Goal: Task Accomplishment & Management: Complete application form

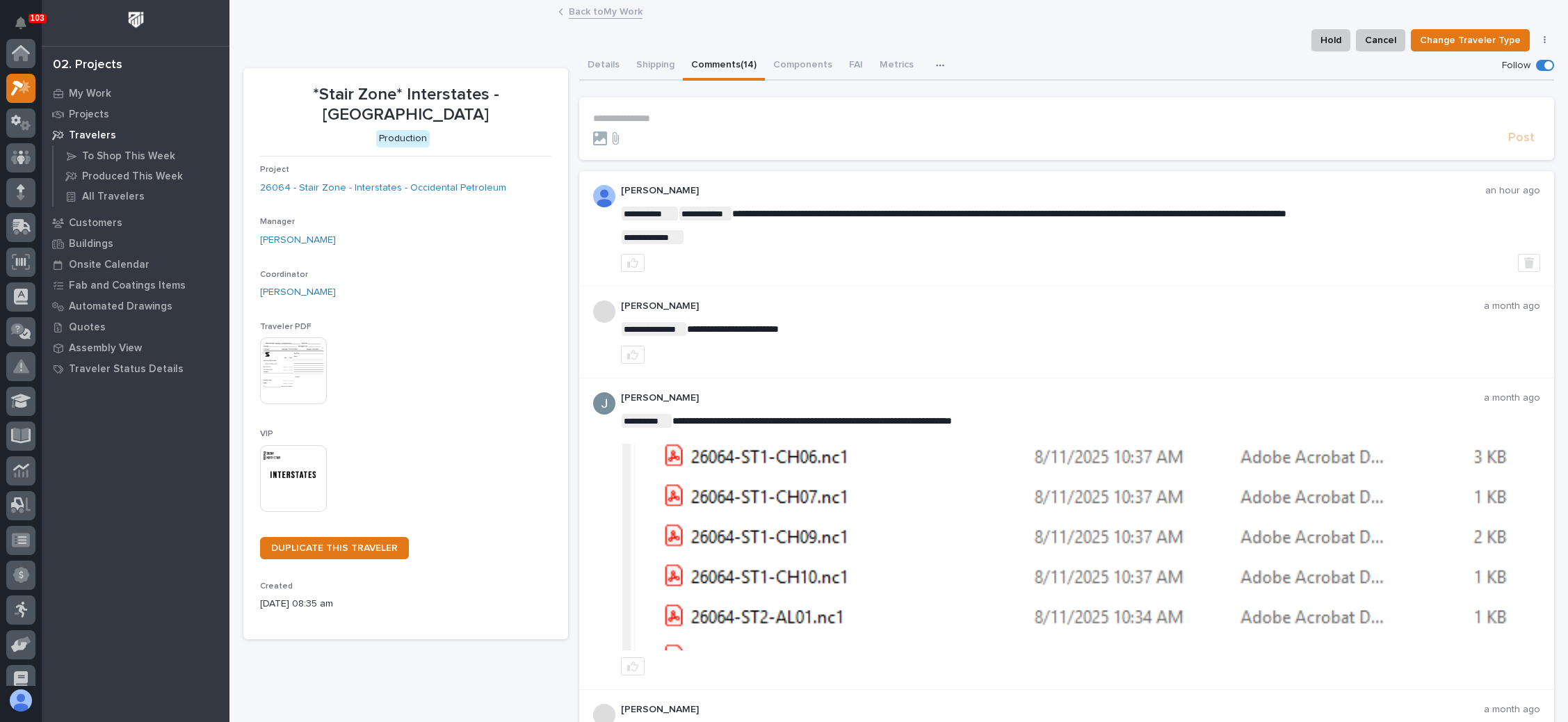
scroll to position [34, 0]
click at [593, 9] on link "Back to My Work" at bounding box center [606, 11] width 74 height 16
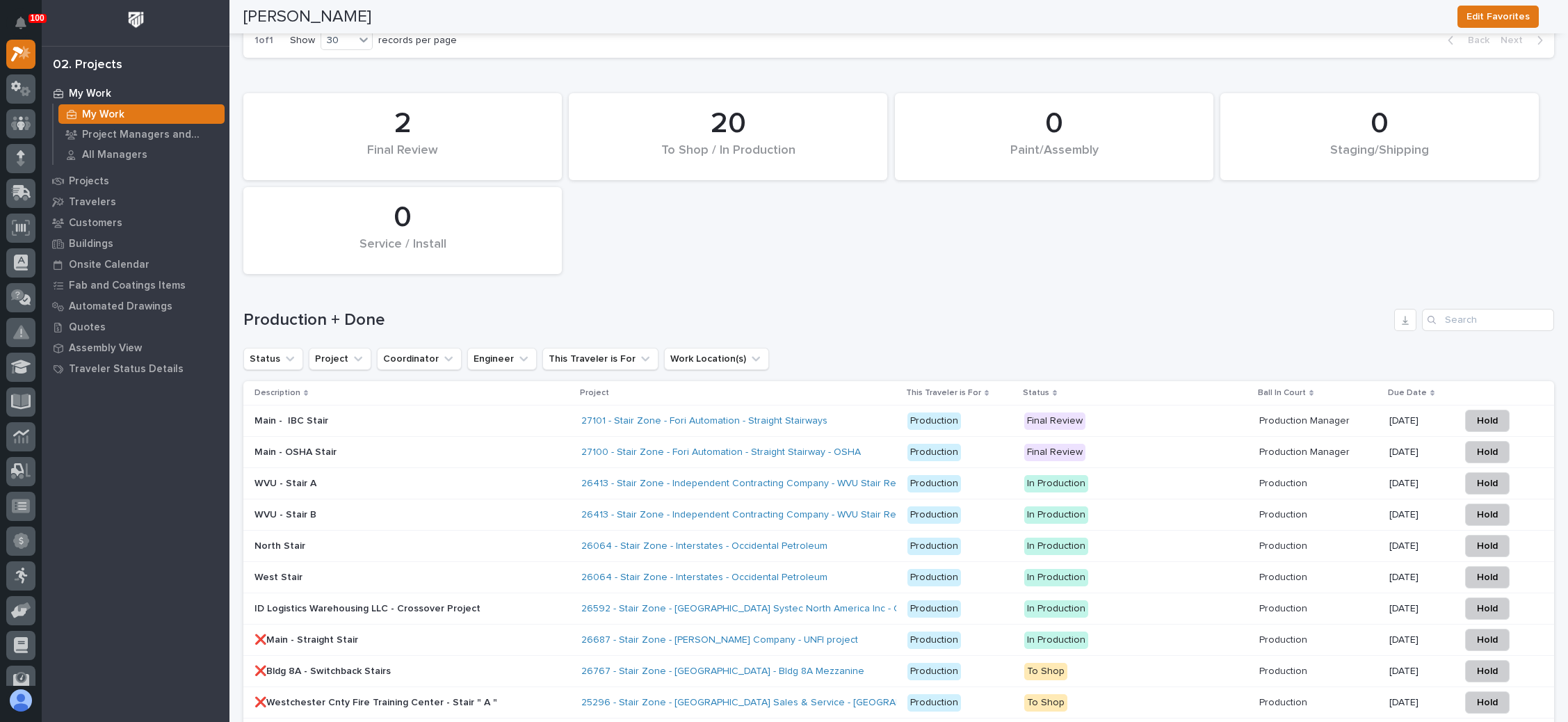
scroll to position [1878, 0]
click at [1472, 307] on input "Search" at bounding box center [1488, 318] width 132 height 22
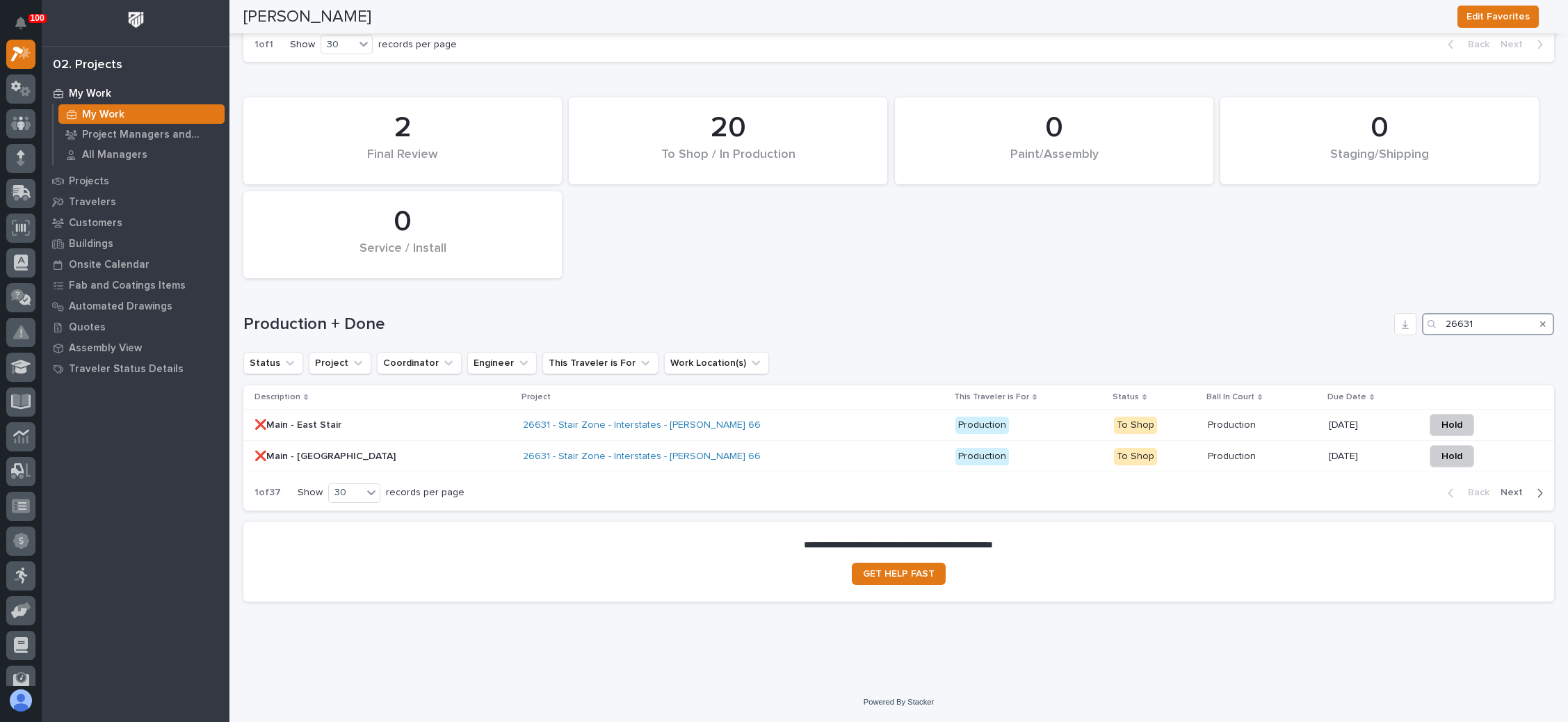
scroll to position [1851, 0]
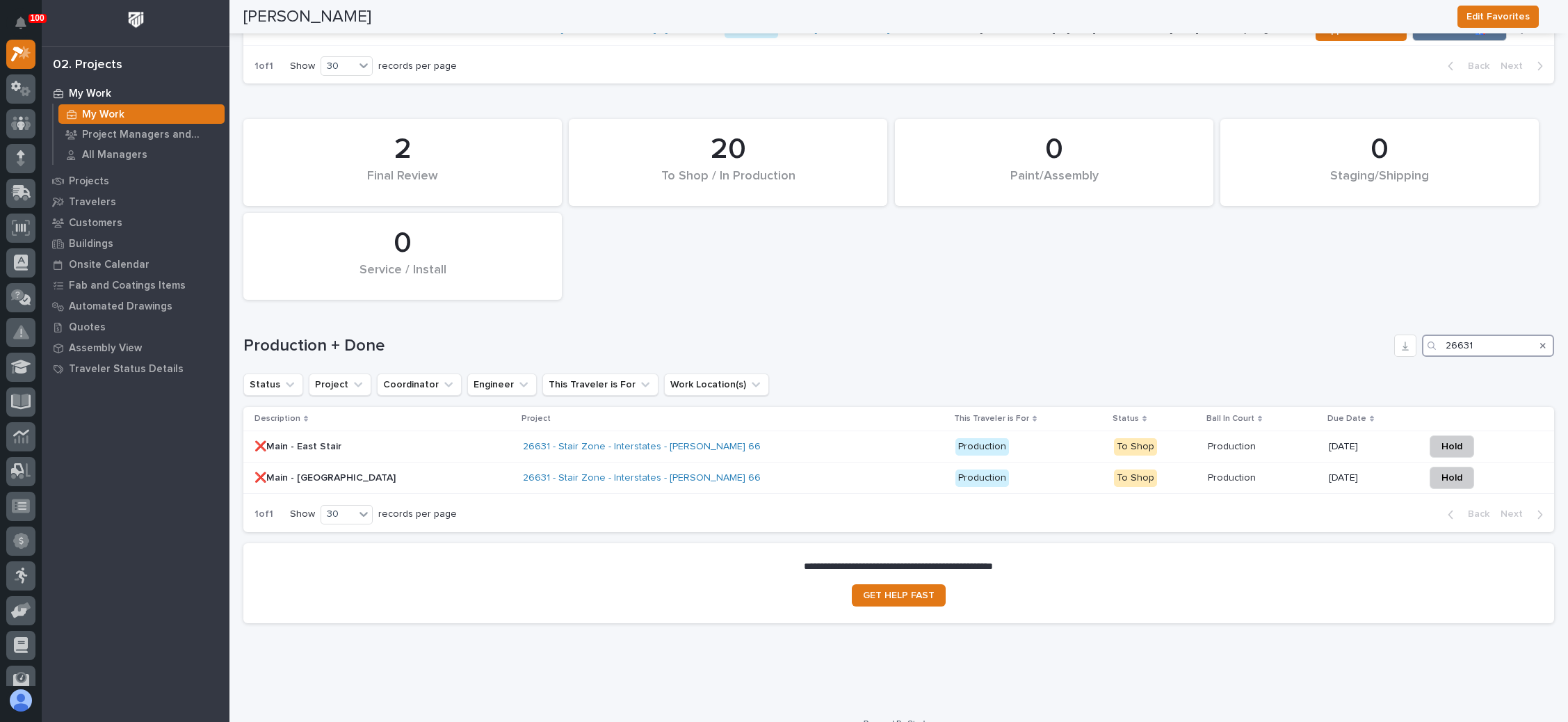
type input "26631"
click at [988, 438] on p "Production" at bounding box center [1029, 447] width 147 height 18
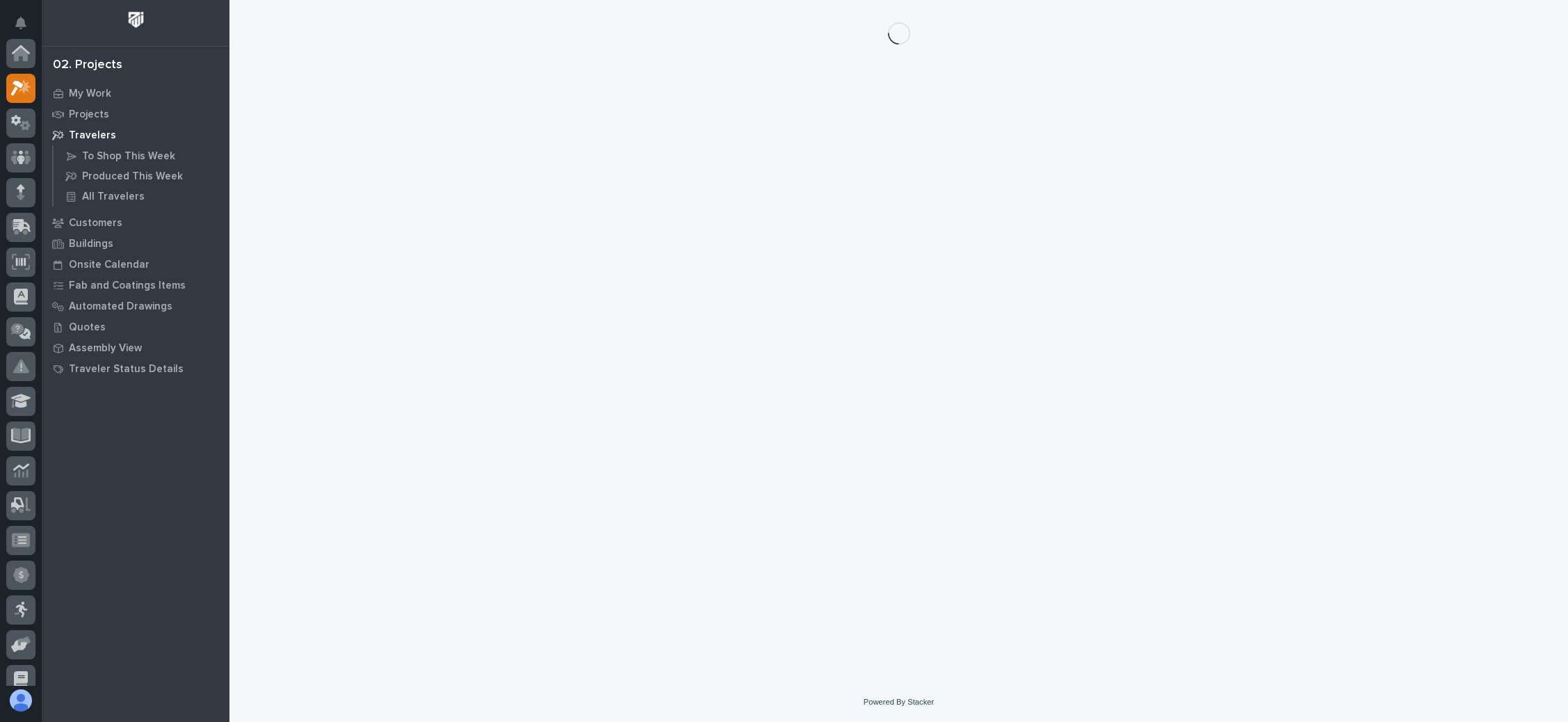
scroll to position [34, 0]
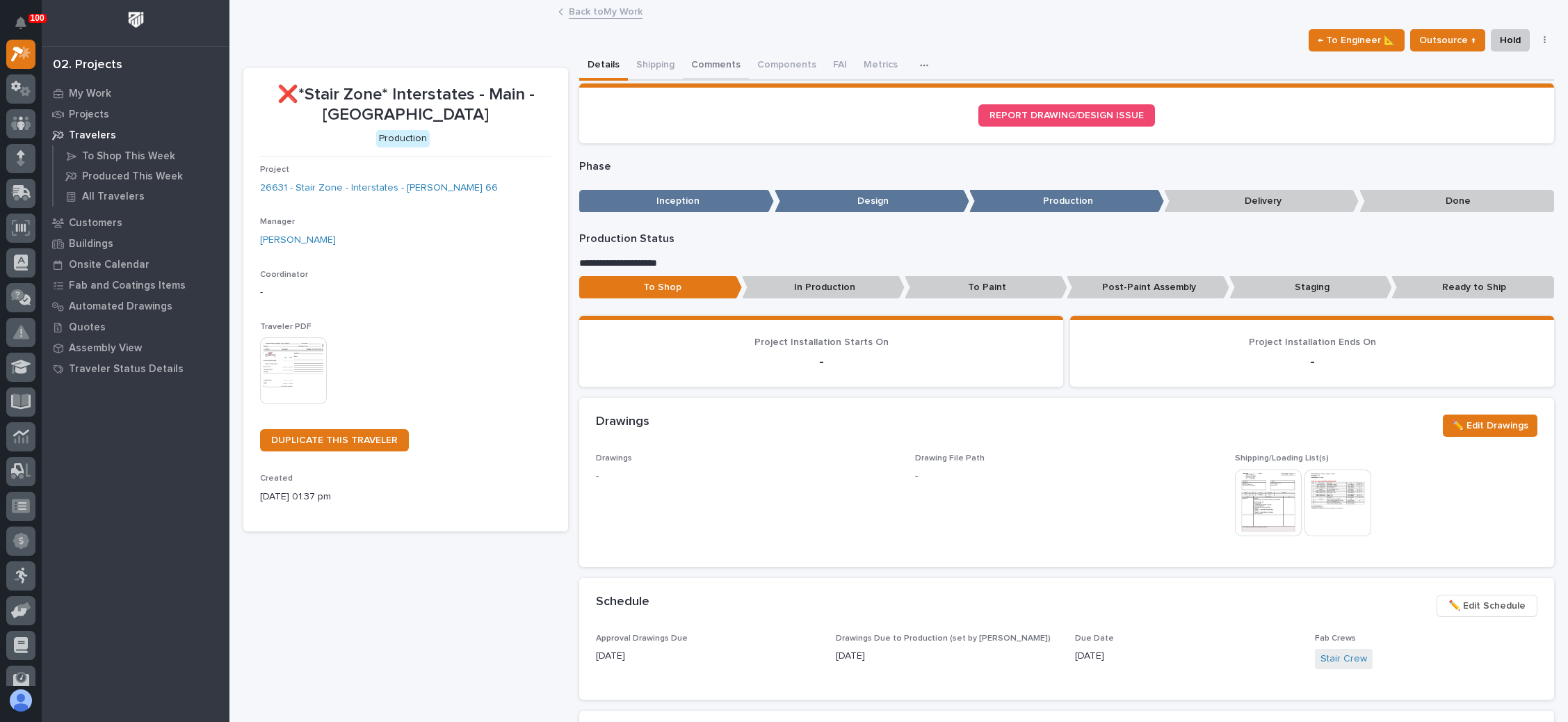
click at [705, 60] on button "Comments" at bounding box center [716, 66] width 66 height 29
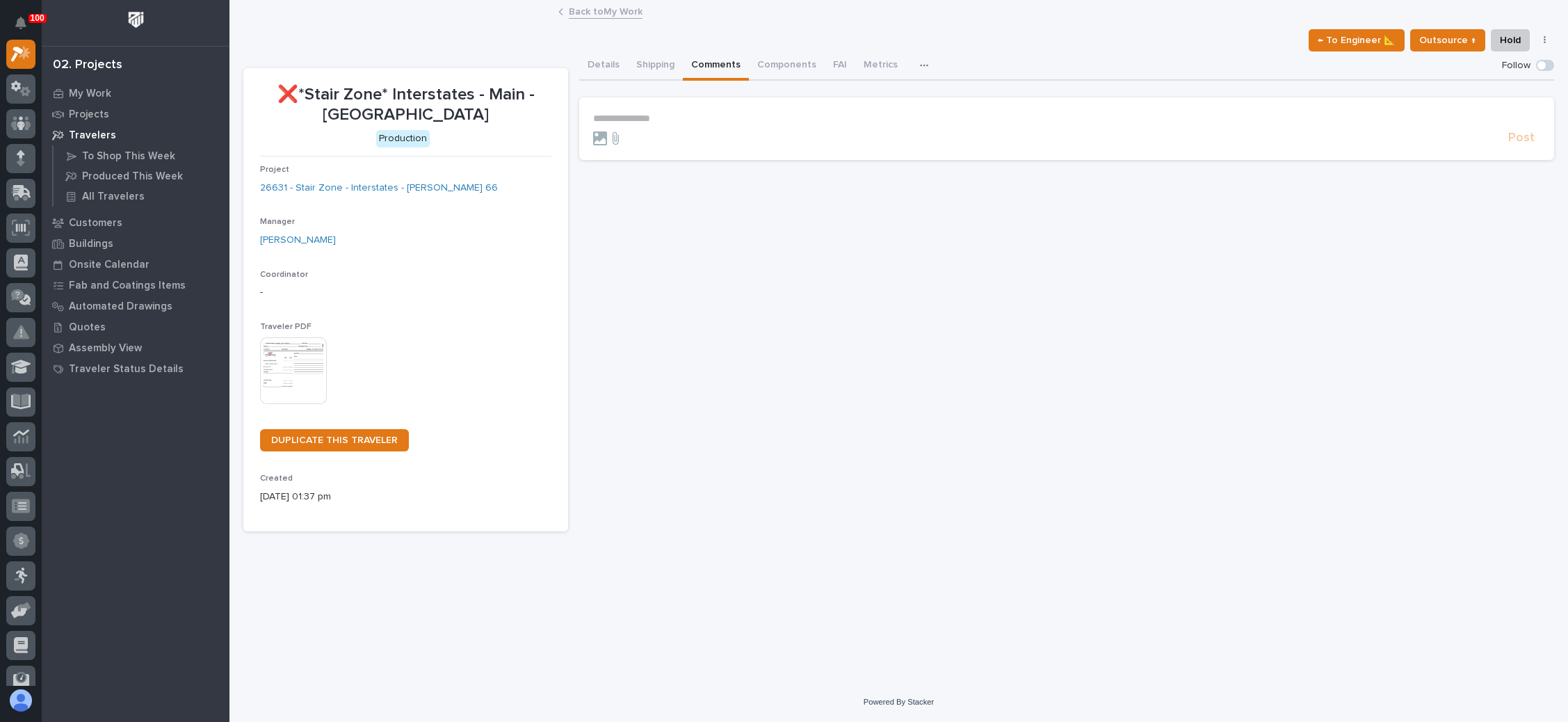
click at [640, 116] on p "**********" at bounding box center [1067, 119] width 948 height 12
click at [637, 130] on div "[PERSON_NAME] [PERSON_NAME] [PERSON_NAME] Telegram Admin [PERSON_NAME] [PERSON_…" at bounding box center [638, 201] width 90 height 144
click at [645, 137] on span "[PERSON_NAME]" at bounding box center [636, 138] width 78 height 10
click at [663, 116] on p "**********" at bounding box center [1067, 120] width 948 height 14
drag, startPoint x: 1018, startPoint y: 130, endPoint x: 612, endPoint y: 109, distance: 406.5
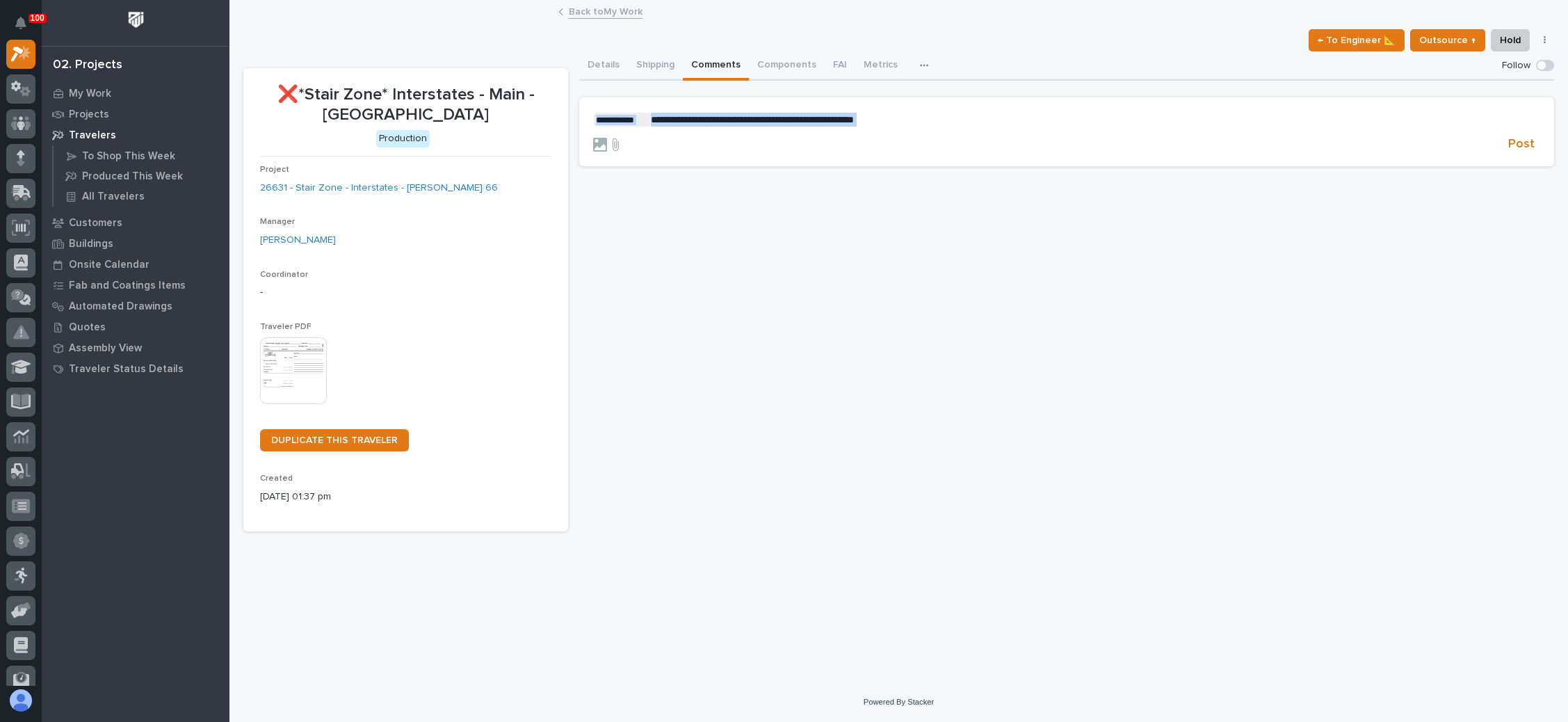
click at [612, 109] on section "**********" at bounding box center [1067, 131] width 975 height 69
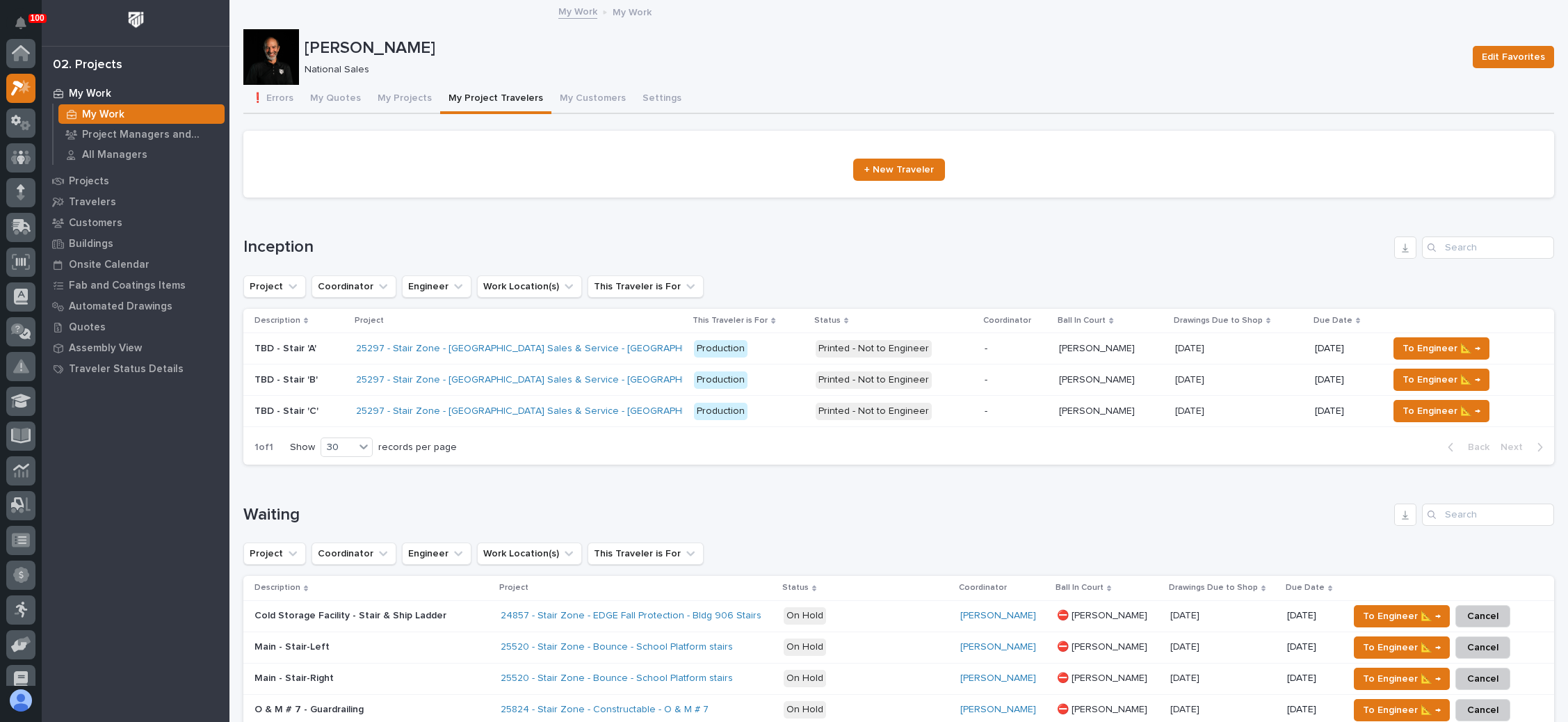
scroll to position [34, 0]
drag, startPoint x: 403, startPoint y: 92, endPoint x: 432, endPoint y: 106, distance: 32.2
click at [403, 92] on button "My Projects" at bounding box center [404, 99] width 71 height 29
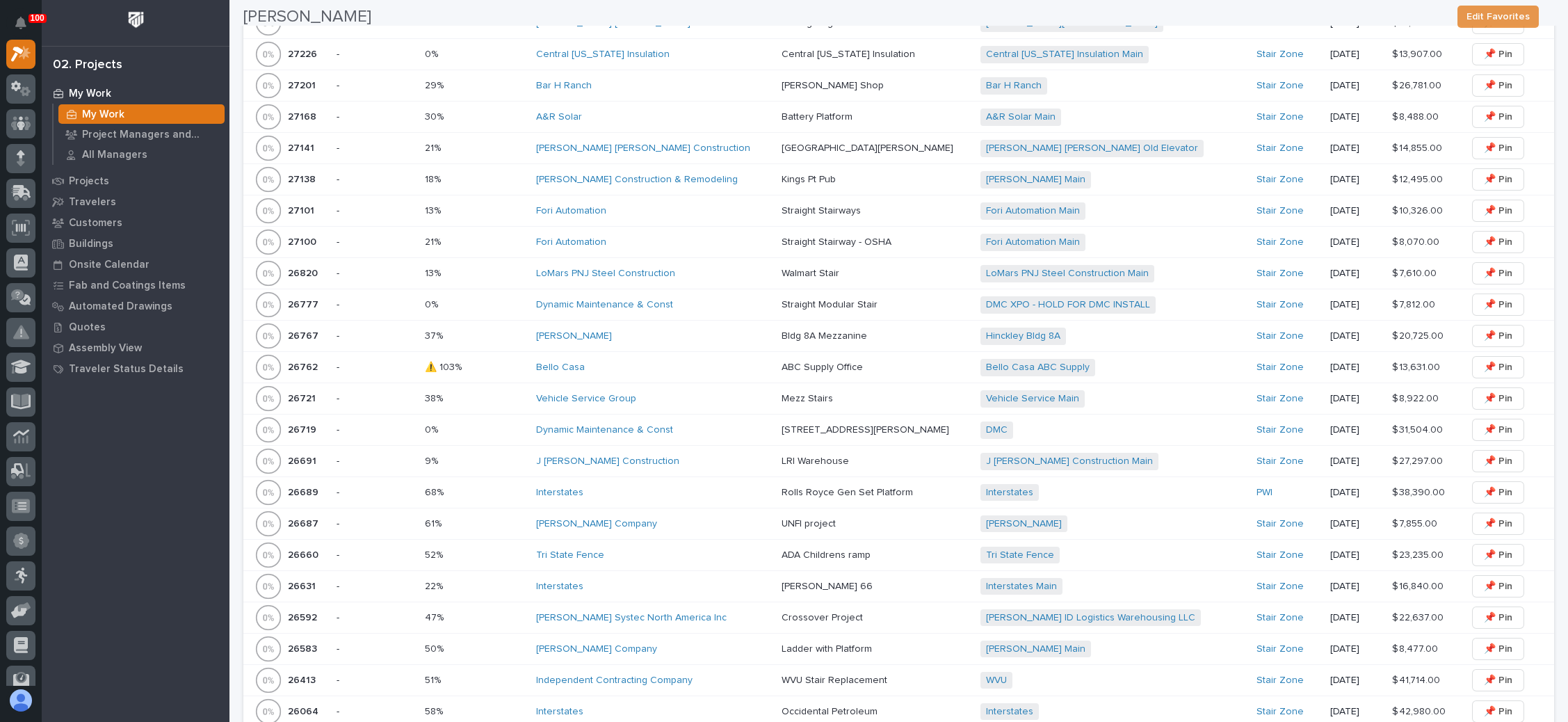
scroll to position [1043, 0]
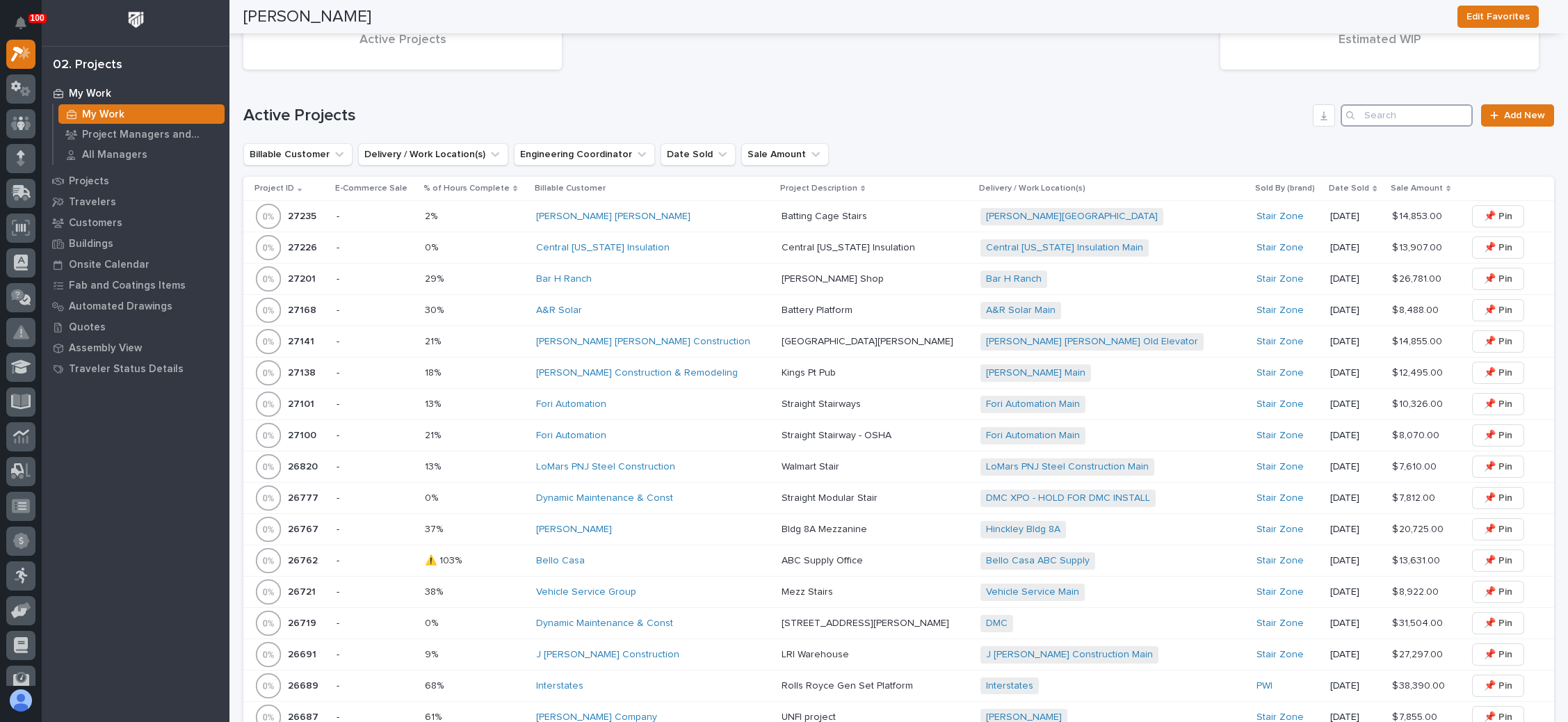
click at [1378, 114] on input "Search" at bounding box center [1406, 115] width 132 height 22
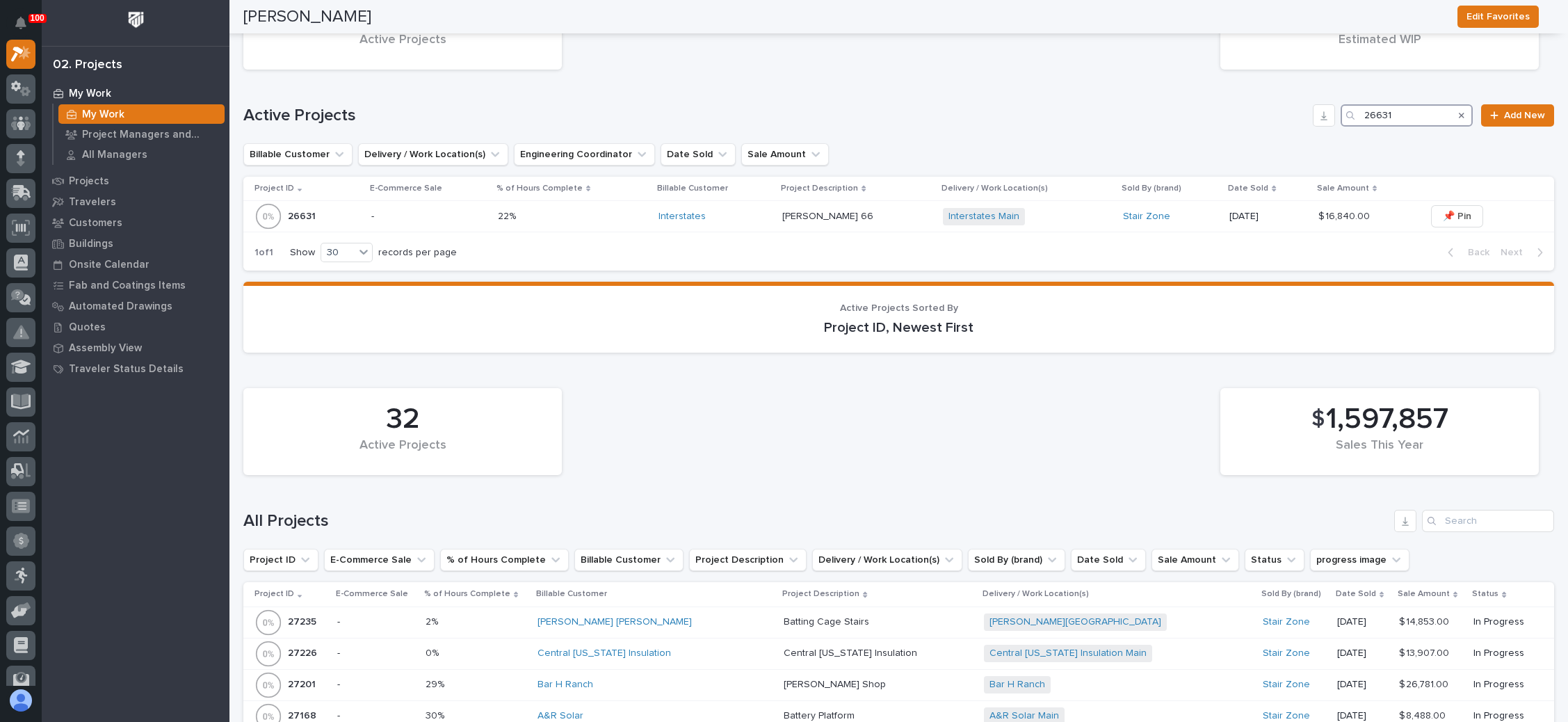
type input "26631"
click at [1037, 214] on div "Interstates Main + 0" at bounding box center [1027, 217] width 169 height 18
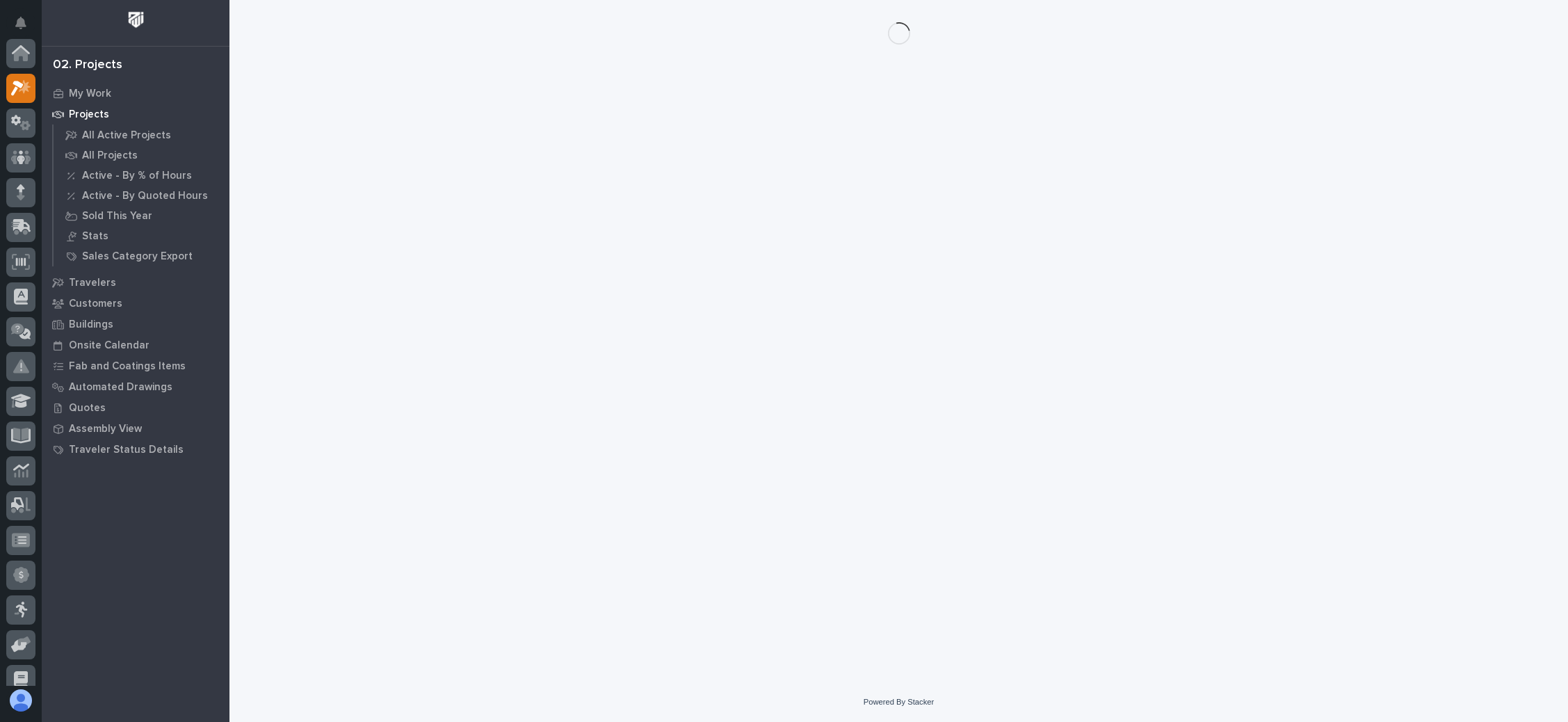
scroll to position [34, 0]
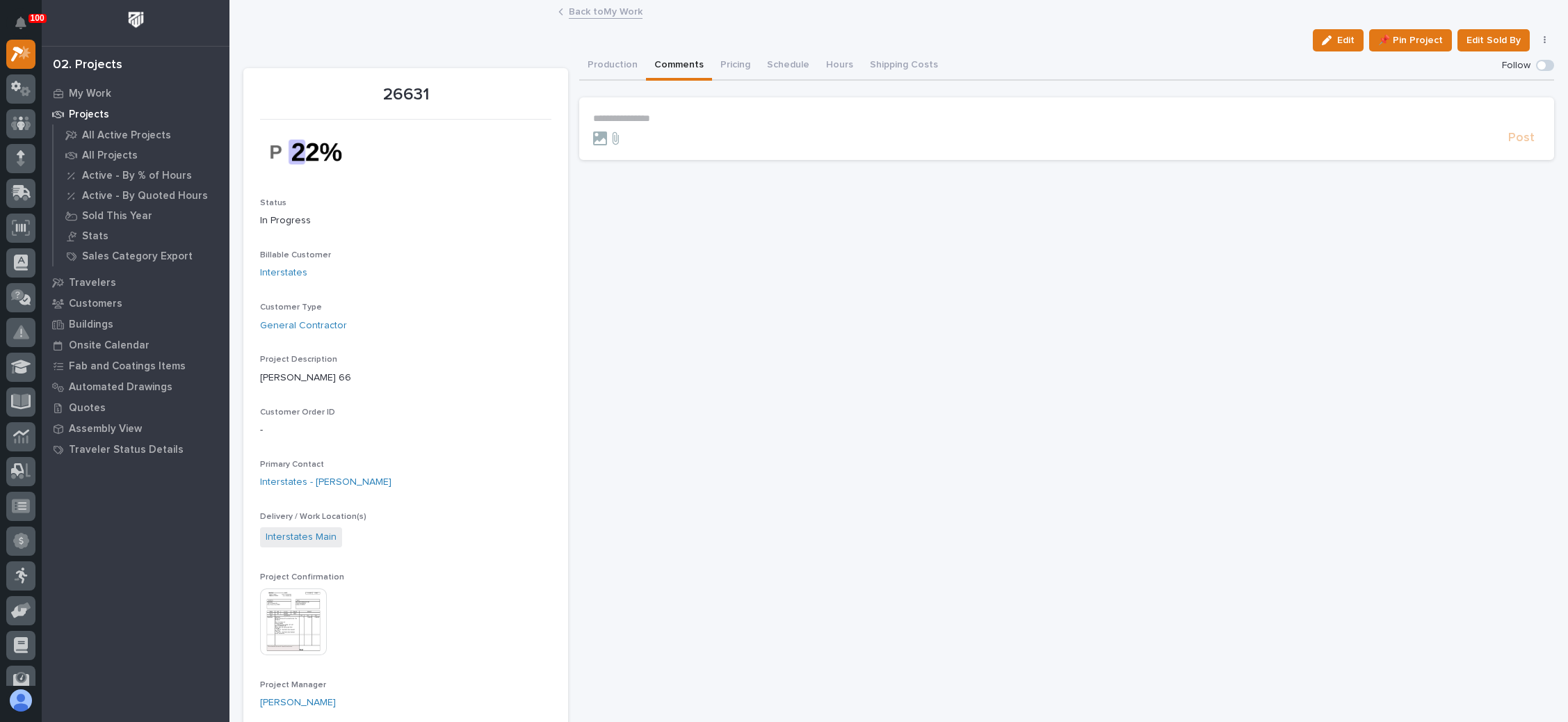
click at [686, 60] on button "Comments" at bounding box center [679, 66] width 66 height 29
click at [659, 117] on p "**********" at bounding box center [1067, 119] width 948 height 12
click at [608, 133] on button "[PERSON_NAME]" at bounding box center [633, 138] width 82 height 14
click at [669, 123] on p "**********" at bounding box center [1067, 120] width 948 height 14
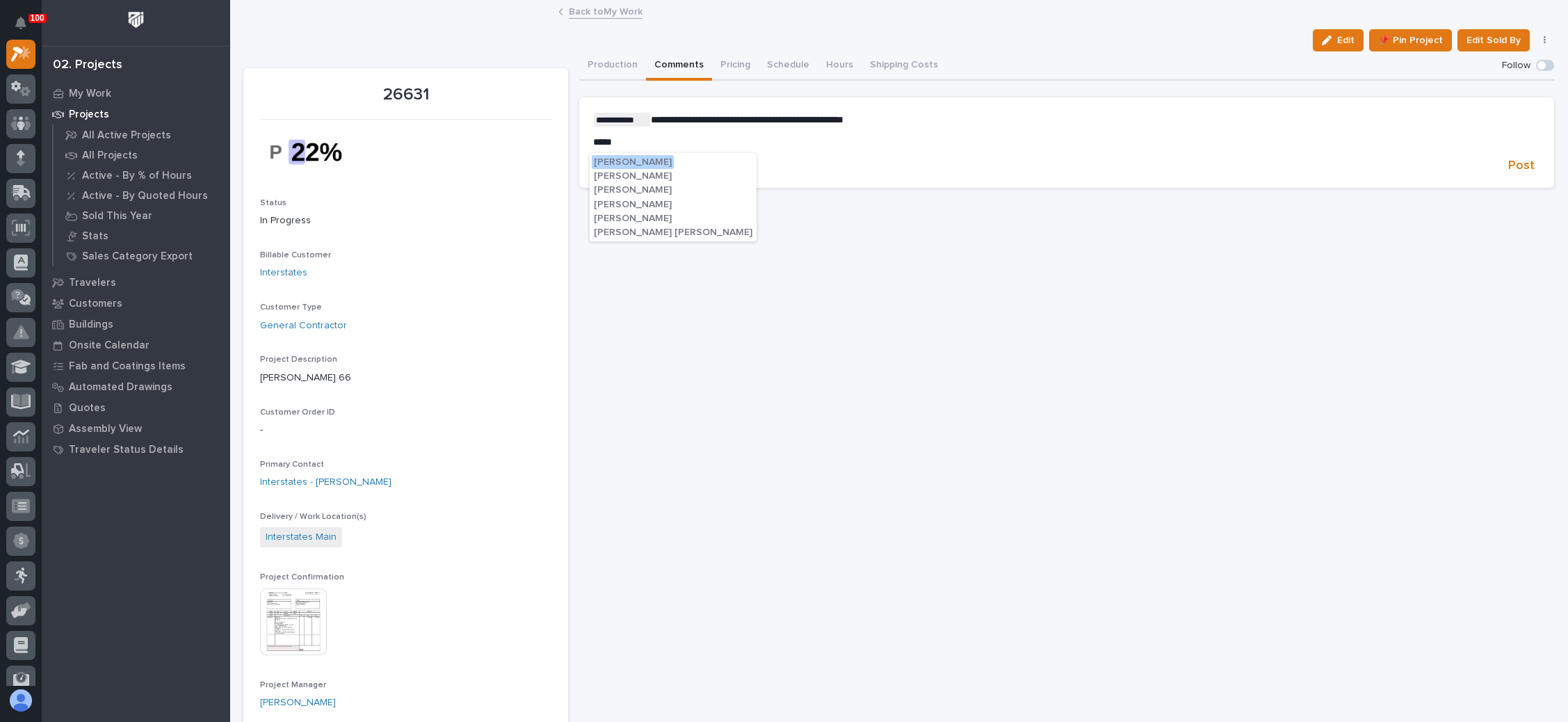
click at [632, 215] on span "[PERSON_NAME]" at bounding box center [633, 218] width 78 height 10
drag, startPoint x: 1509, startPoint y: 163, endPoint x: 1464, endPoint y: 164, distance: 45.0
click at [1509, 163] on span "Post" at bounding box center [1522, 168] width 26 height 16
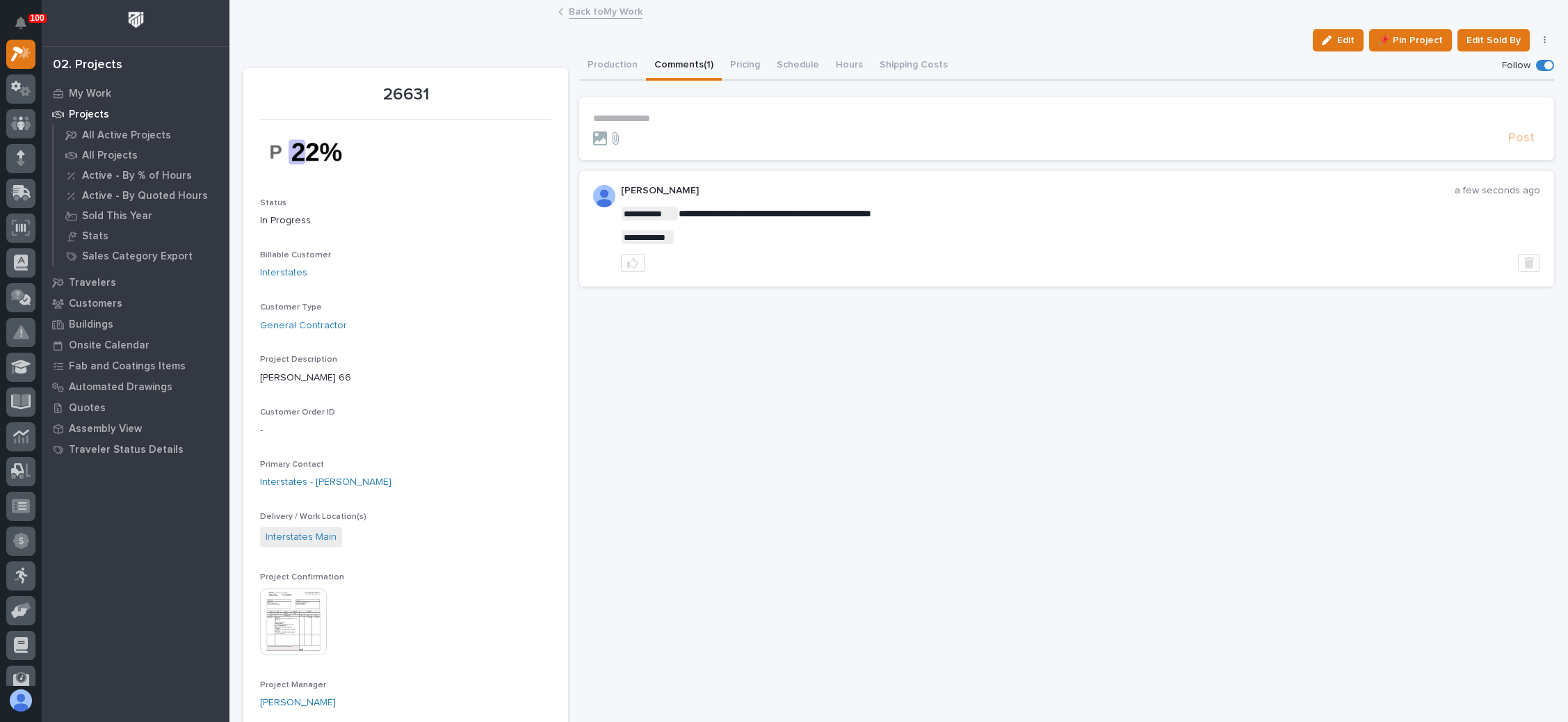
click at [611, 8] on link "Back to My Work" at bounding box center [606, 11] width 74 height 16
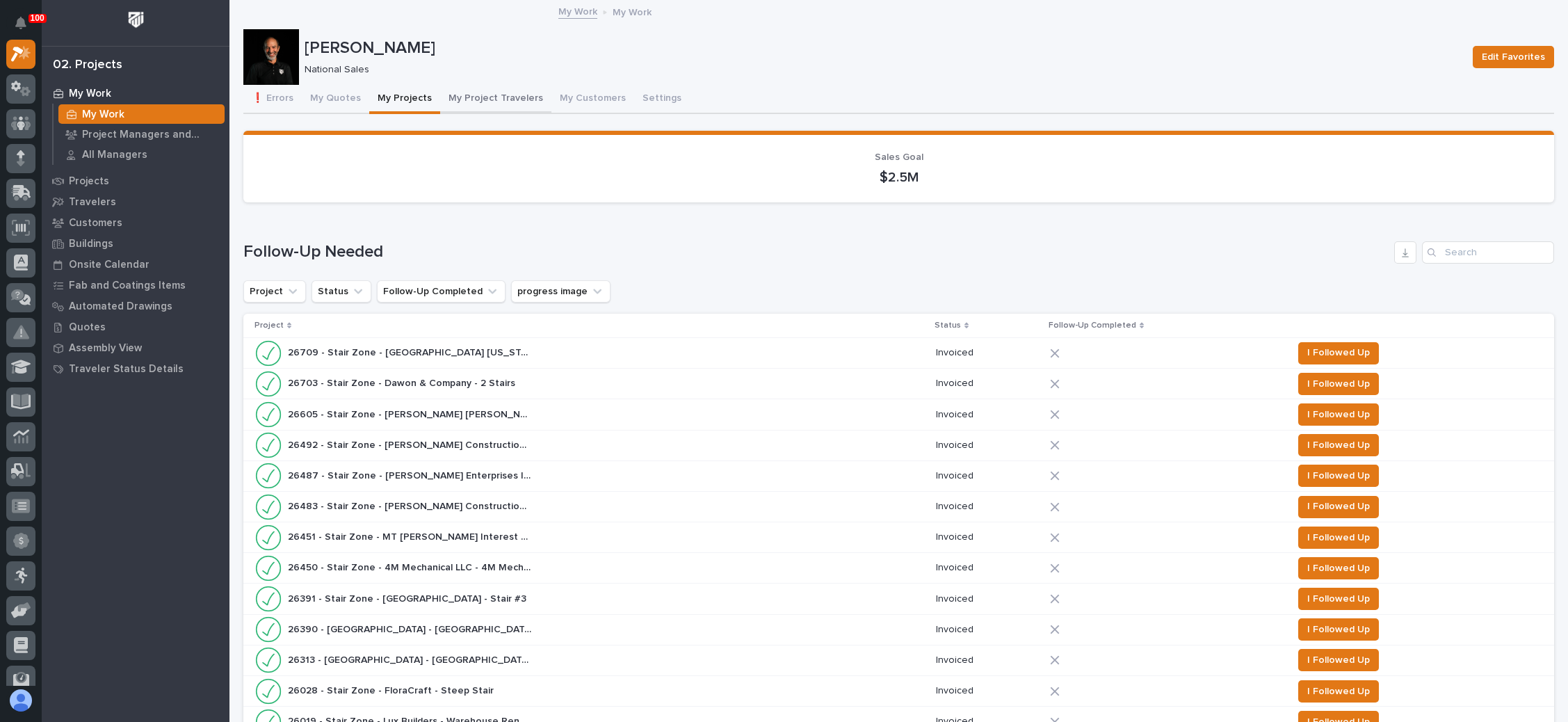
click at [490, 88] on button "My Project Travelers" at bounding box center [495, 99] width 111 height 29
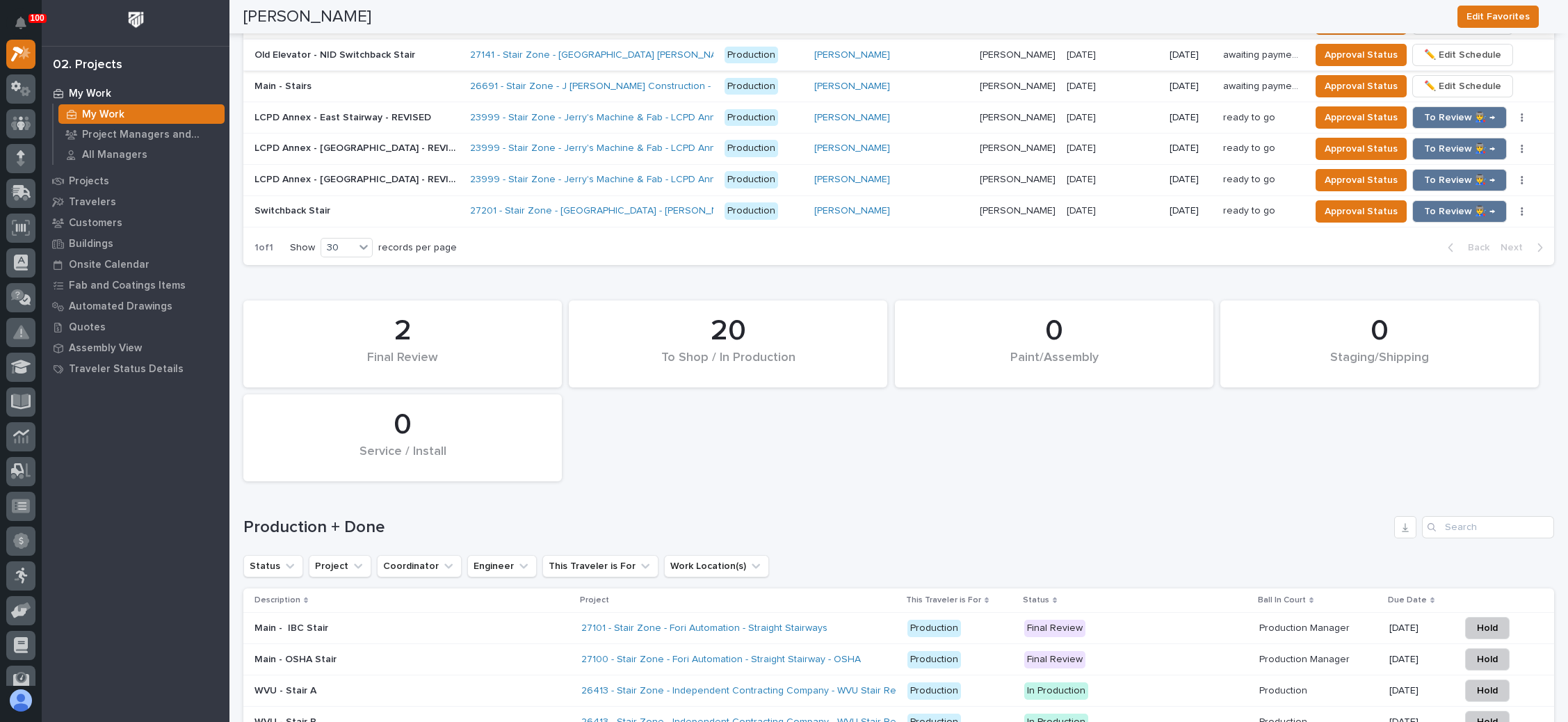
scroll to position [1982, 0]
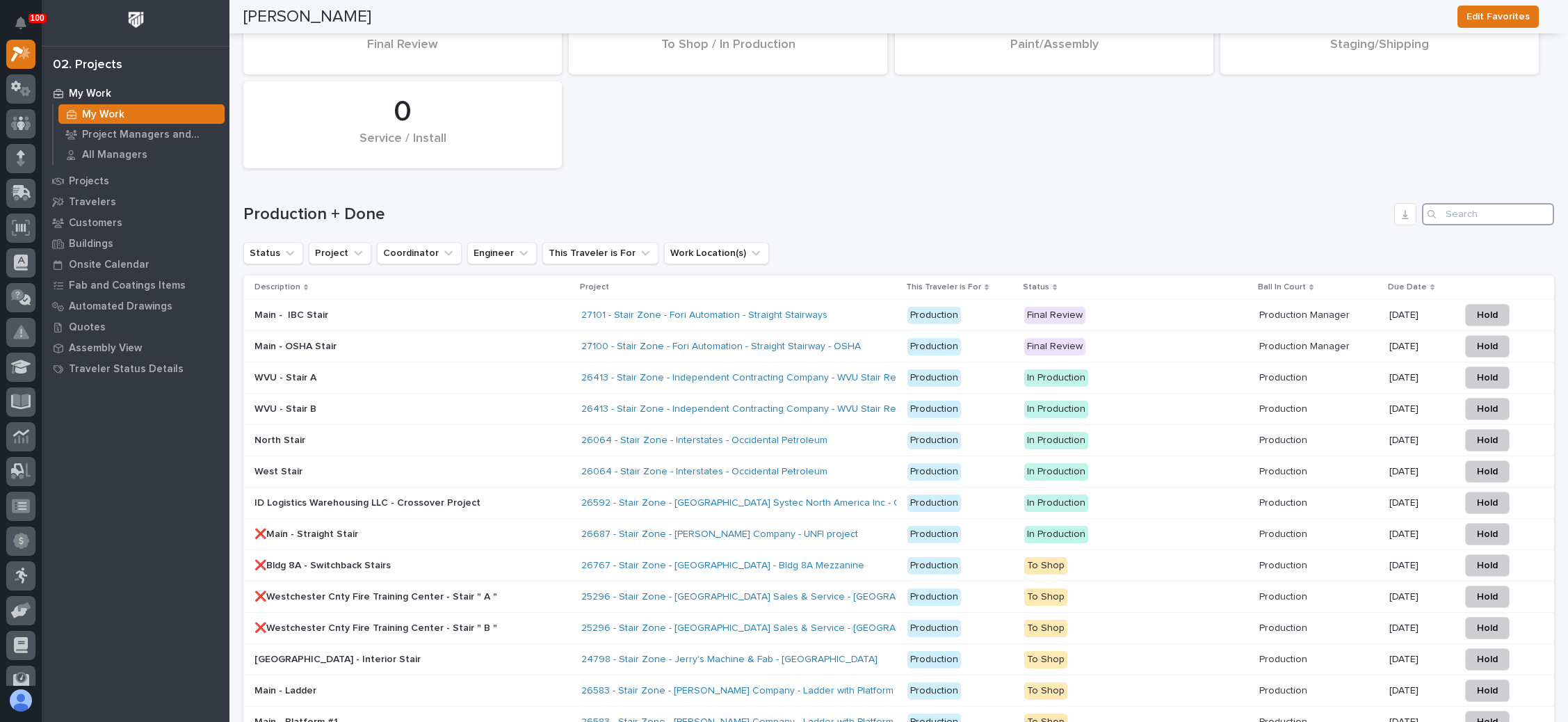
click at [1475, 203] on input "Search" at bounding box center [1488, 214] width 132 height 22
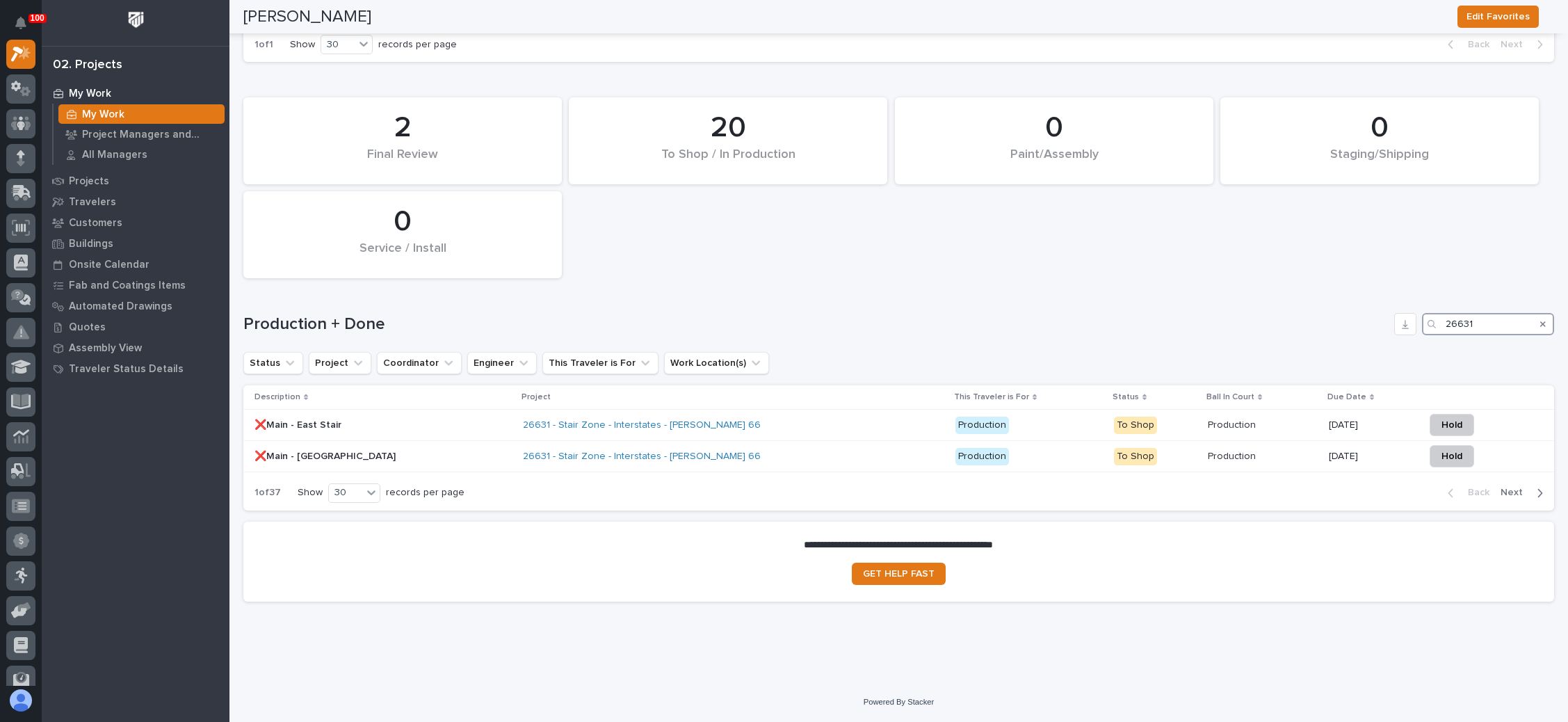
scroll to position [1851, 0]
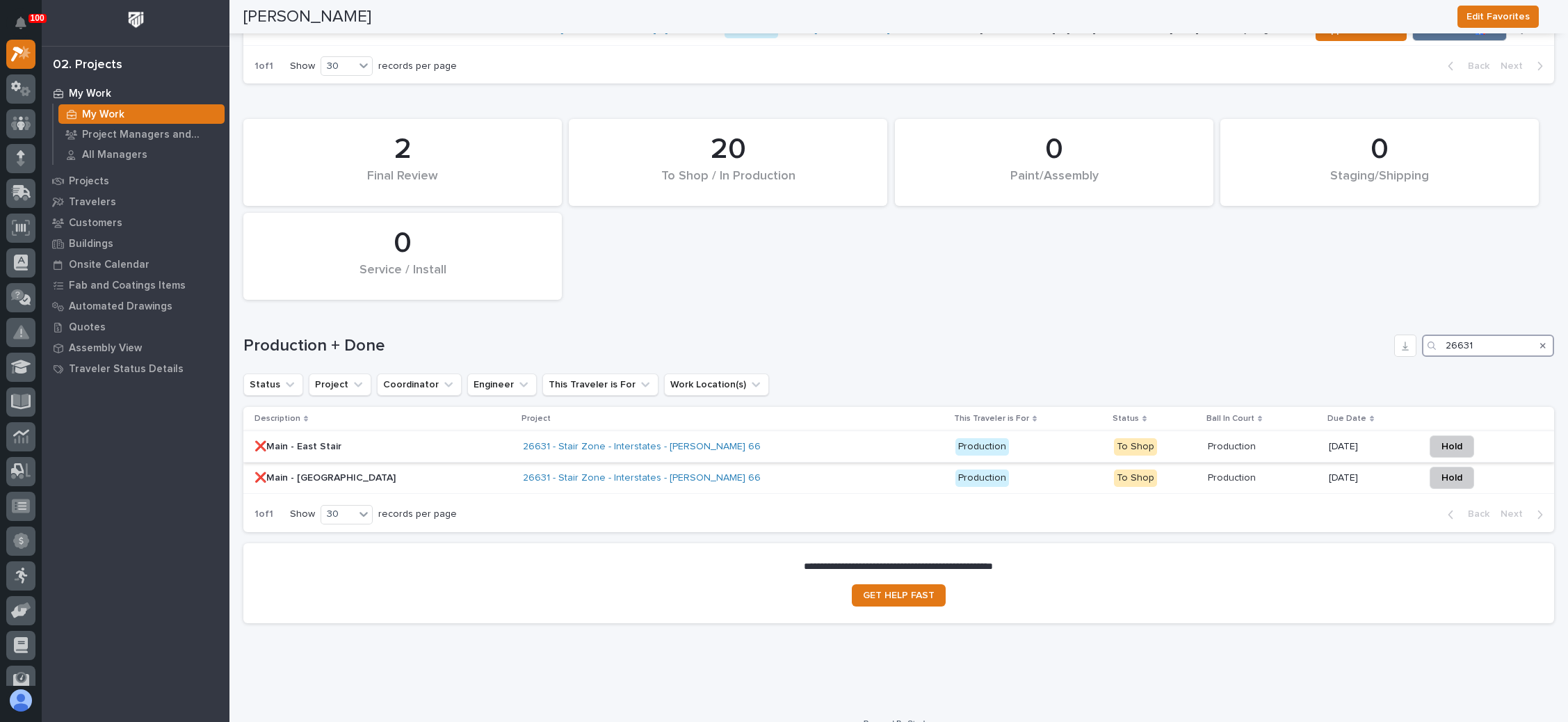
type input "26631"
click at [1329, 441] on p "[DATE]" at bounding box center [1371, 447] width 85 height 12
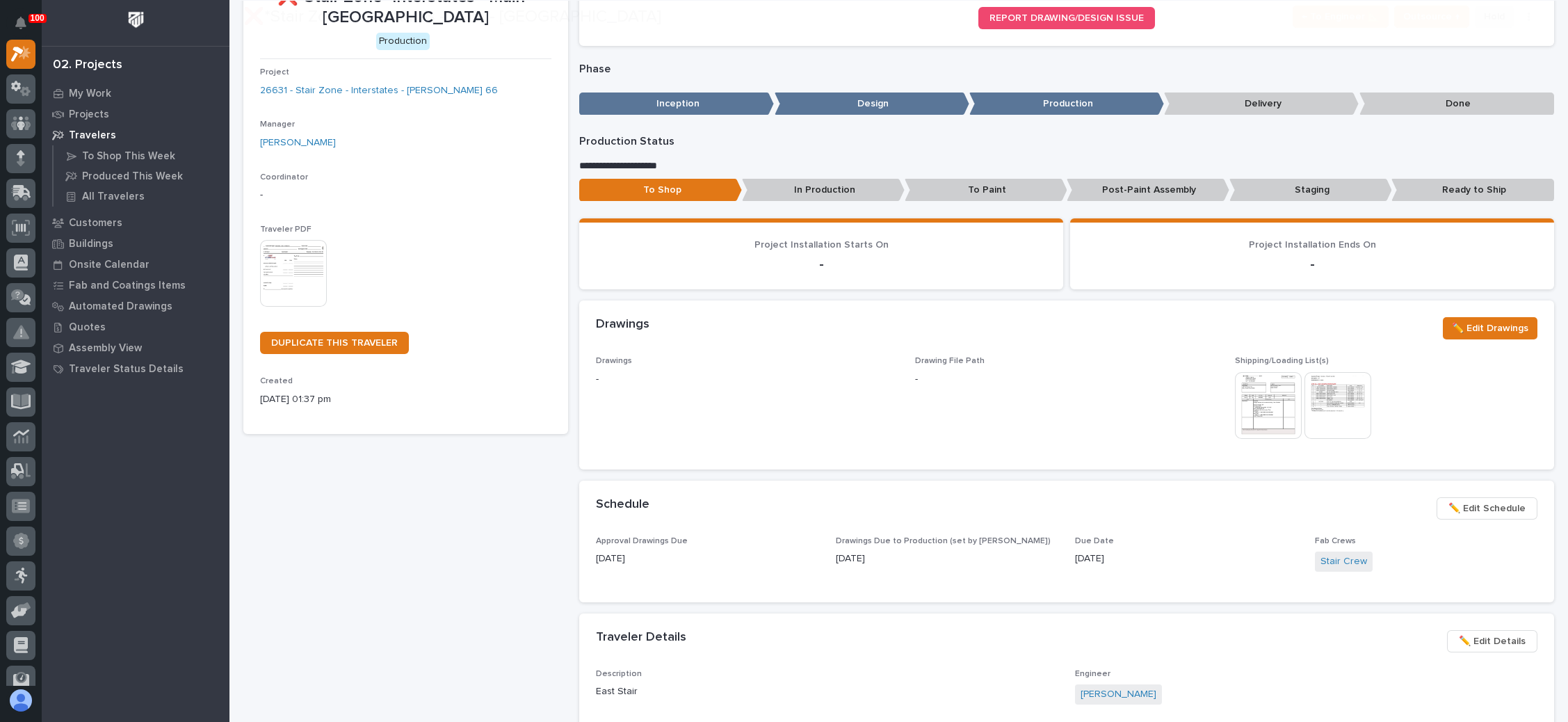
scroll to position [104, 0]
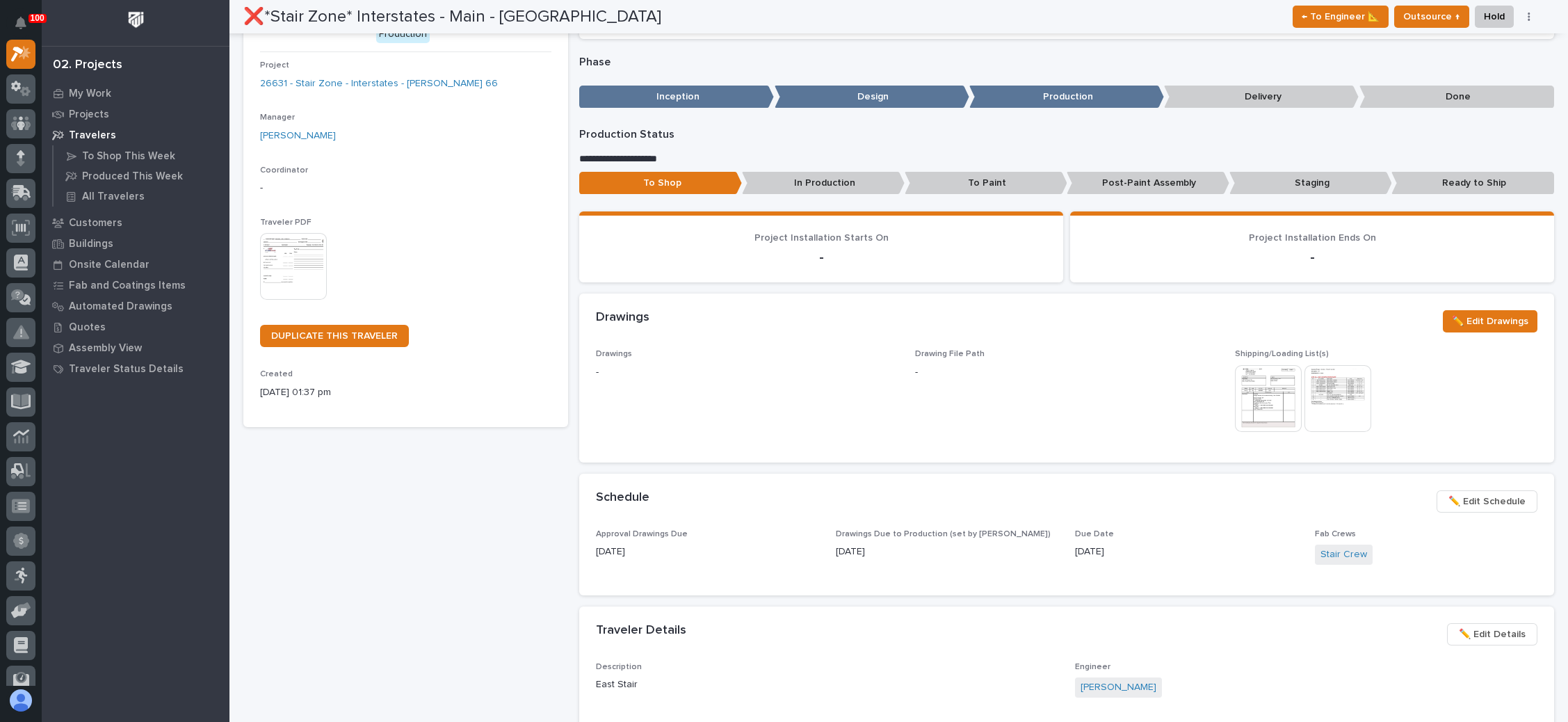
click at [1469, 499] on span "✏️ Edit Schedule" at bounding box center [1488, 501] width 77 height 17
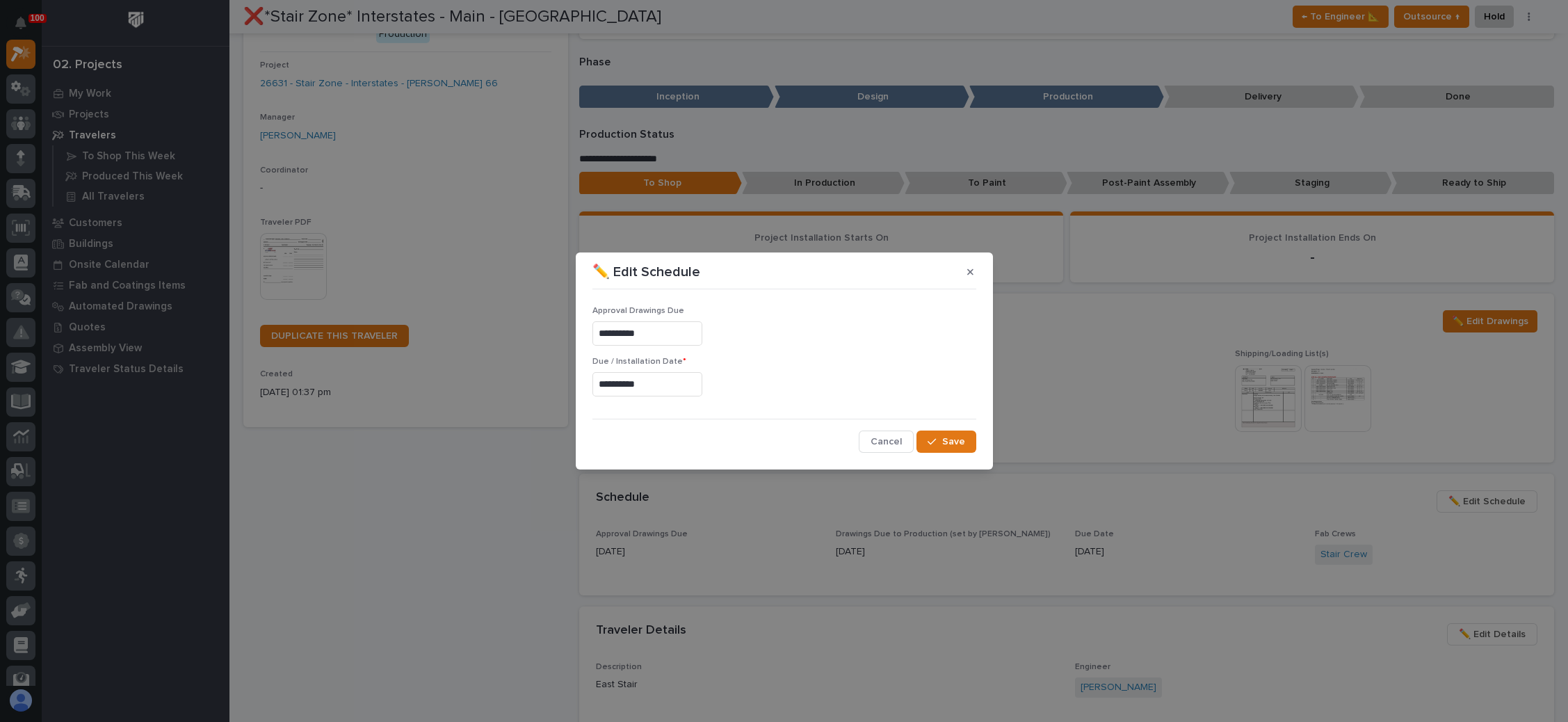
click at [632, 385] on input "**********" at bounding box center [648, 384] width 110 height 25
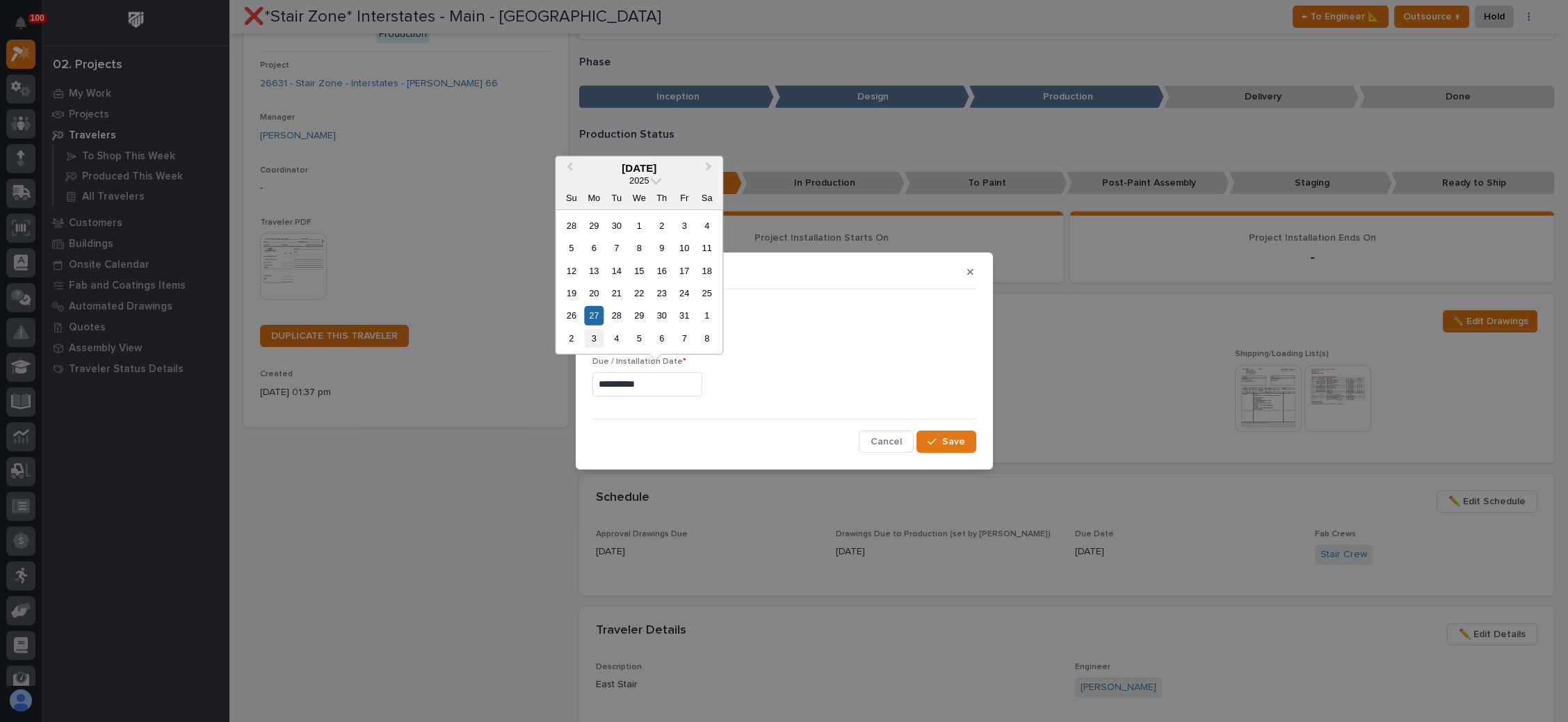
click at [594, 336] on div "3" at bounding box center [593, 338] width 18 height 18
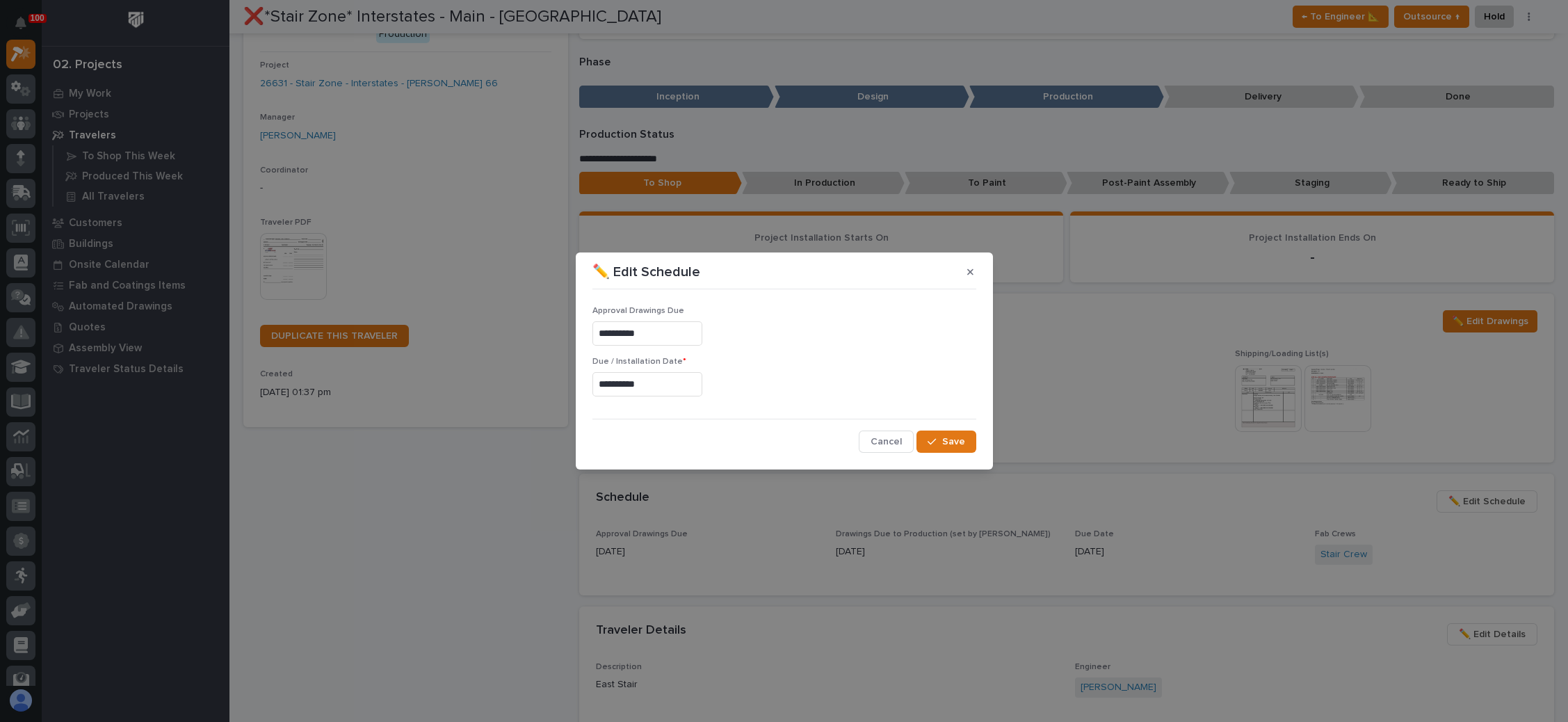
type input "**********"
drag, startPoint x: 942, startPoint y: 431, endPoint x: 950, endPoint y: 436, distance: 9.4
click at [942, 431] on button "Save" at bounding box center [947, 441] width 60 height 22
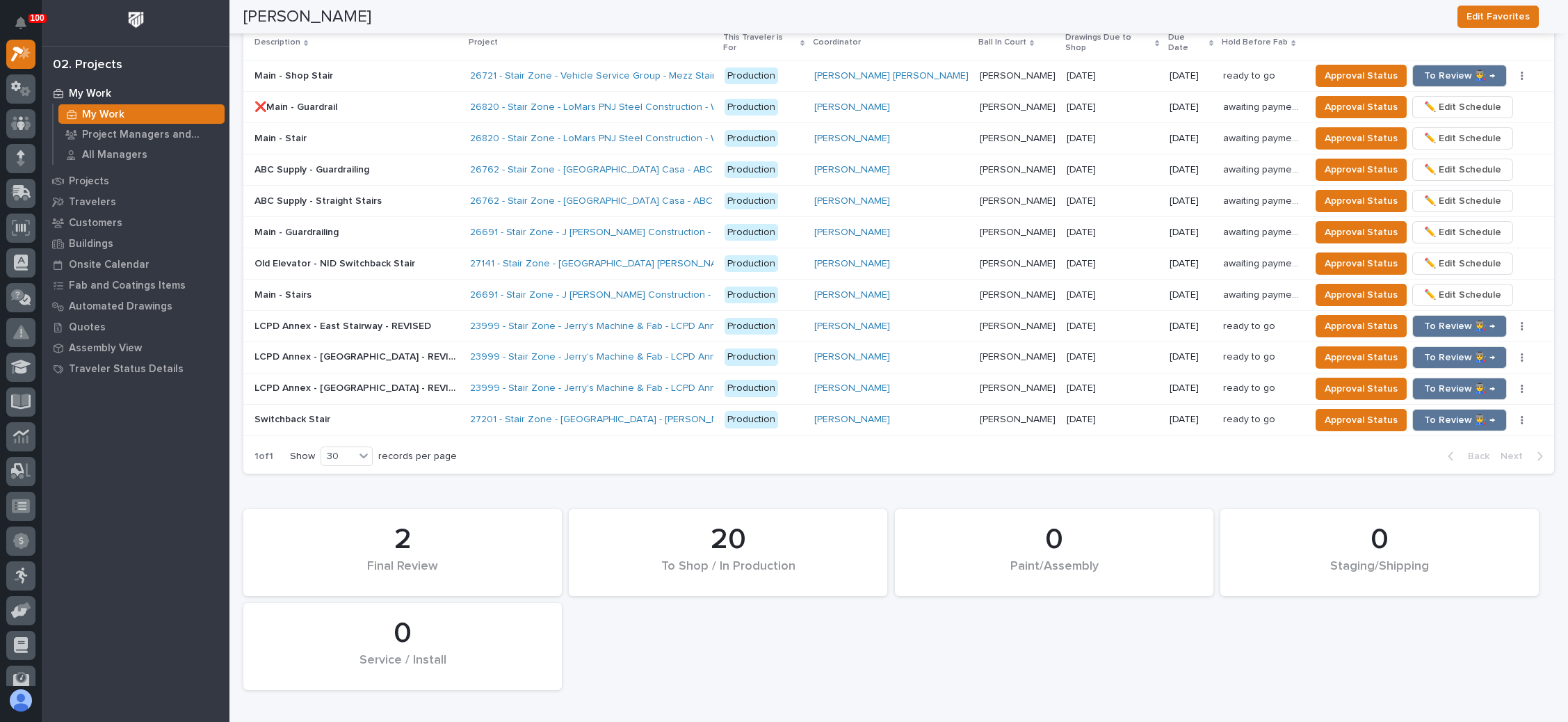
scroll to position [1669, 0]
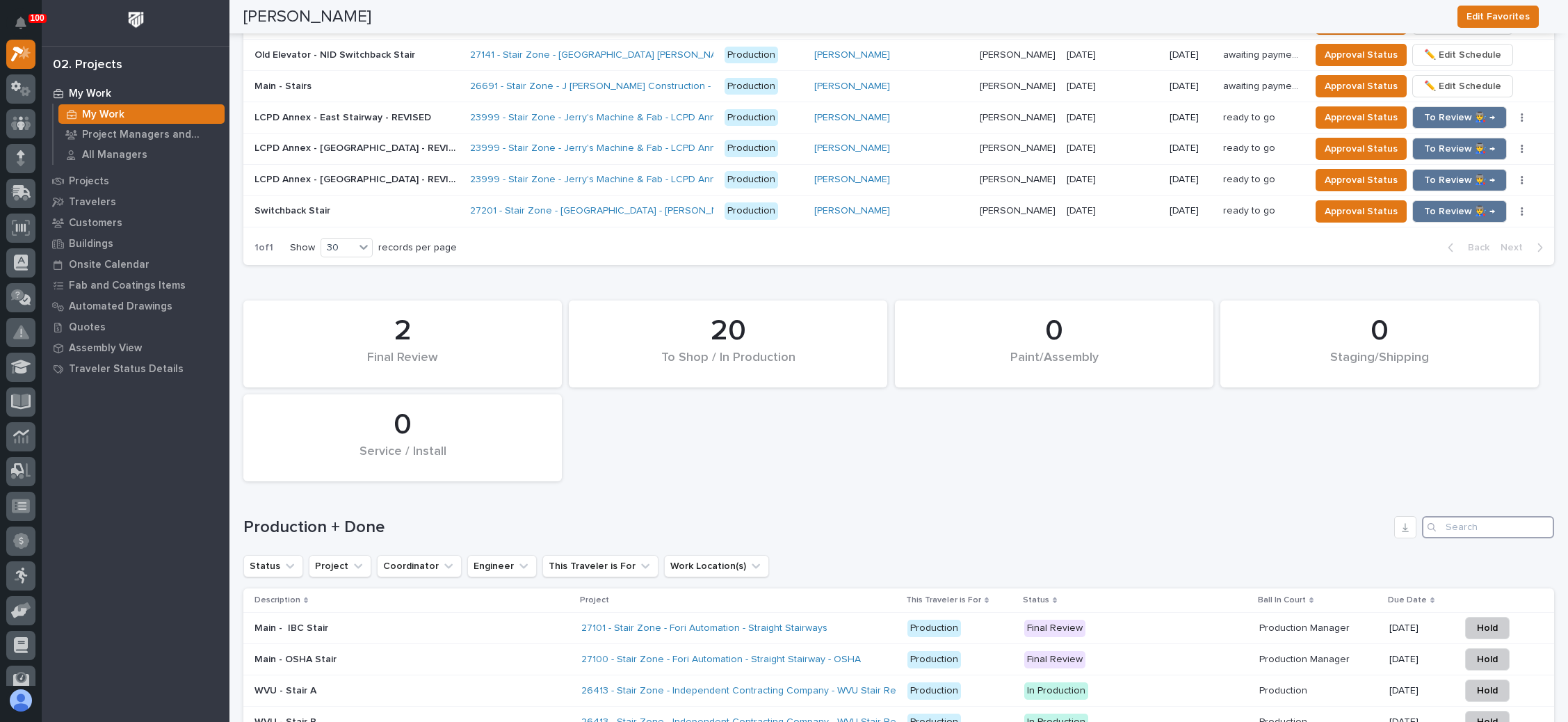
click at [1452, 516] on input "Search" at bounding box center [1488, 527] width 132 height 22
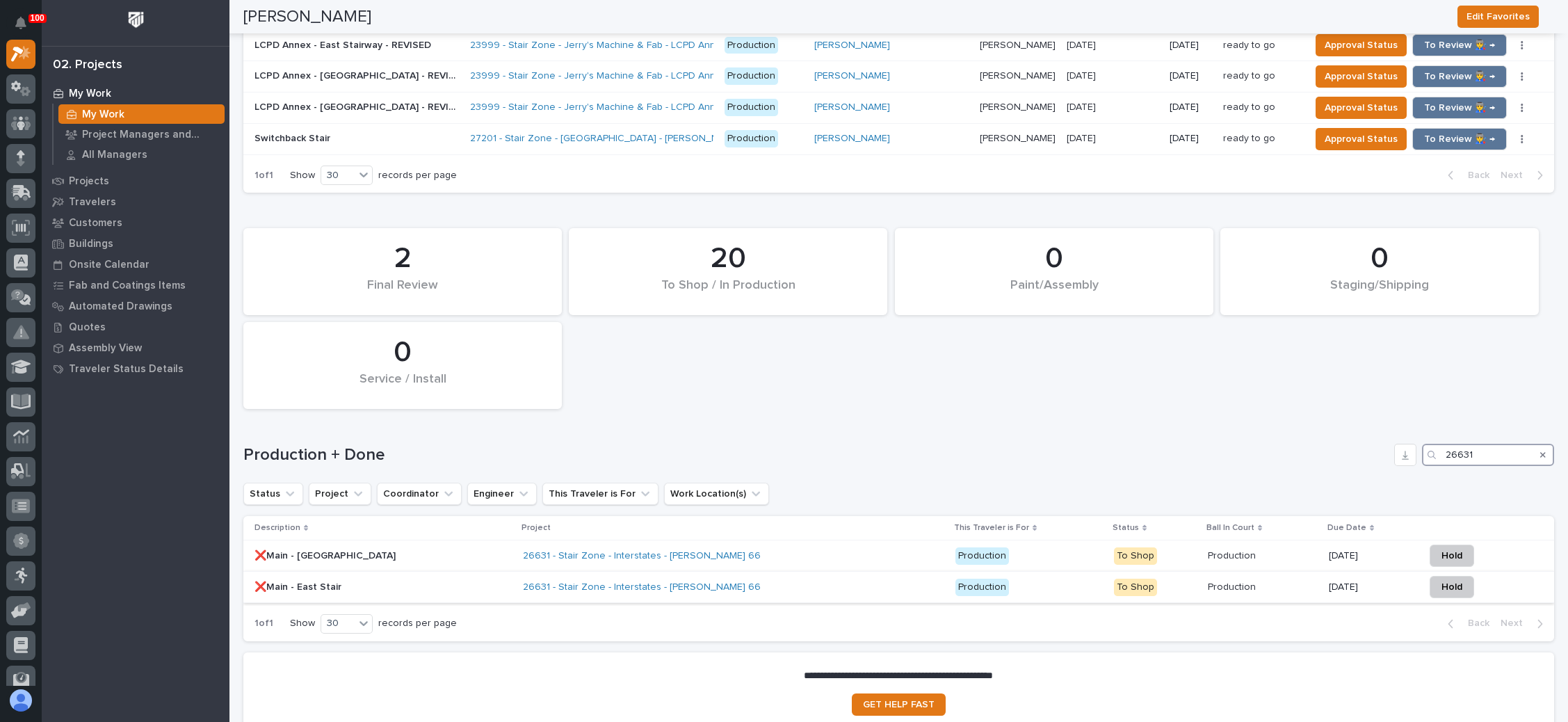
scroll to position [1774, 0]
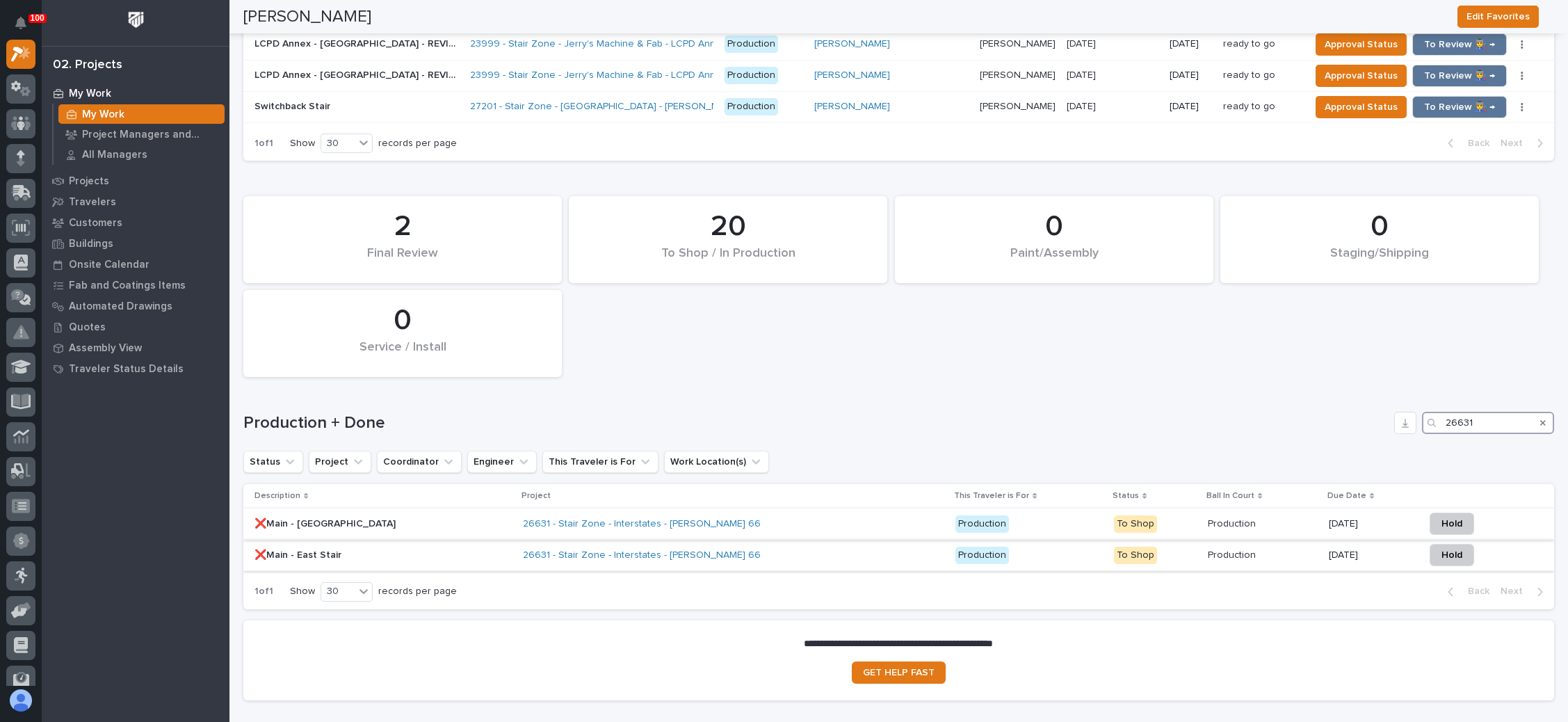
type input "26631"
click at [1233, 518] on p at bounding box center [1264, 524] width 110 height 12
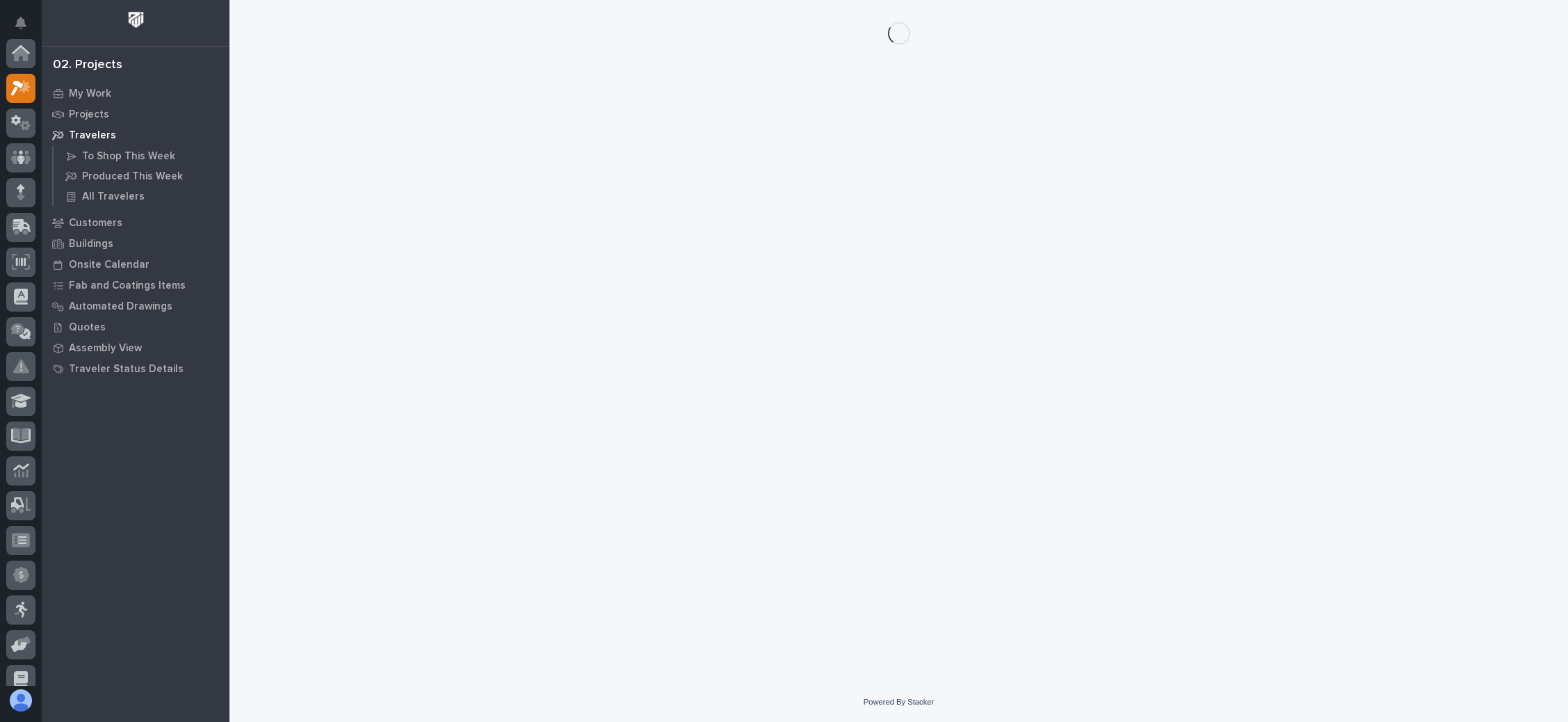
scroll to position [34, 0]
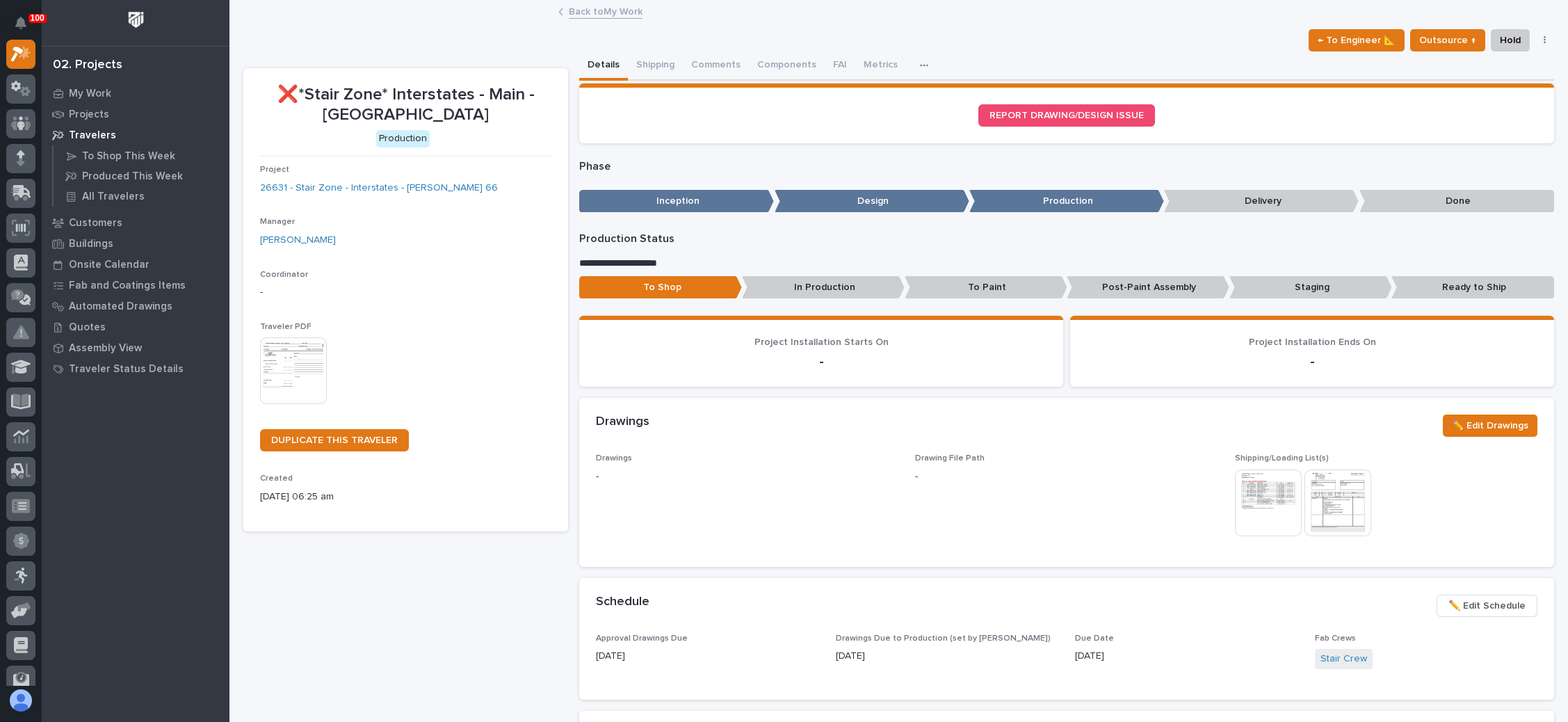
click at [1455, 599] on span "✏️ Edit Schedule" at bounding box center [1488, 606] width 77 height 17
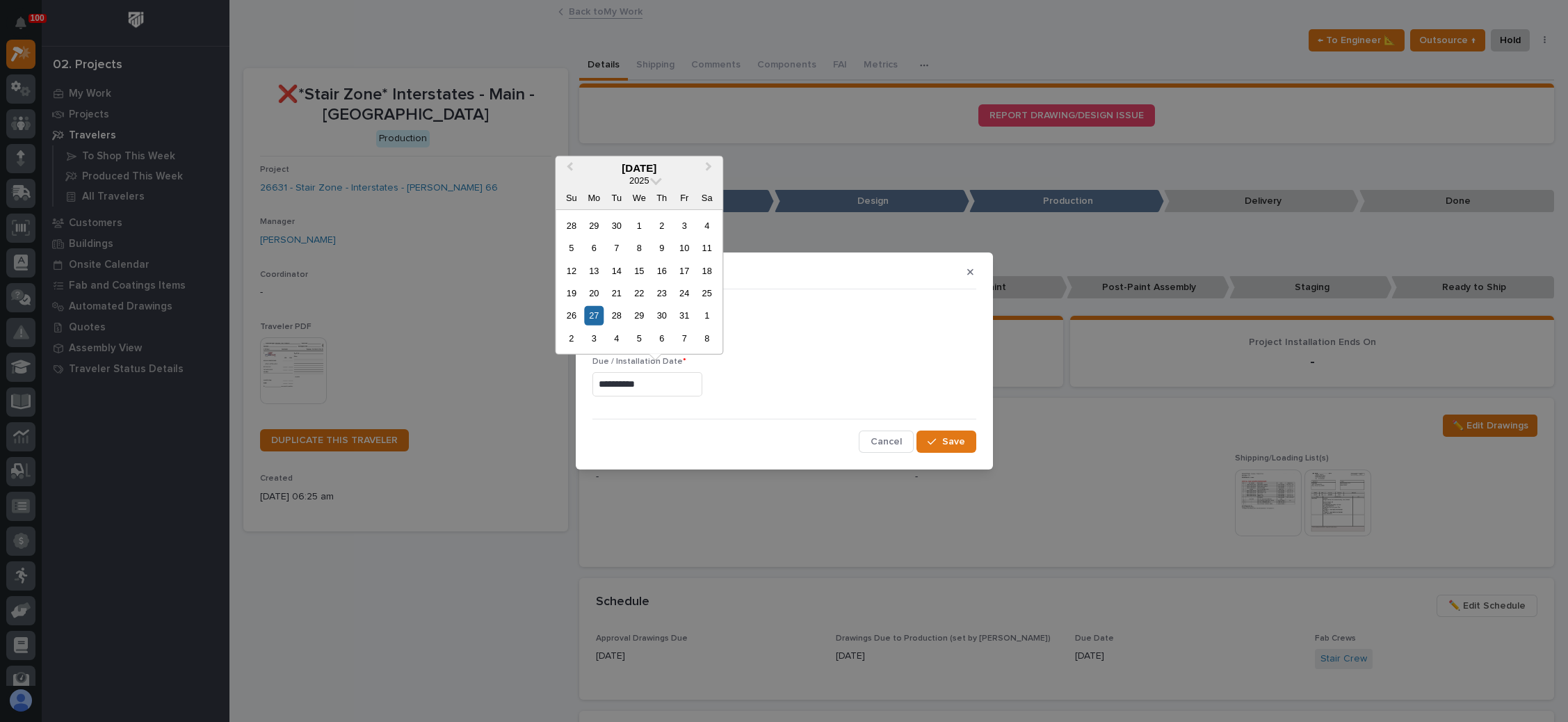
click at [682, 387] on input "**********" at bounding box center [648, 384] width 110 height 25
click at [598, 333] on div "3" at bounding box center [593, 338] width 18 height 18
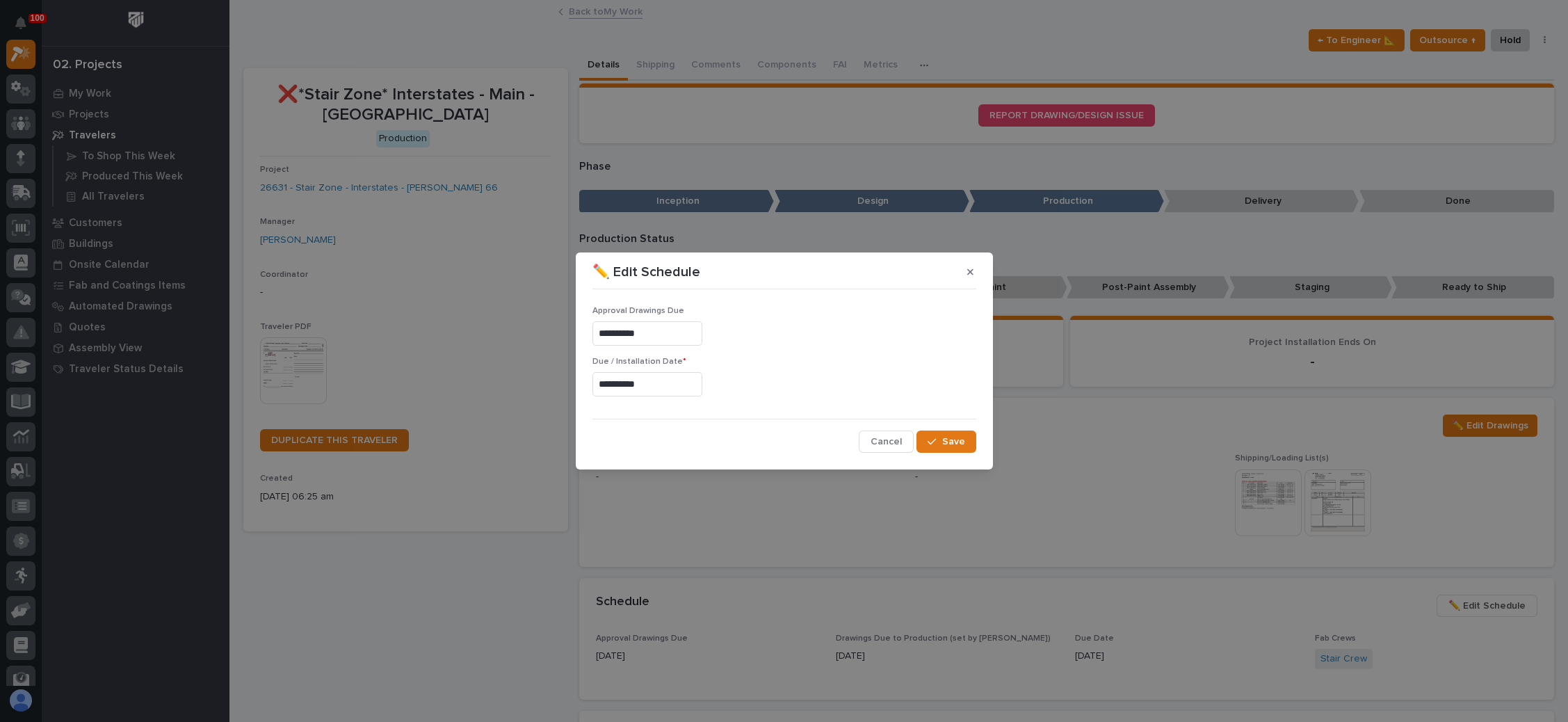
type input "**********"
click at [942, 439] on div "button" at bounding box center [934, 441] width 14 height 10
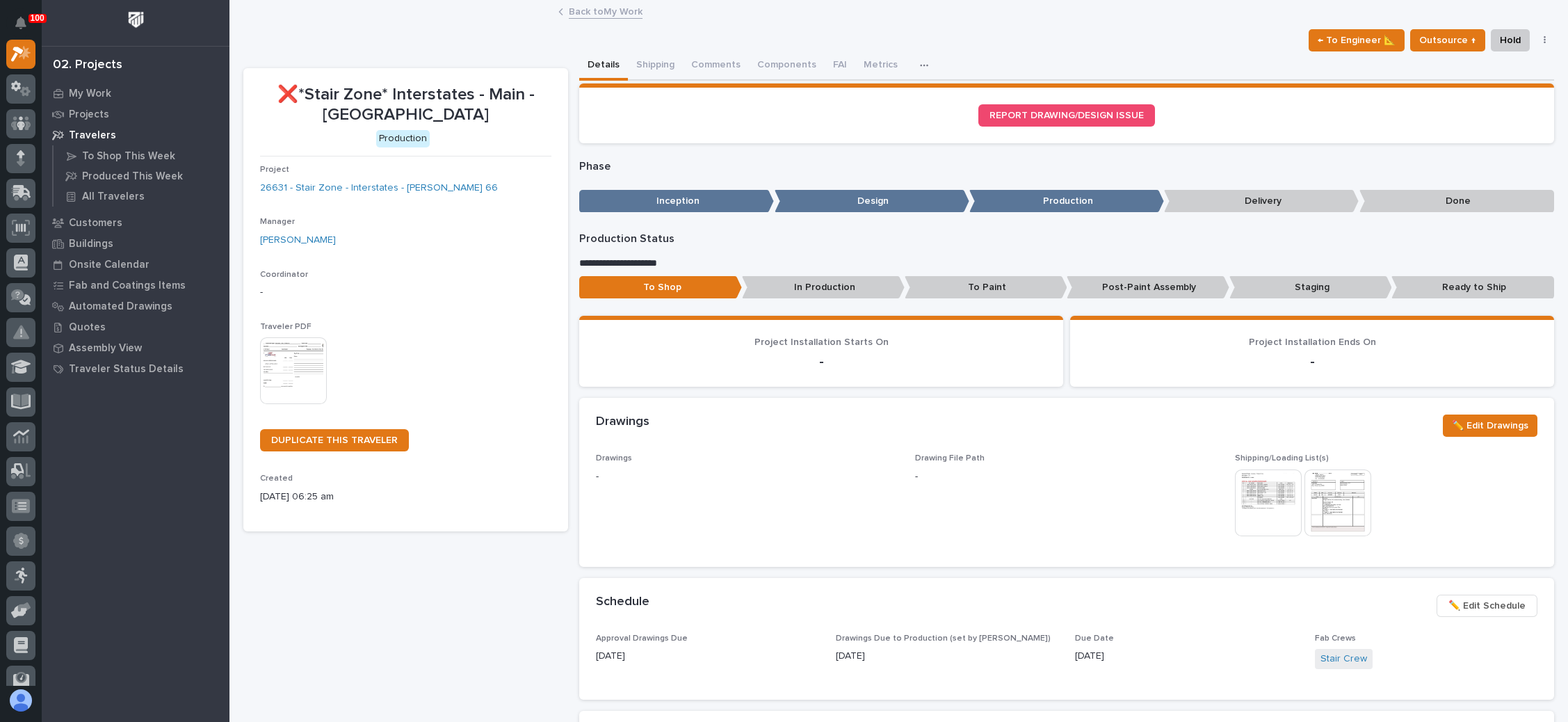
click at [608, 9] on link "Back to My Work" at bounding box center [606, 11] width 74 height 16
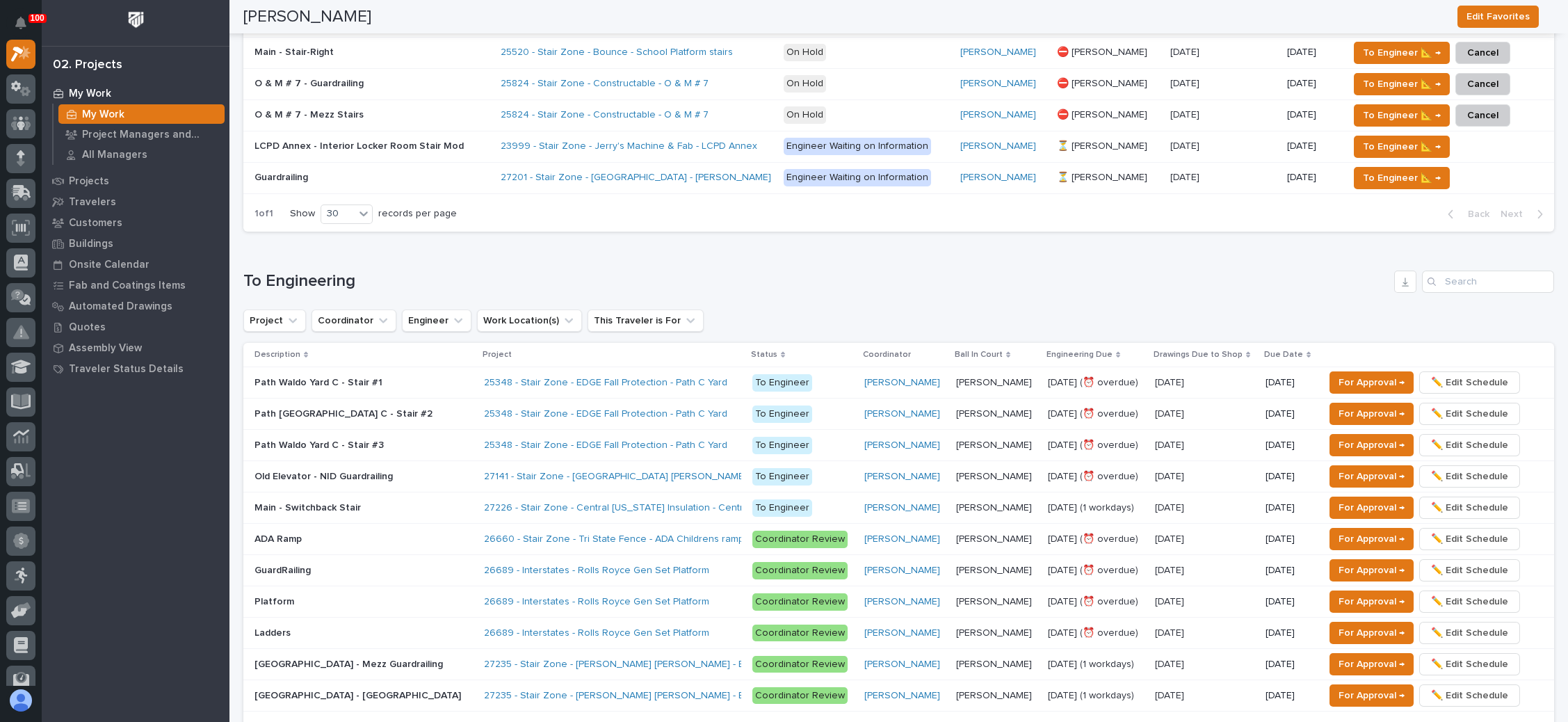
scroll to position [731, 0]
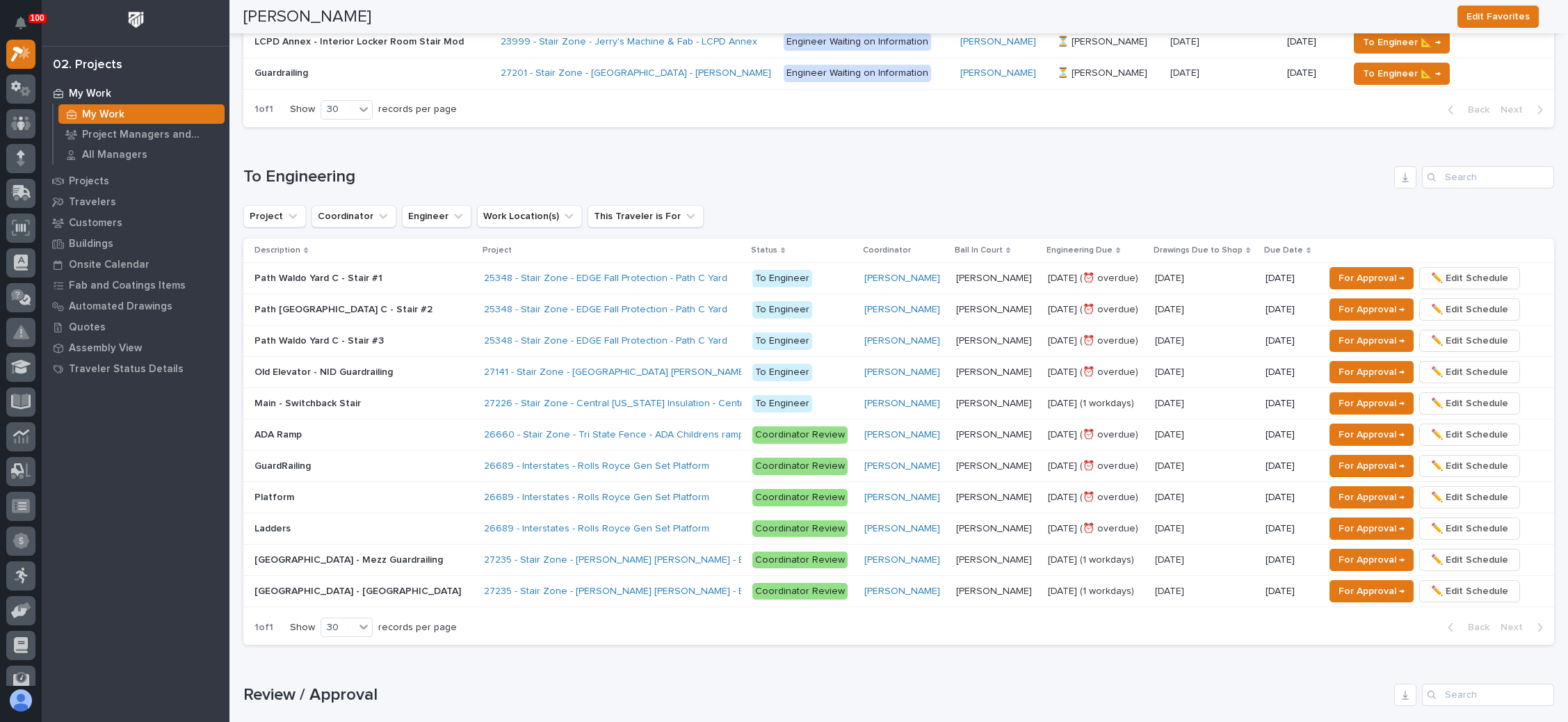
click at [441, 398] on p at bounding box center [364, 404] width 219 height 12
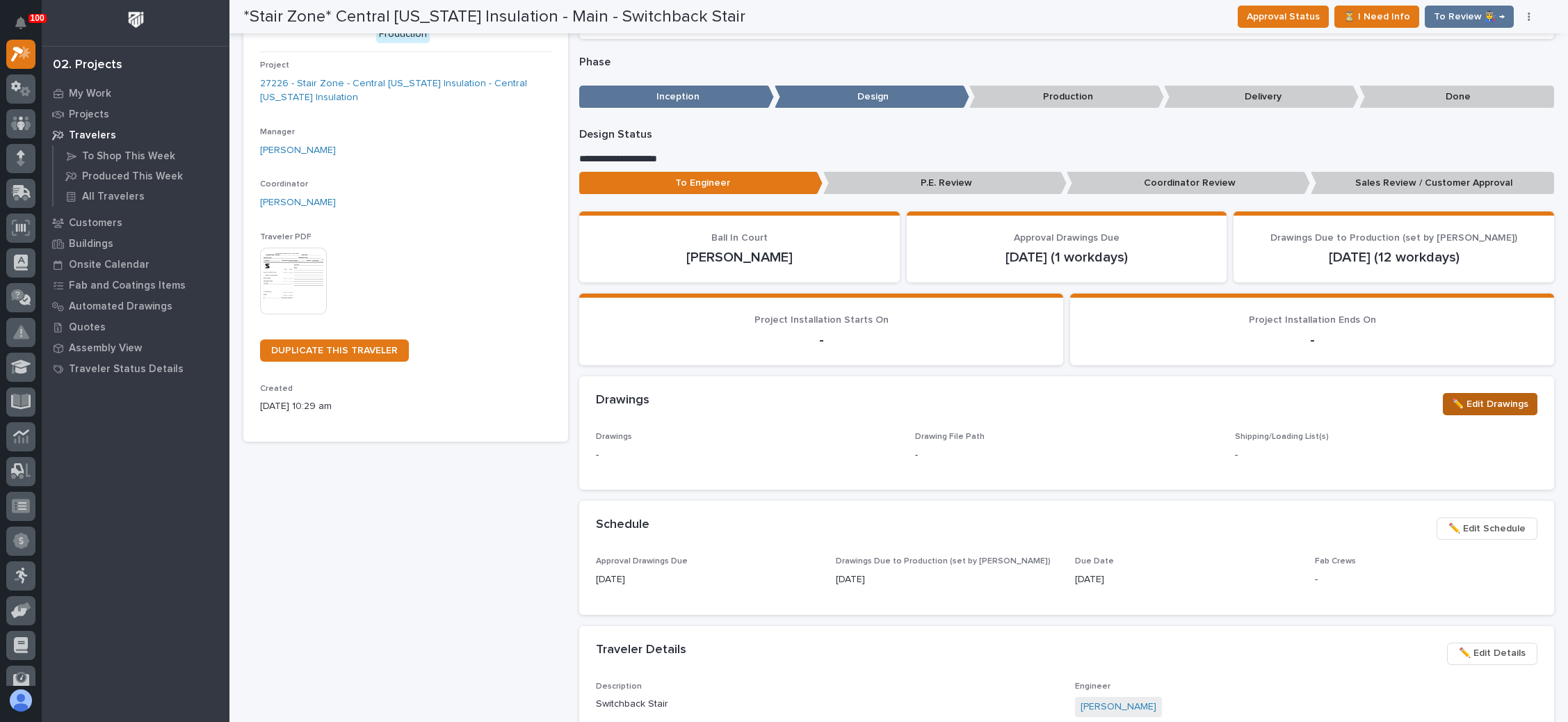
scroll to position [208, 0]
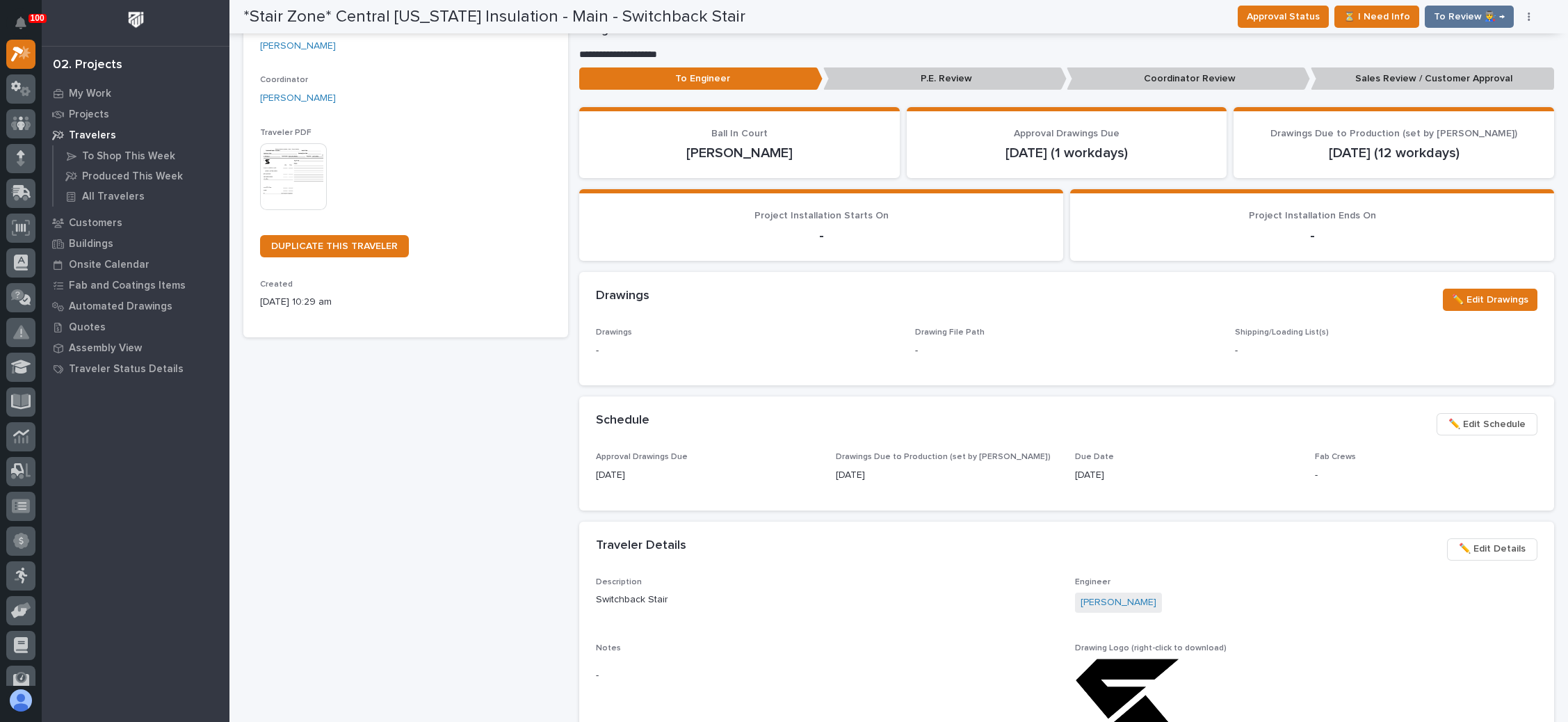
click at [1478, 422] on span "✏️ Edit Schedule" at bounding box center [1488, 424] width 77 height 17
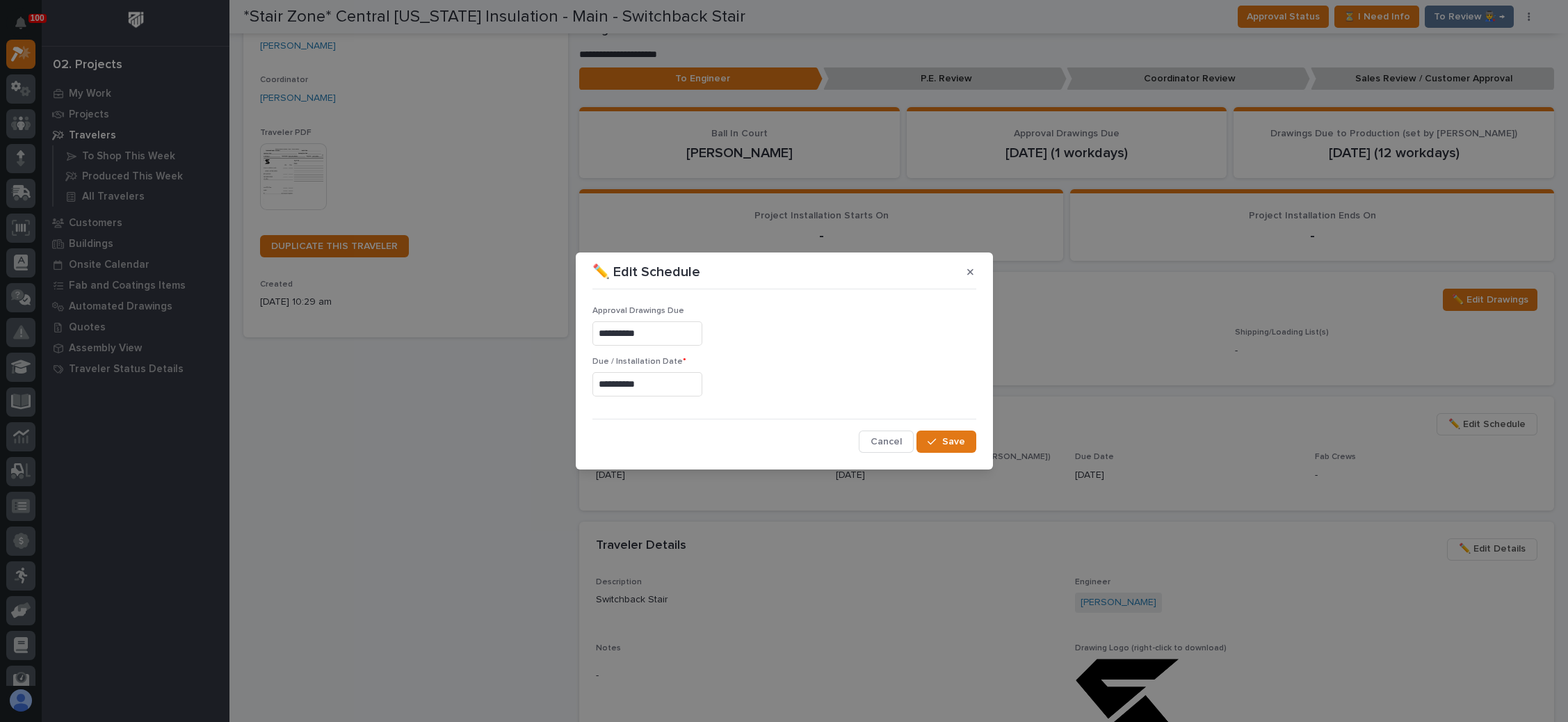
click at [640, 385] on input "**********" at bounding box center [648, 384] width 110 height 25
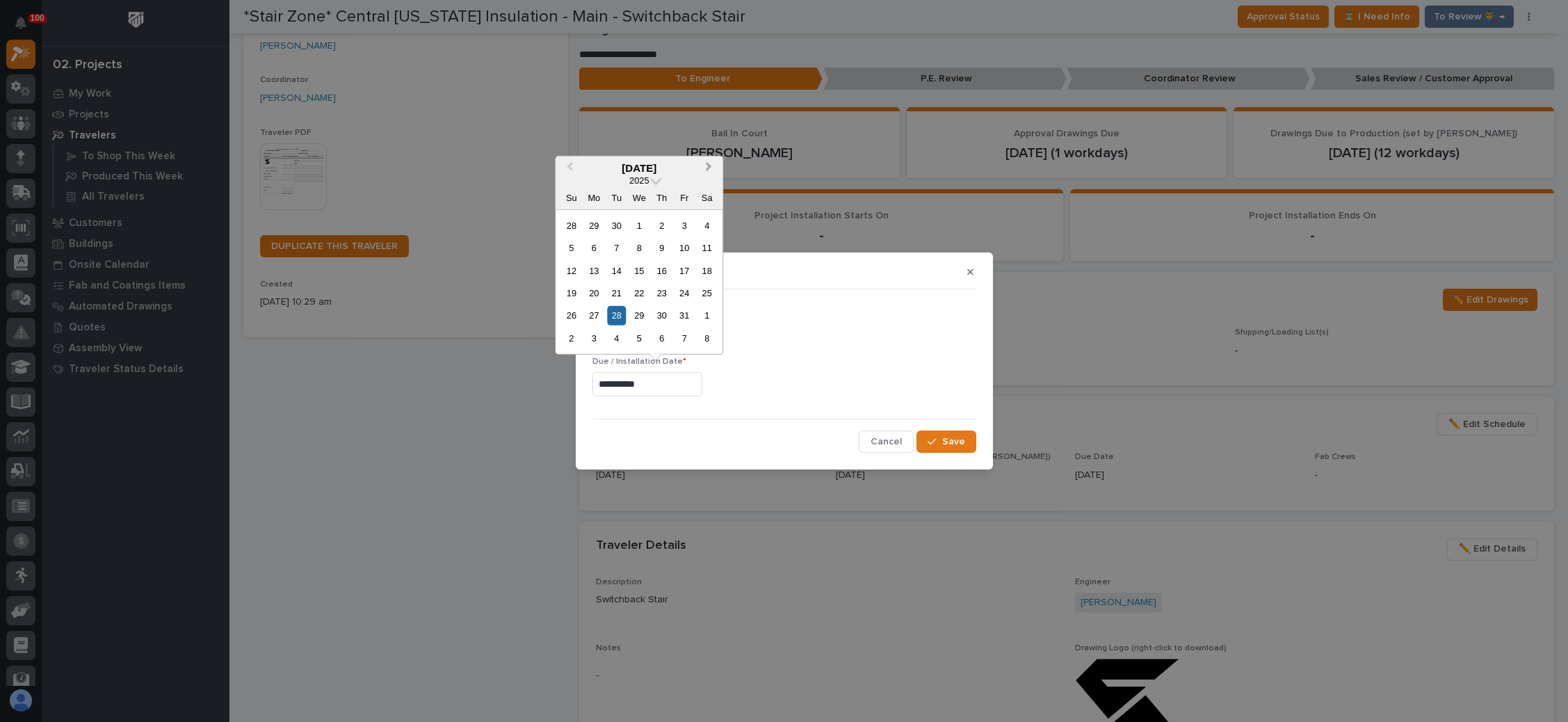
click at [704, 164] on button "Next Month" at bounding box center [710, 168] width 22 height 22
click at [592, 268] on div "10" at bounding box center [593, 270] width 18 height 18
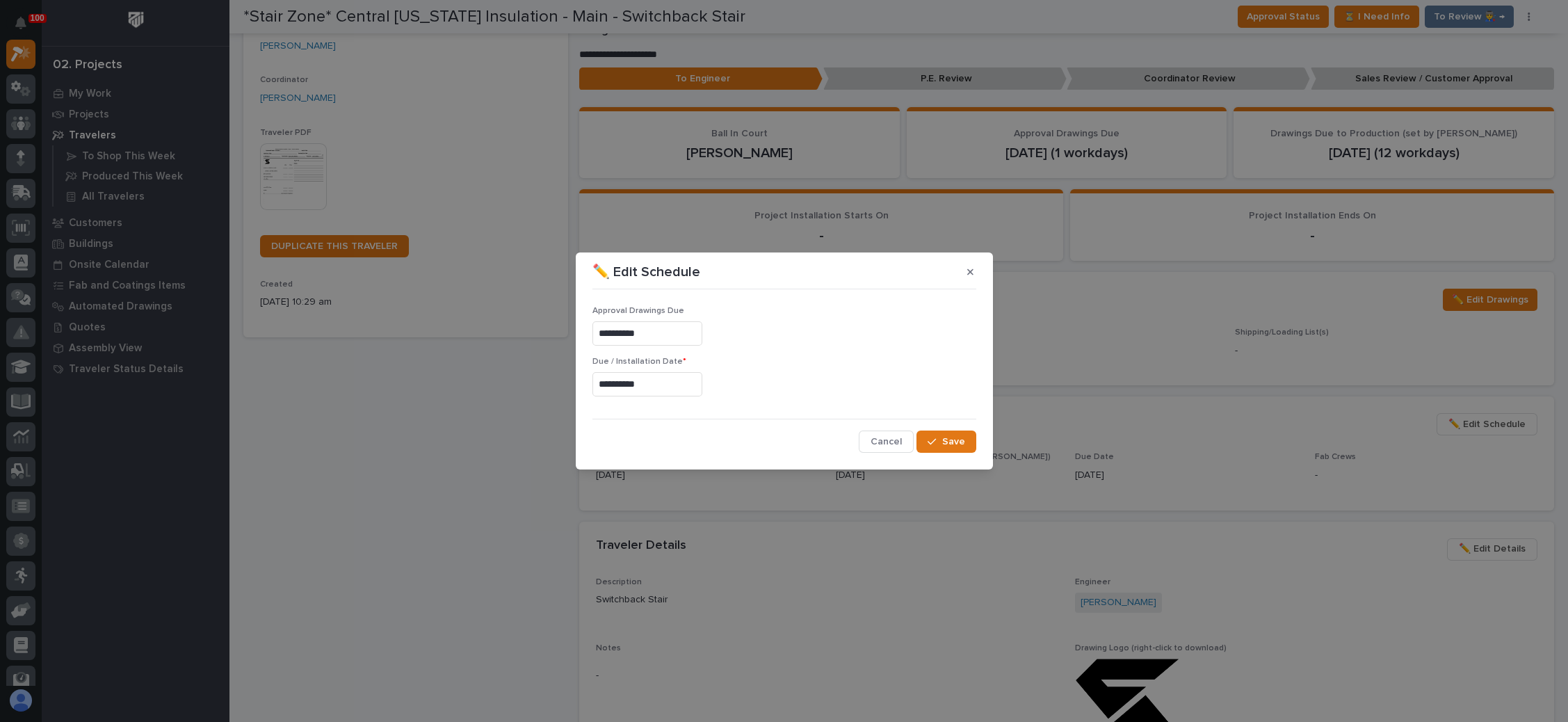
type input "**********"
click at [940, 442] on div "button" at bounding box center [934, 441] width 14 height 10
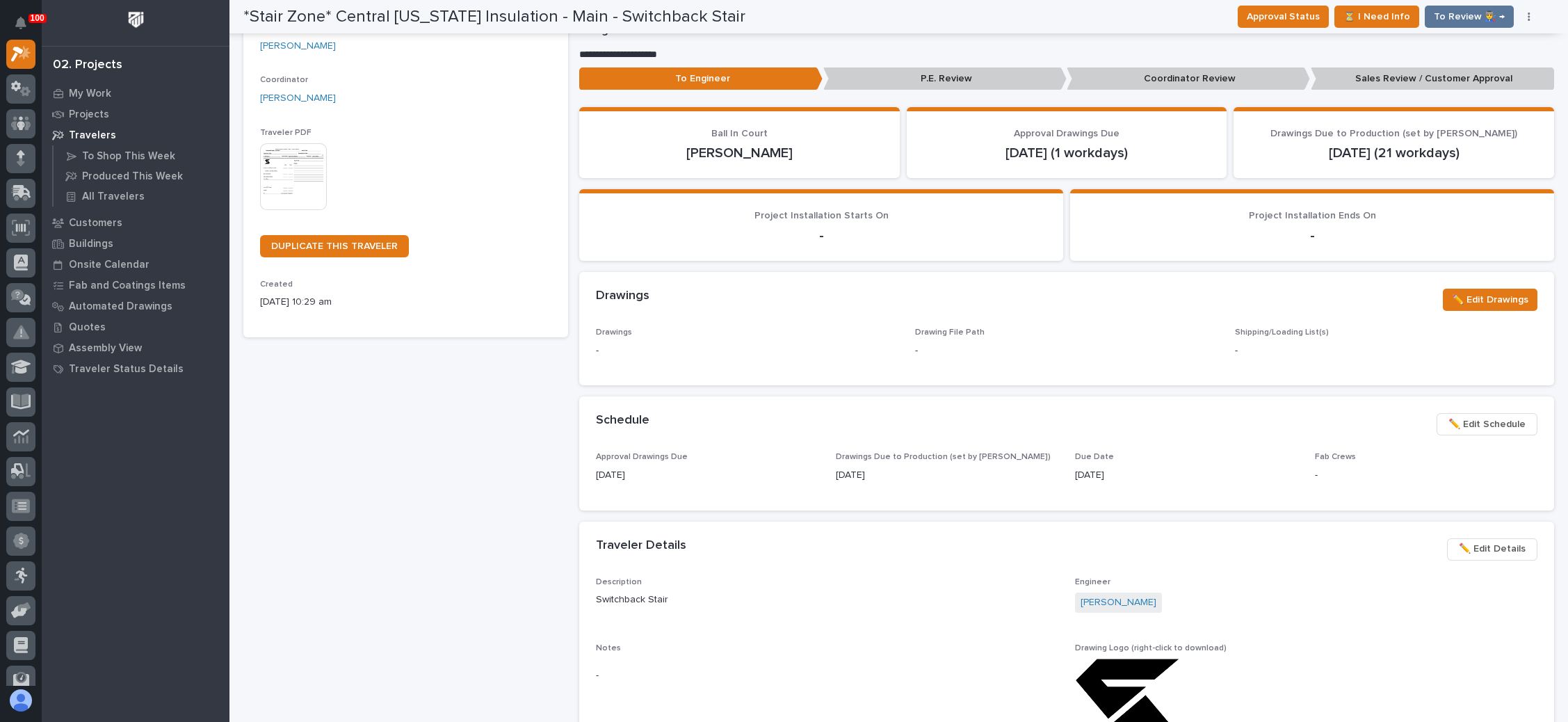
scroll to position [0, 0]
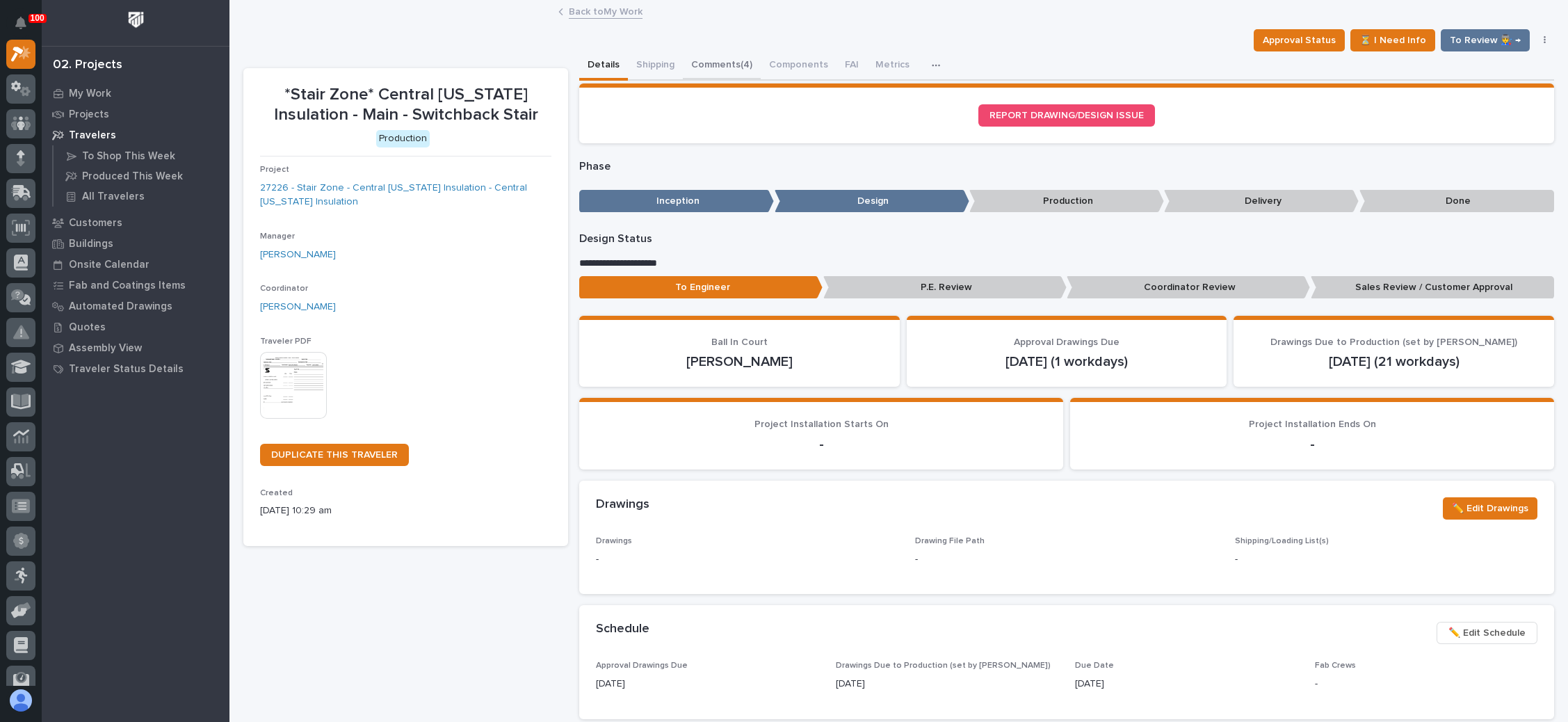
click at [730, 61] on button "Comments (4)" at bounding box center [721, 66] width 78 height 29
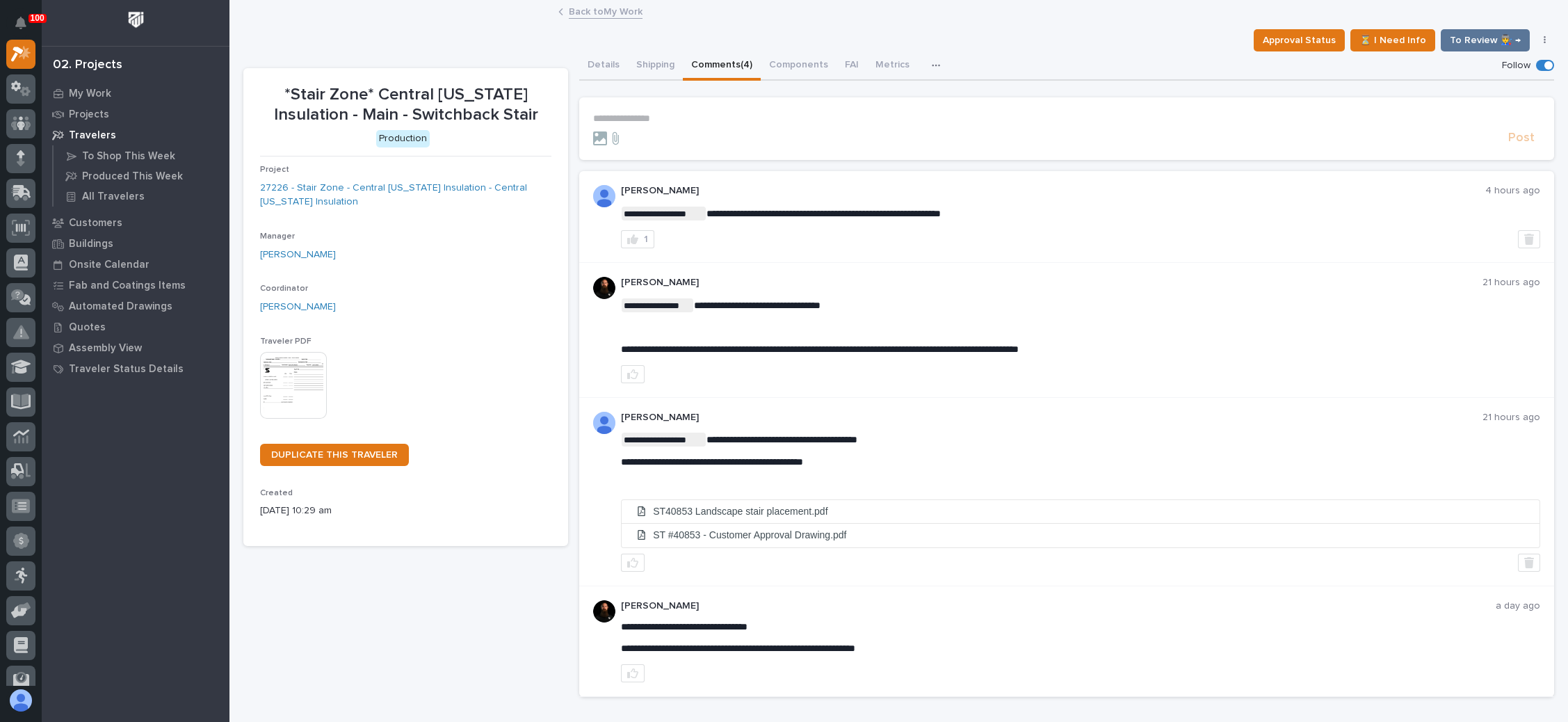
click at [604, 11] on link "Back to My Work" at bounding box center [606, 11] width 74 height 16
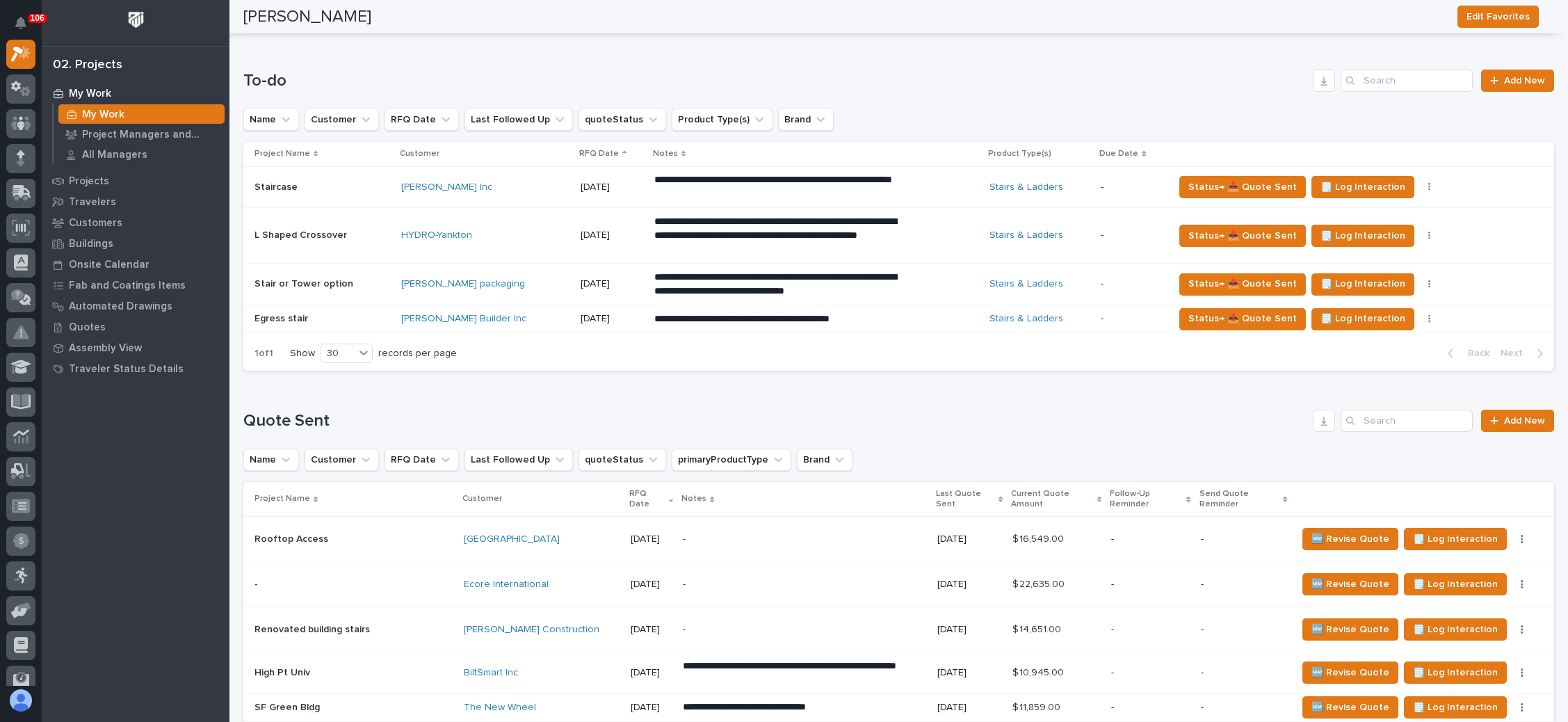
scroll to position [208, 0]
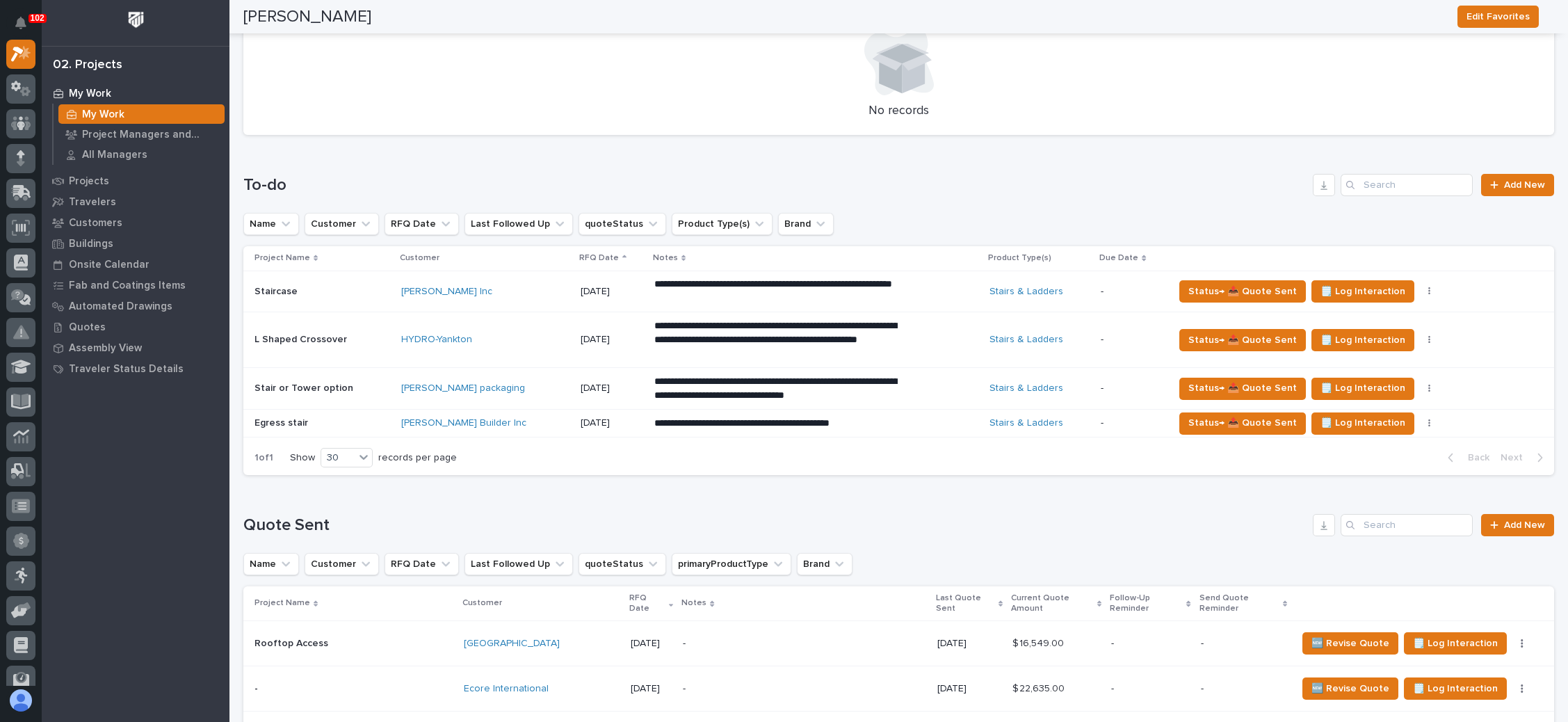
scroll to position [522, 0]
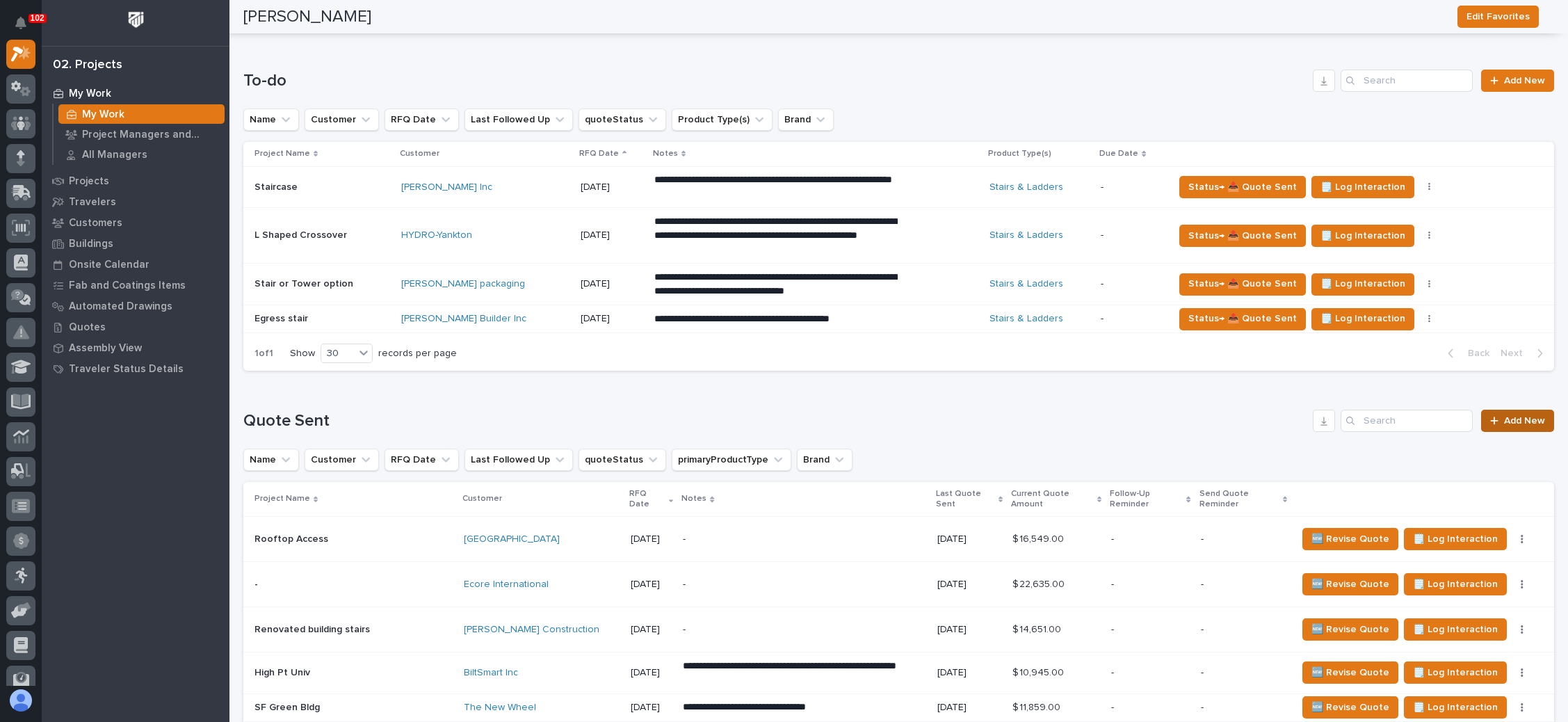
click at [1485, 412] on link "Add New" at bounding box center [1517, 420] width 73 height 22
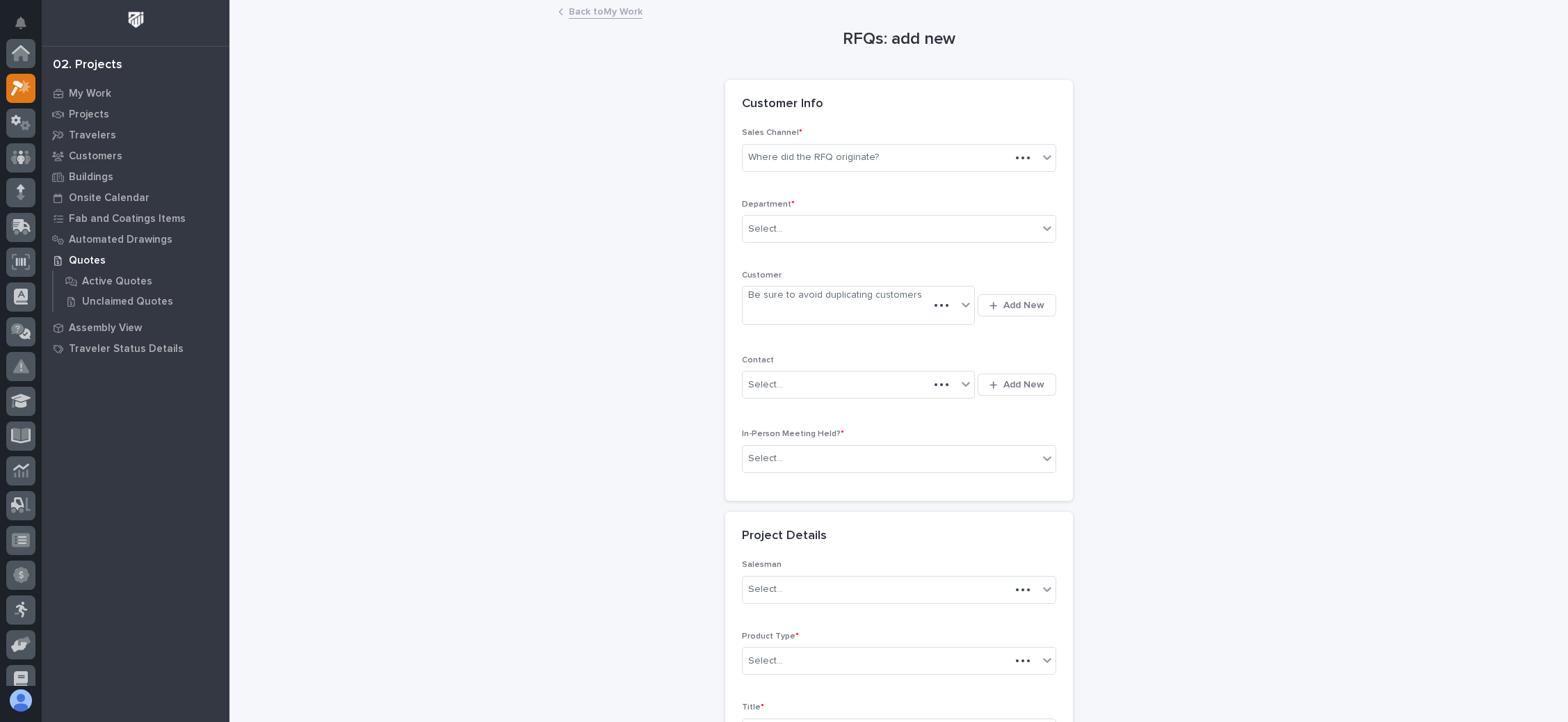
scroll to position [34, 0]
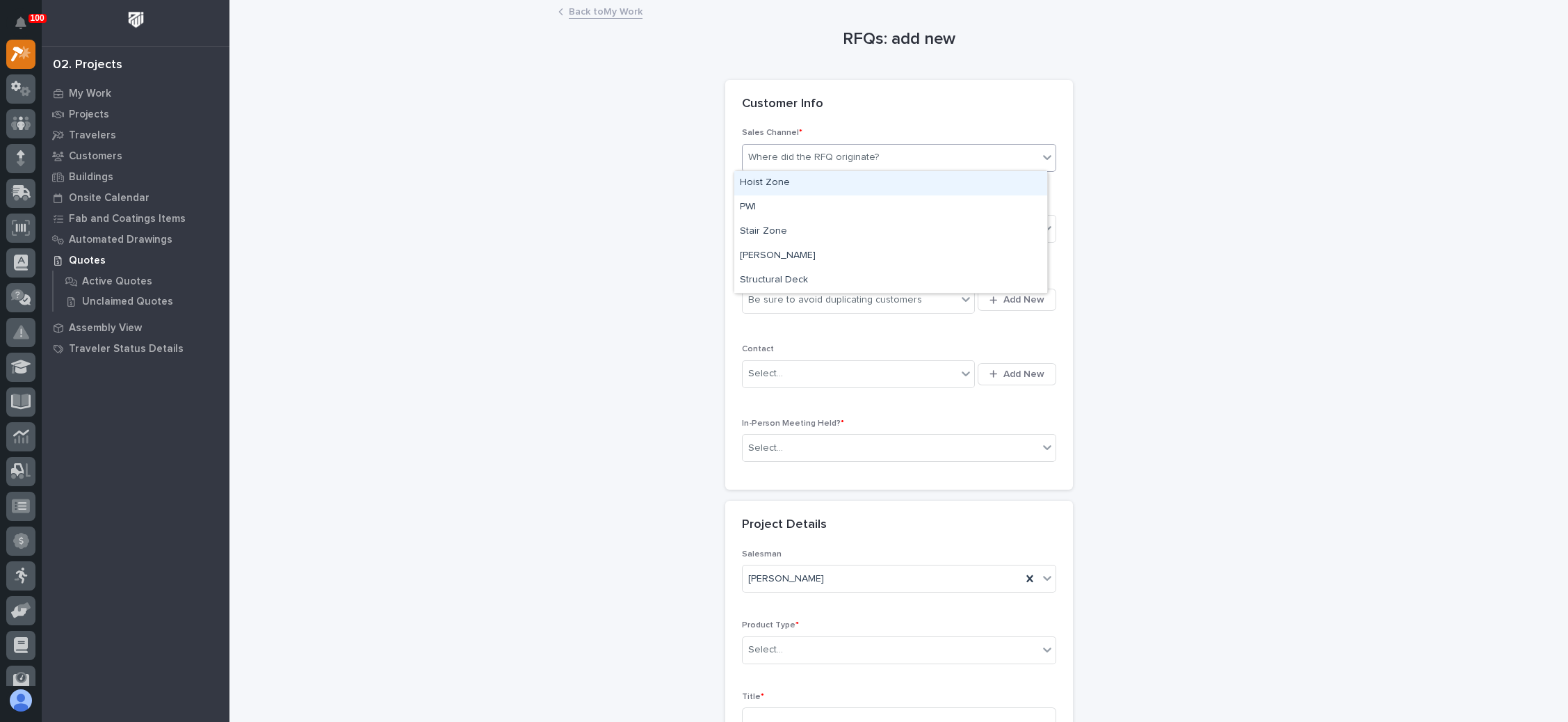
click at [958, 163] on div "Where did the RFQ originate?" at bounding box center [891, 158] width 296 height 23
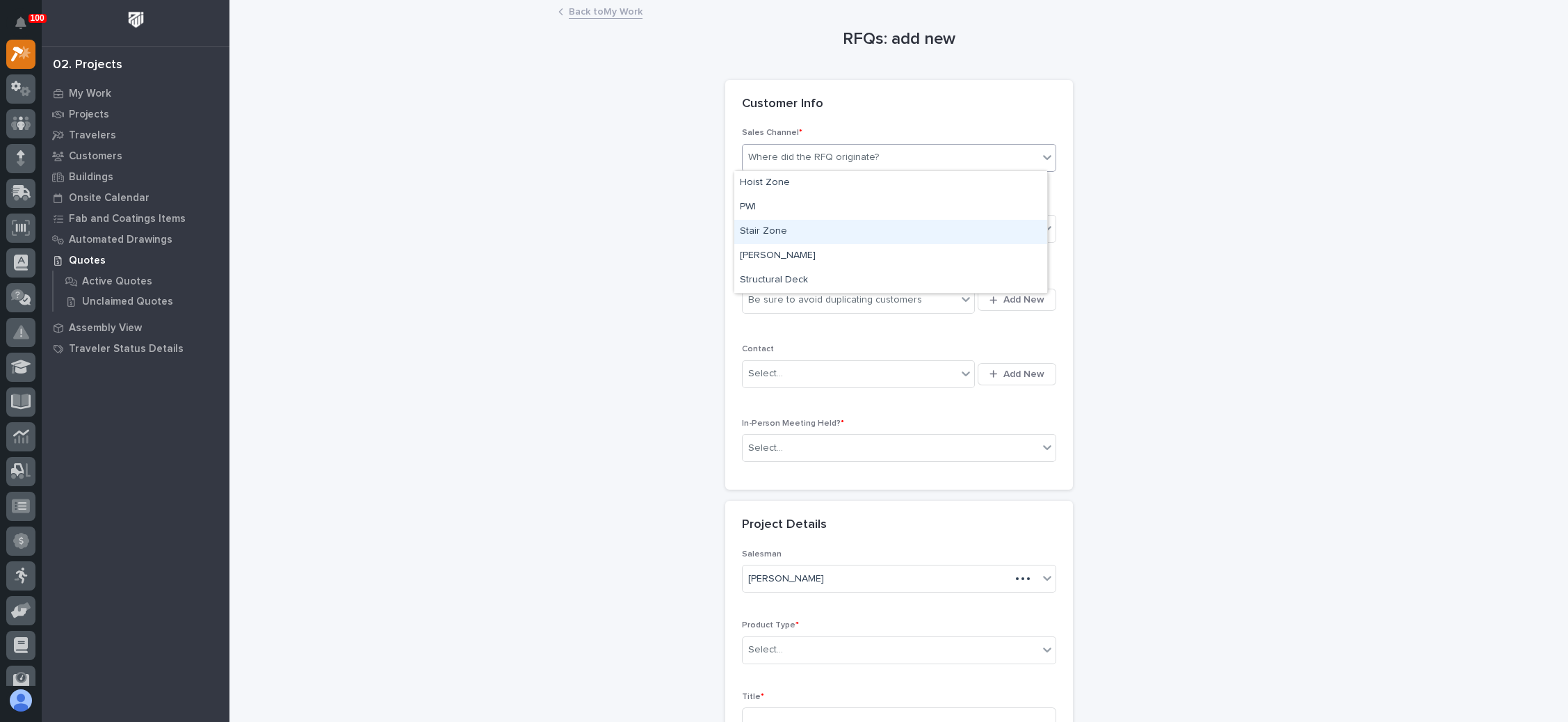
click at [878, 226] on div "Stair Zone" at bounding box center [891, 232] width 313 height 25
click at [878, 225] on div "Select..." at bounding box center [891, 229] width 296 height 23
click at [845, 253] on div "National Sales" at bounding box center [891, 255] width 313 height 25
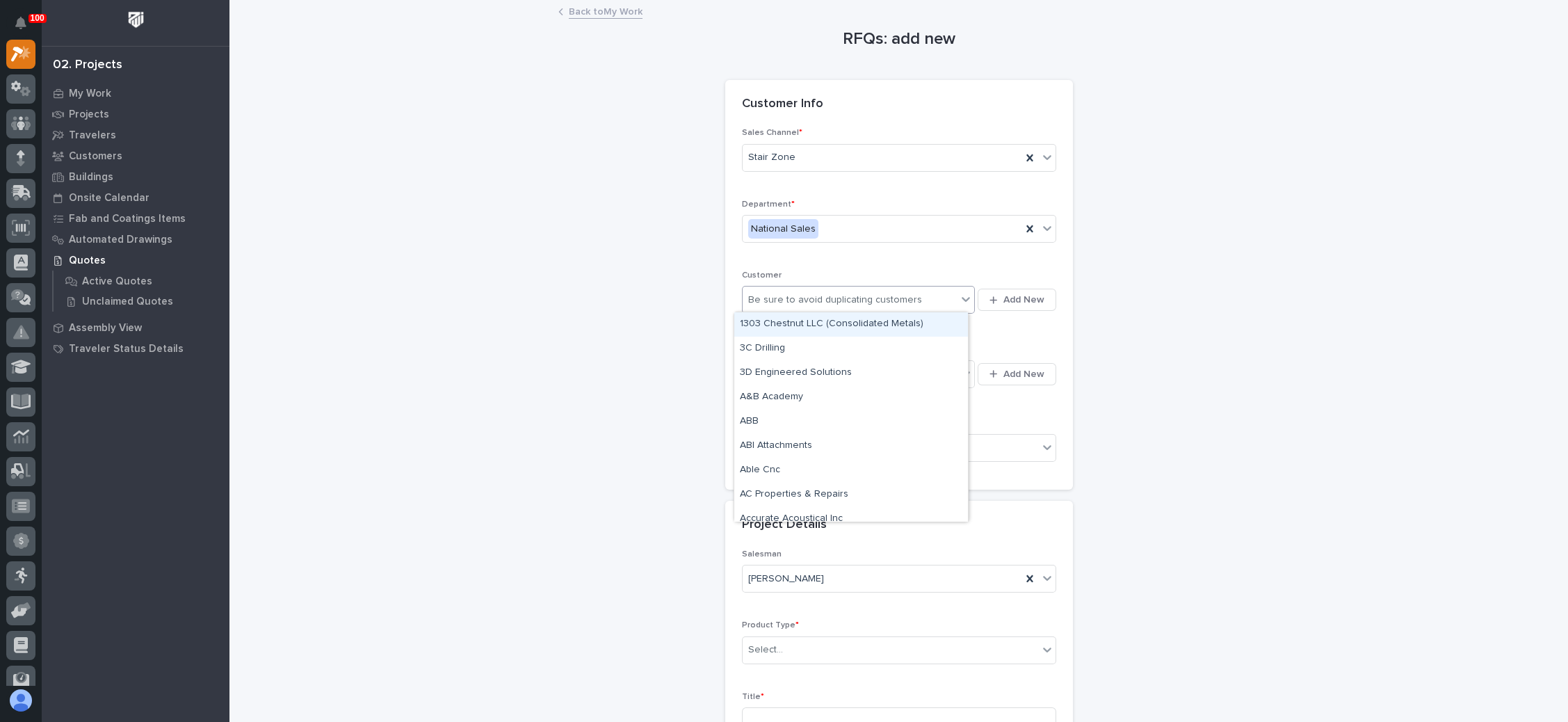
click at [918, 297] on div "Be sure to avoid duplicating customers" at bounding box center [850, 300] width 215 height 23
type input "***"
click at [1018, 295] on span "Add New" at bounding box center [1024, 299] width 41 height 12
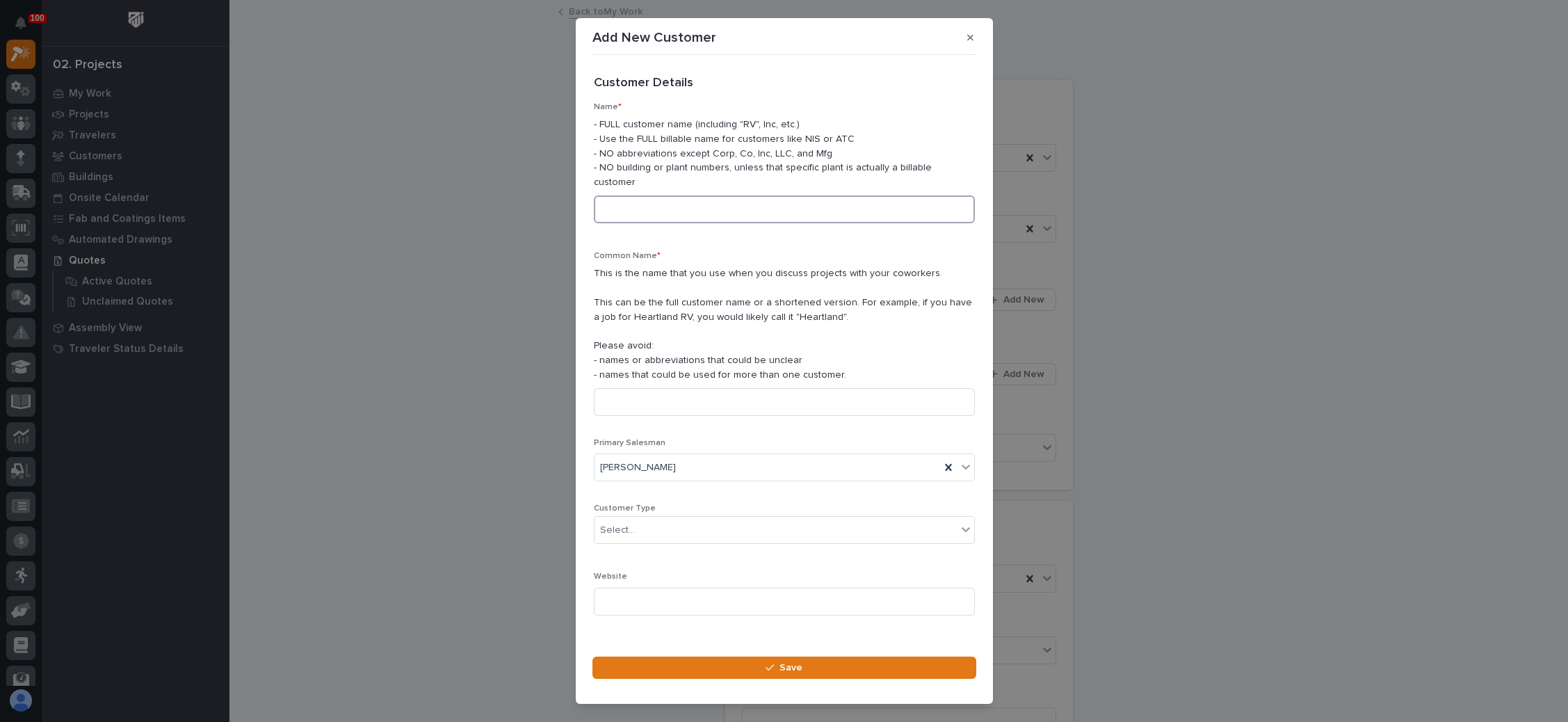
click at [672, 214] on input at bounding box center [785, 209] width 382 height 28
click at [703, 207] on input "AOI" at bounding box center [785, 209] width 382 height 28
type input "AOI Corporation"
click at [690, 406] on input at bounding box center [785, 402] width 382 height 28
type input "AOI"
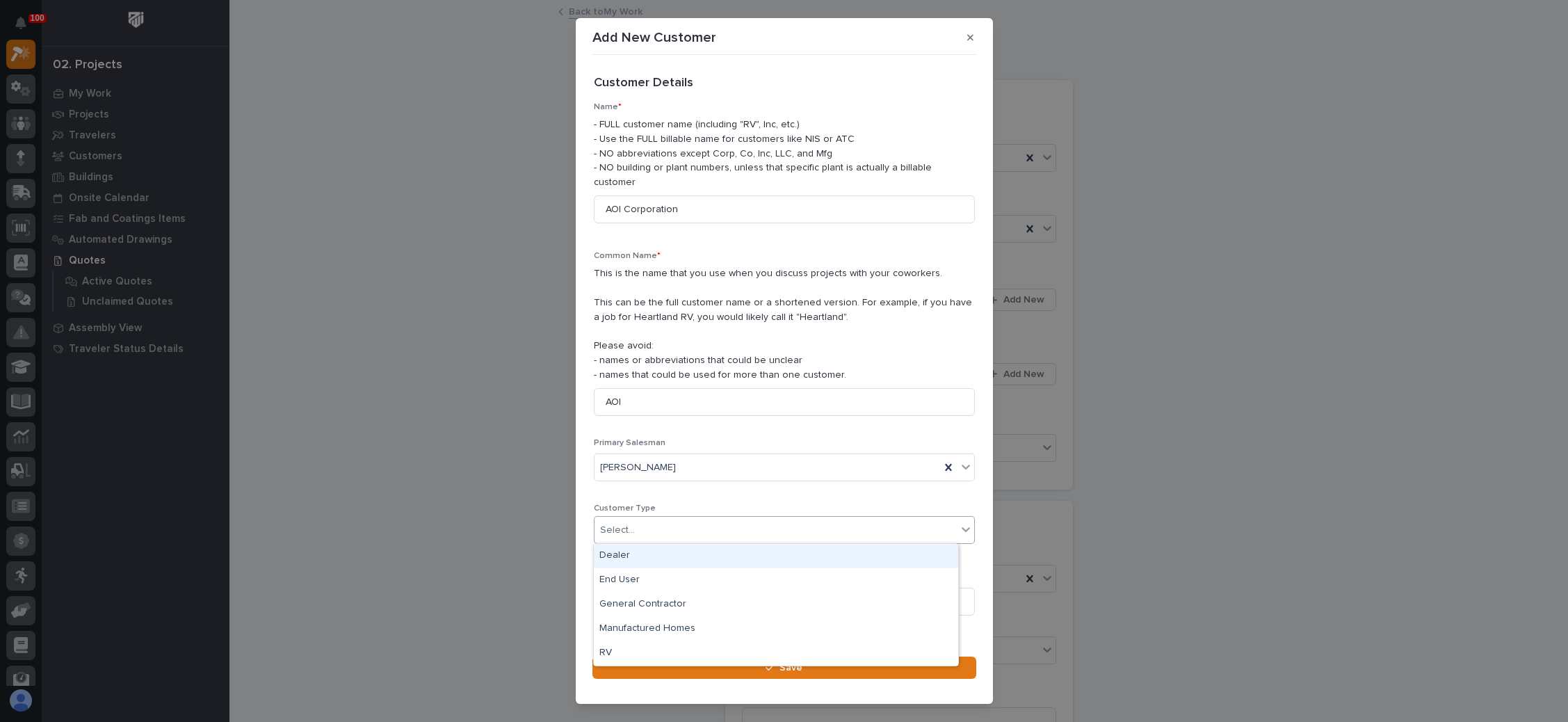
click at [689, 531] on div "Select..." at bounding box center [776, 530] width 362 height 23
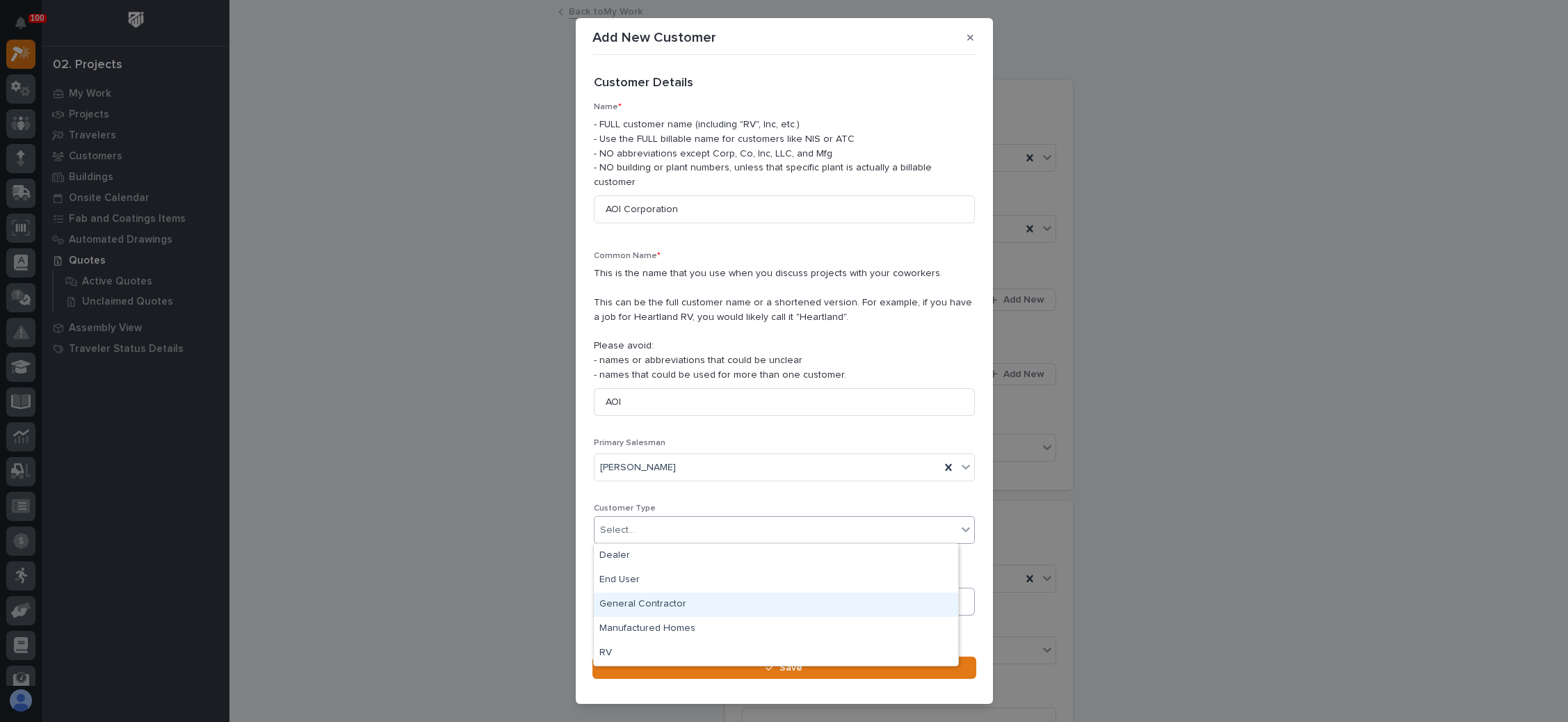
drag, startPoint x: 648, startPoint y: 588, endPoint x: 653, endPoint y: 598, distance: 11.2
click at [648, 599] on div "General Contractor" at bounding box center [776, 605] width 364 height 25
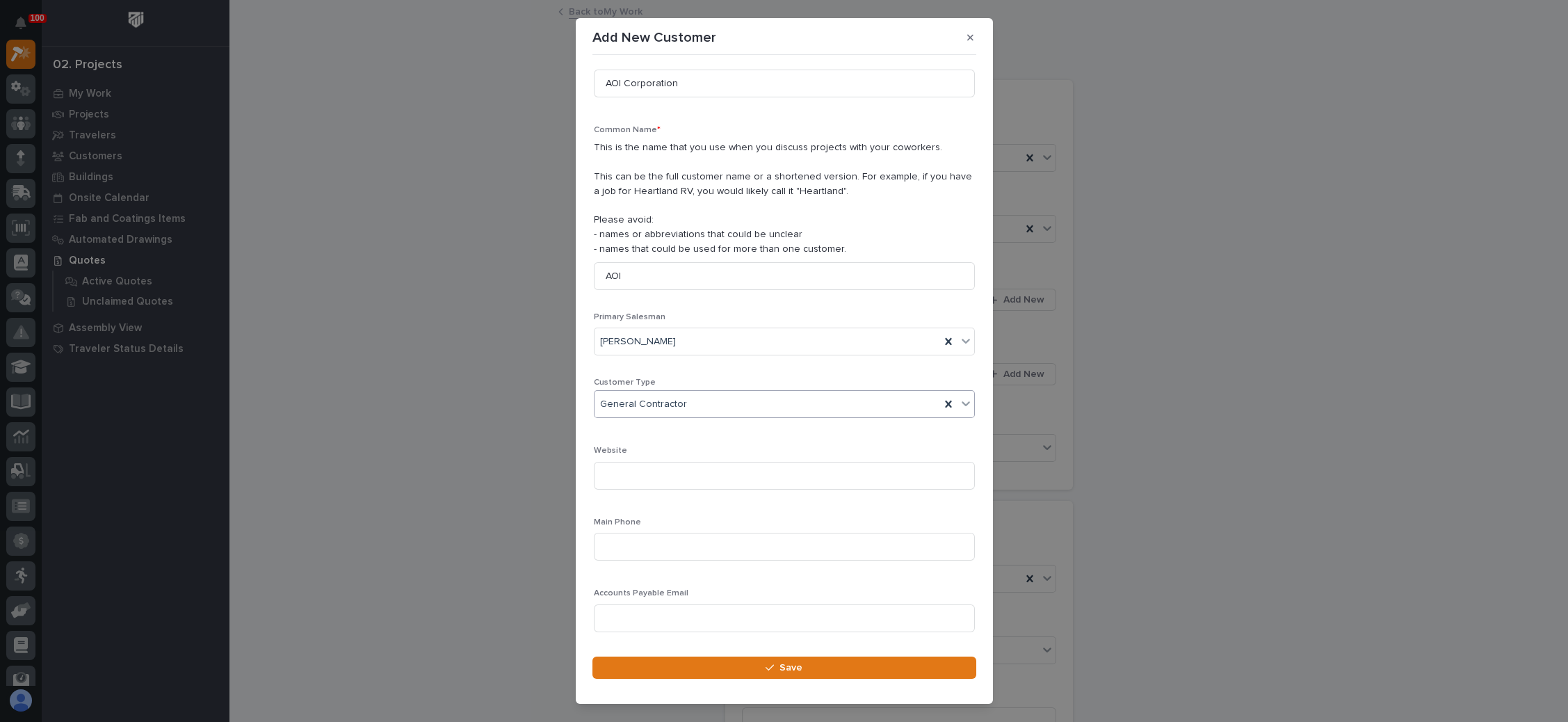
scroll to position [159, 0]
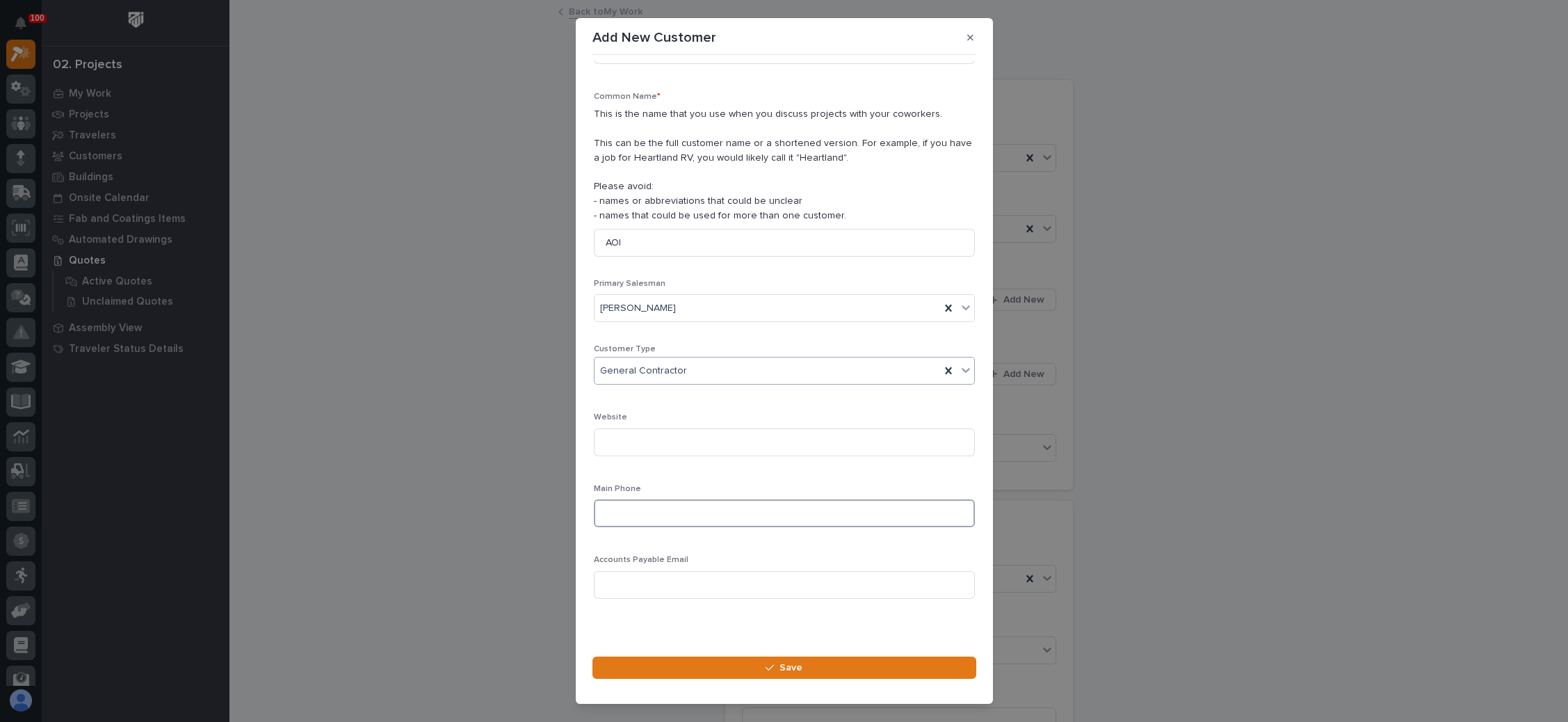
click at [680, 514] on input at bounding box center [785, 514] width 382 height 28
paste input "402.896.5520"
type input "402.896.5520"
click at [666, 578] on input at bounding box center [785, 585] width 382 height 28
paste input "chron@aoicorp.com"
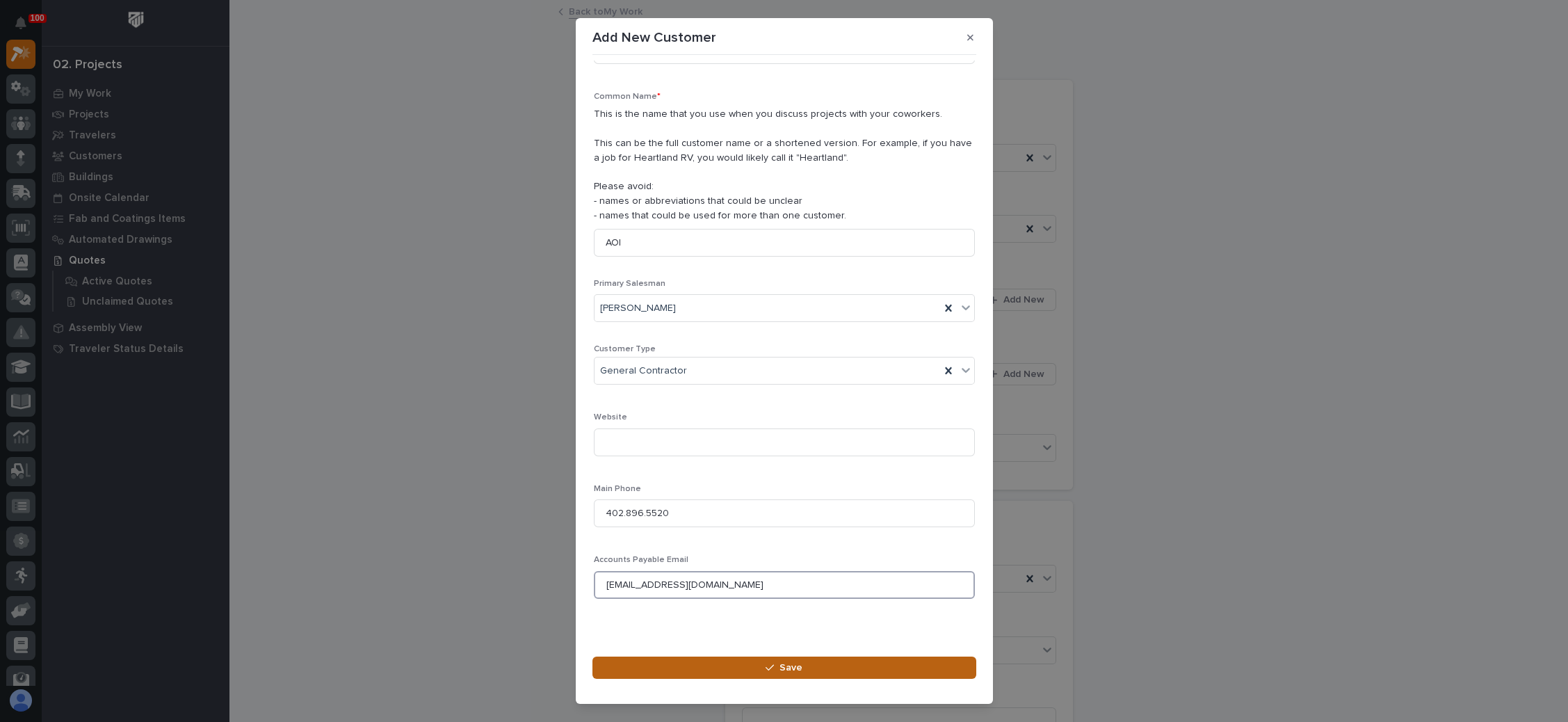
type input "chron@aoicorp.com"
click at [747, 669] on button "Save" at bounding box center [784, 667] width 384 height 22
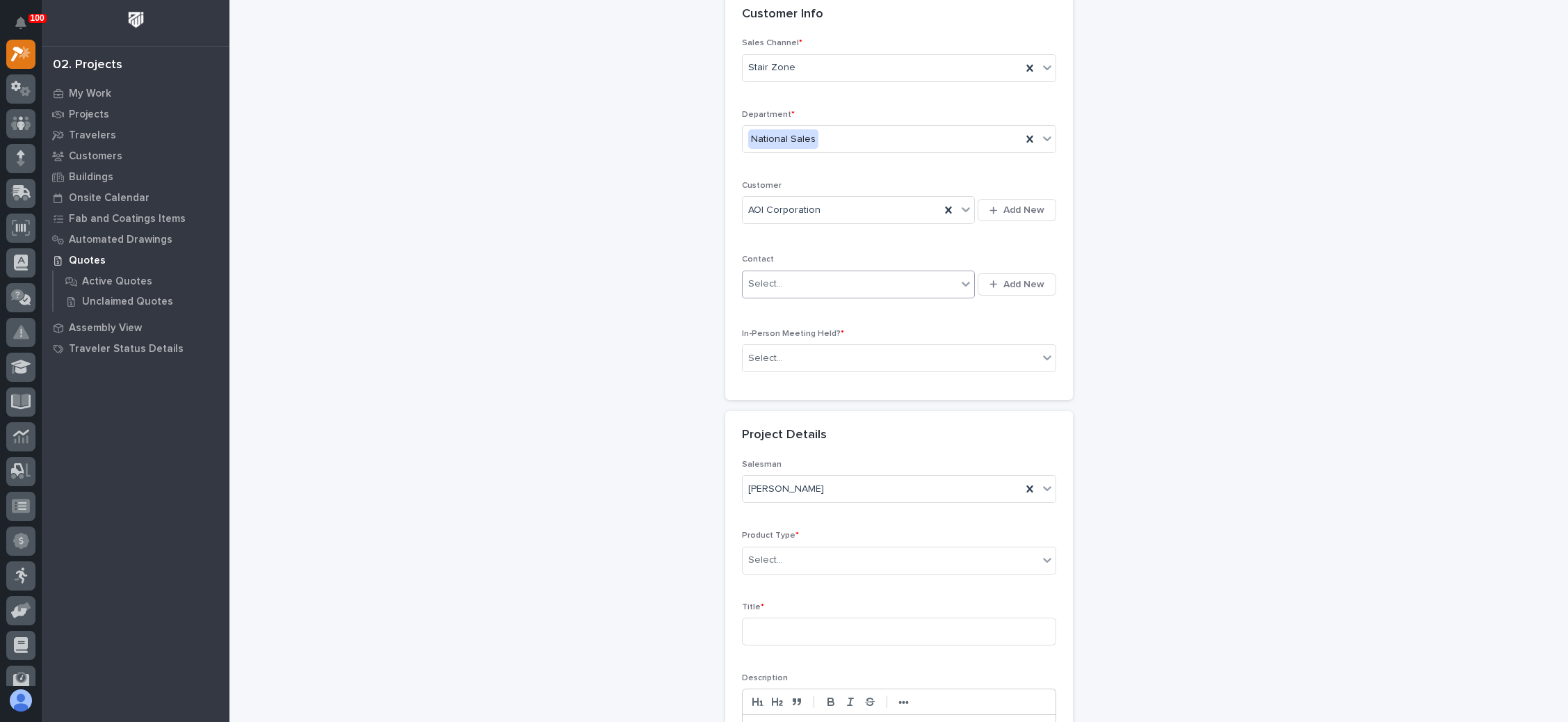
scroll to position [104, 0]
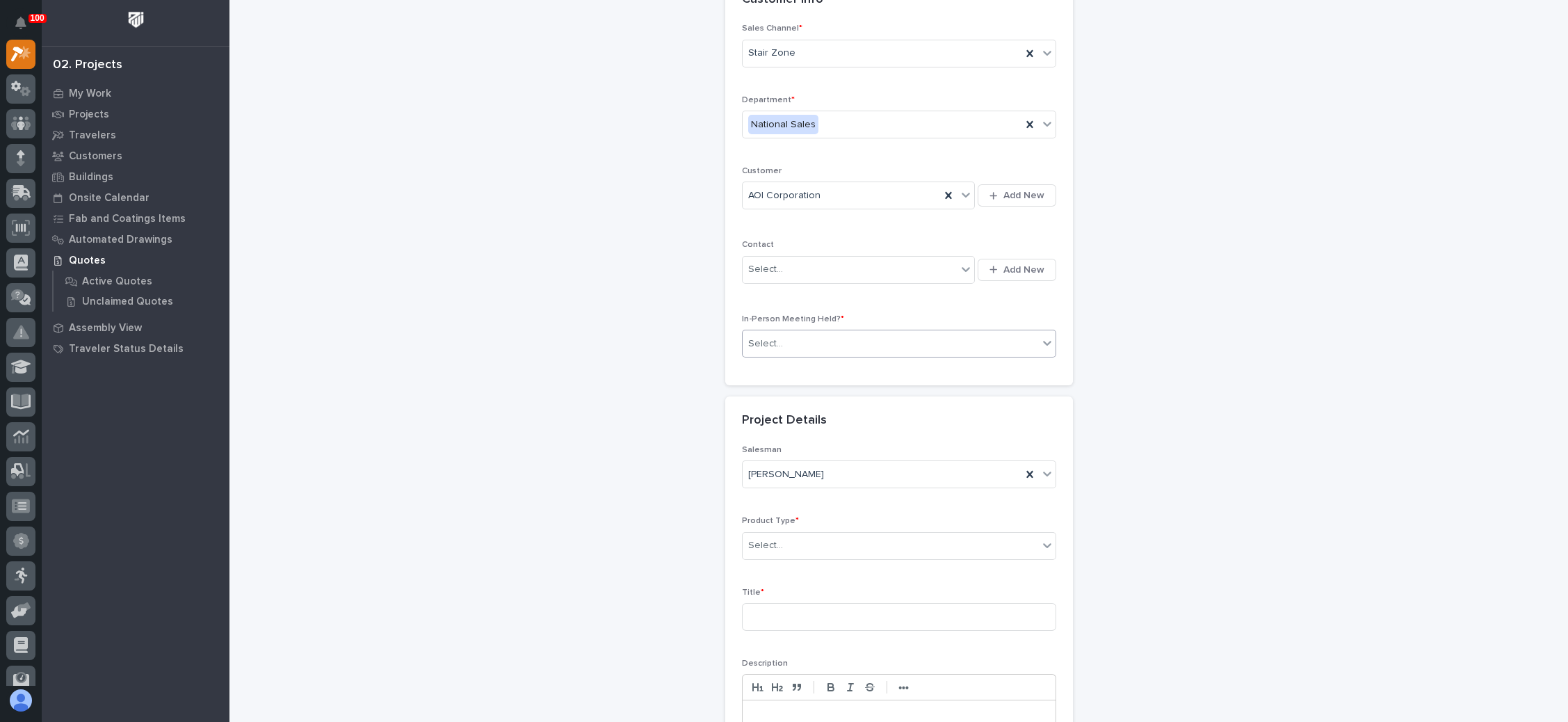
drag, startPoint x: 888, startPoint y: 333, endPoint x: 881, endPoint y: 341, distance: 10.6
click at [887, 333] on div "Select..." at bounding box center [891, 344] width 296 height 23
drag, startPoint x: 849, startPoint y: 374, endPoint x: 861, endPoint y: 388, distance: 18.4
click at [822, 396] on div "No" at bounding box center [891, 391] width 313 height 25
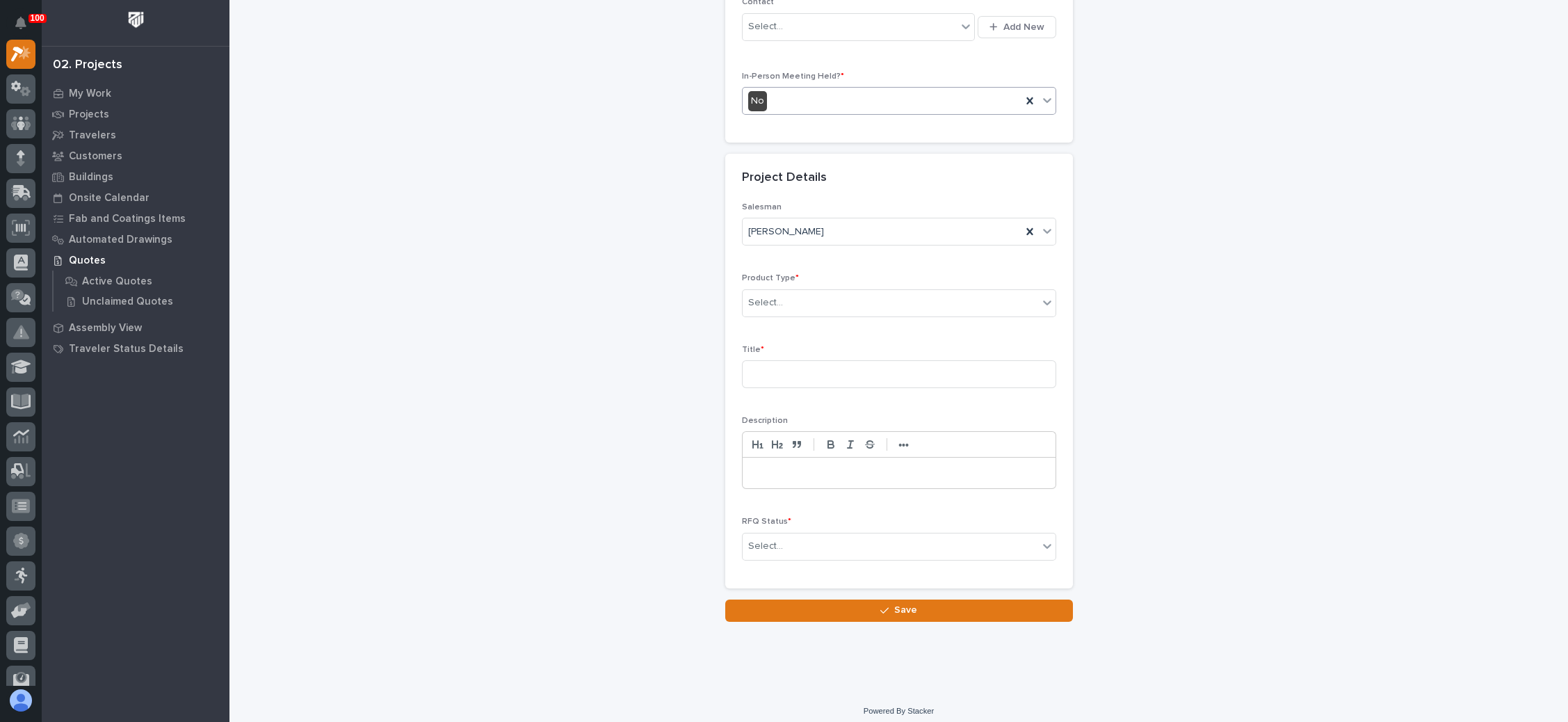
scroll to position [349, 0]
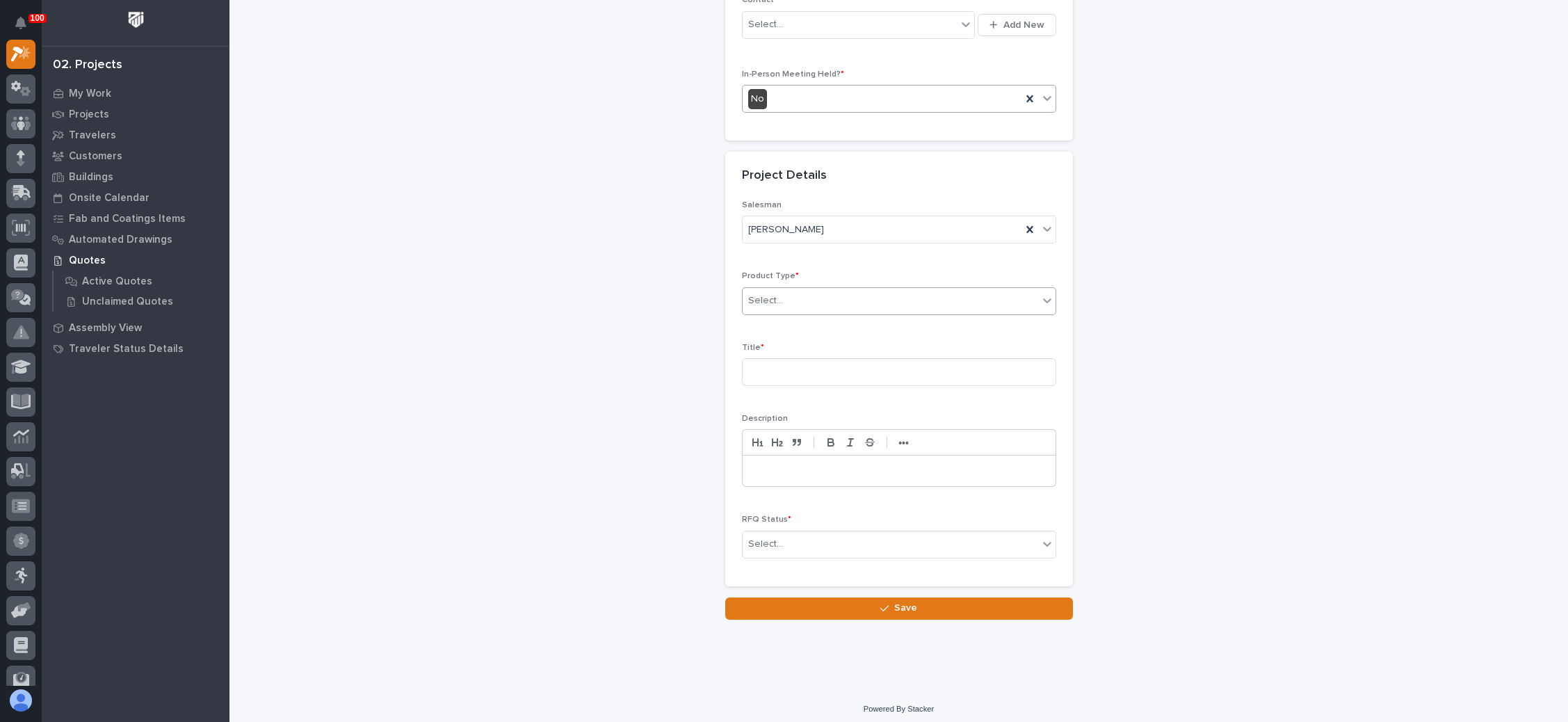
click at [852, 303] on div "Select..." at bounding box center [891, 301] width 296 height 23
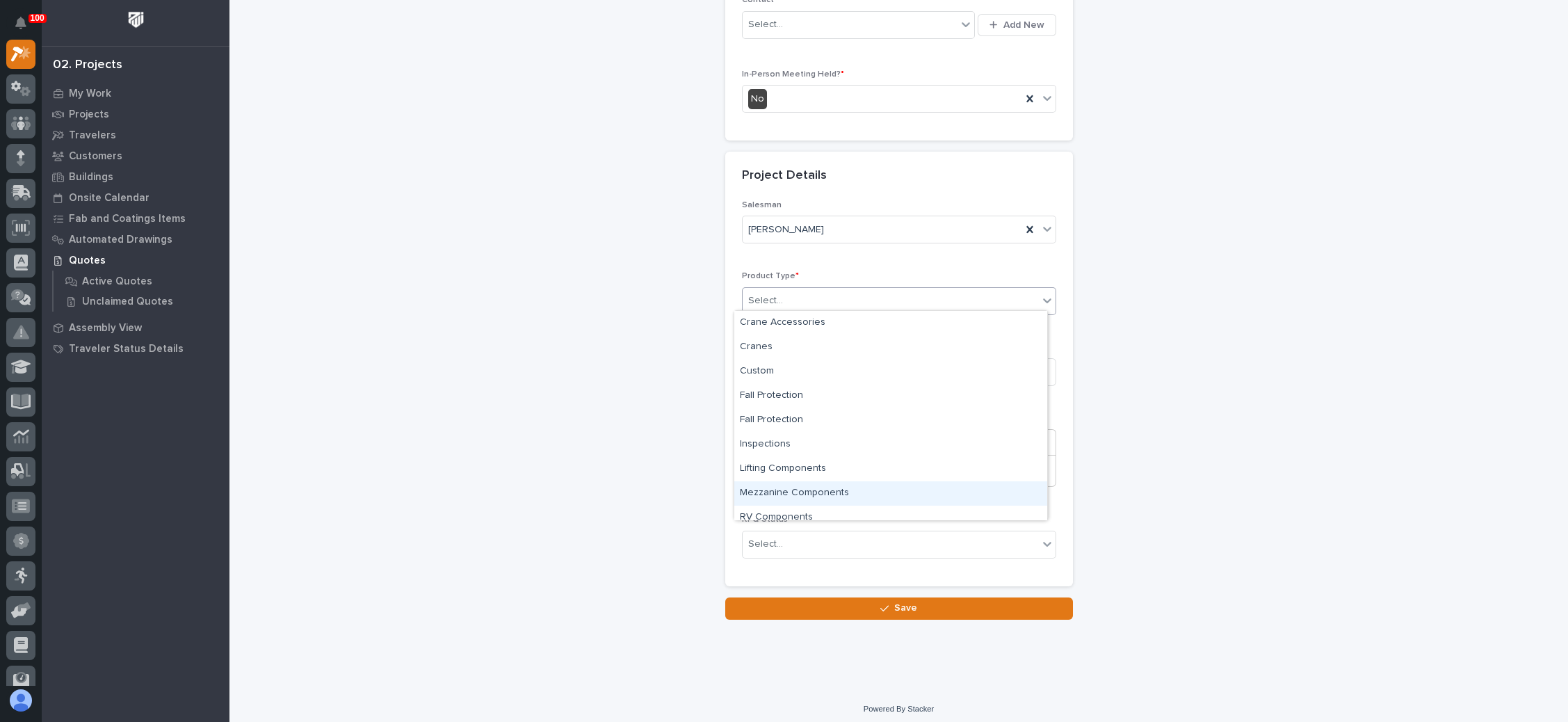
scroll to position [34, 0]
click at [794, 508] on div "Stairs & Ladders" at bounding box center [891, 508] width 313 height 25
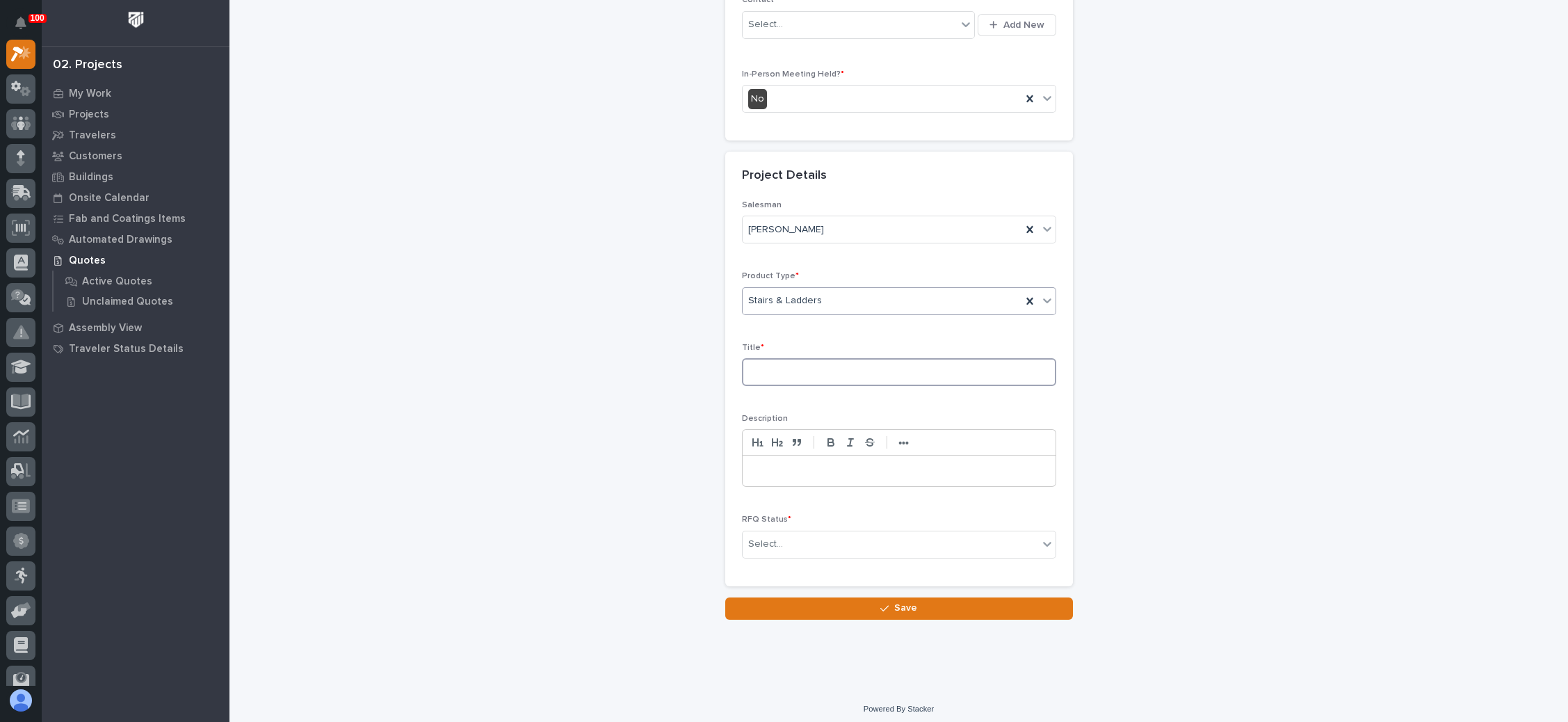
click at [802, 376] on input at bounding box center [899, 372] width 314 height 28
type input "Dock Stair"
click at [787, 534] on div "Select..." at bounding box center [891, 544] width 296 height 23
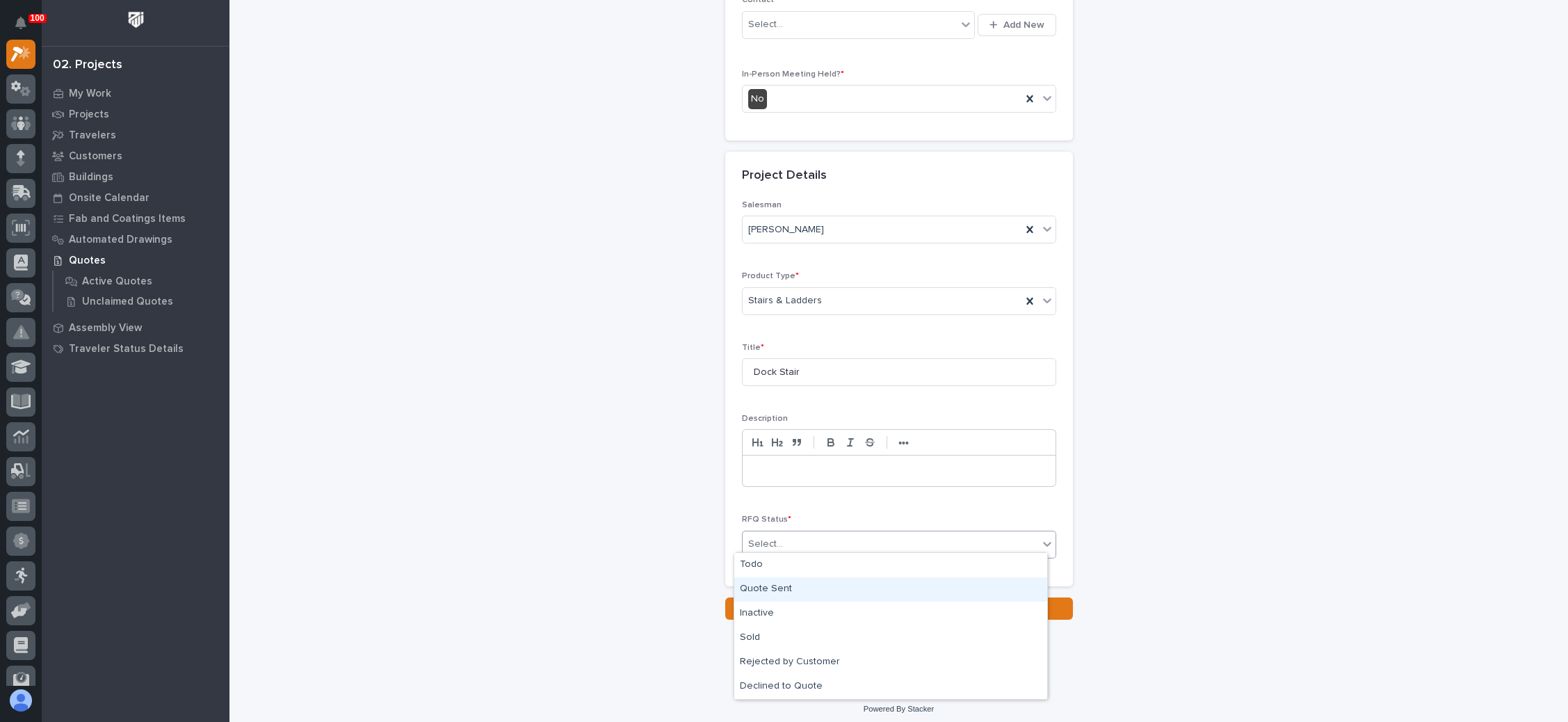
drag, startPoint x: 769, startPoint y: 567, endPoint x: 774, endPoint y: 588, distance: 21.6
click at [767, 588] on div "Quote Sent" at bounding box center [891, 590] width 313 height 25
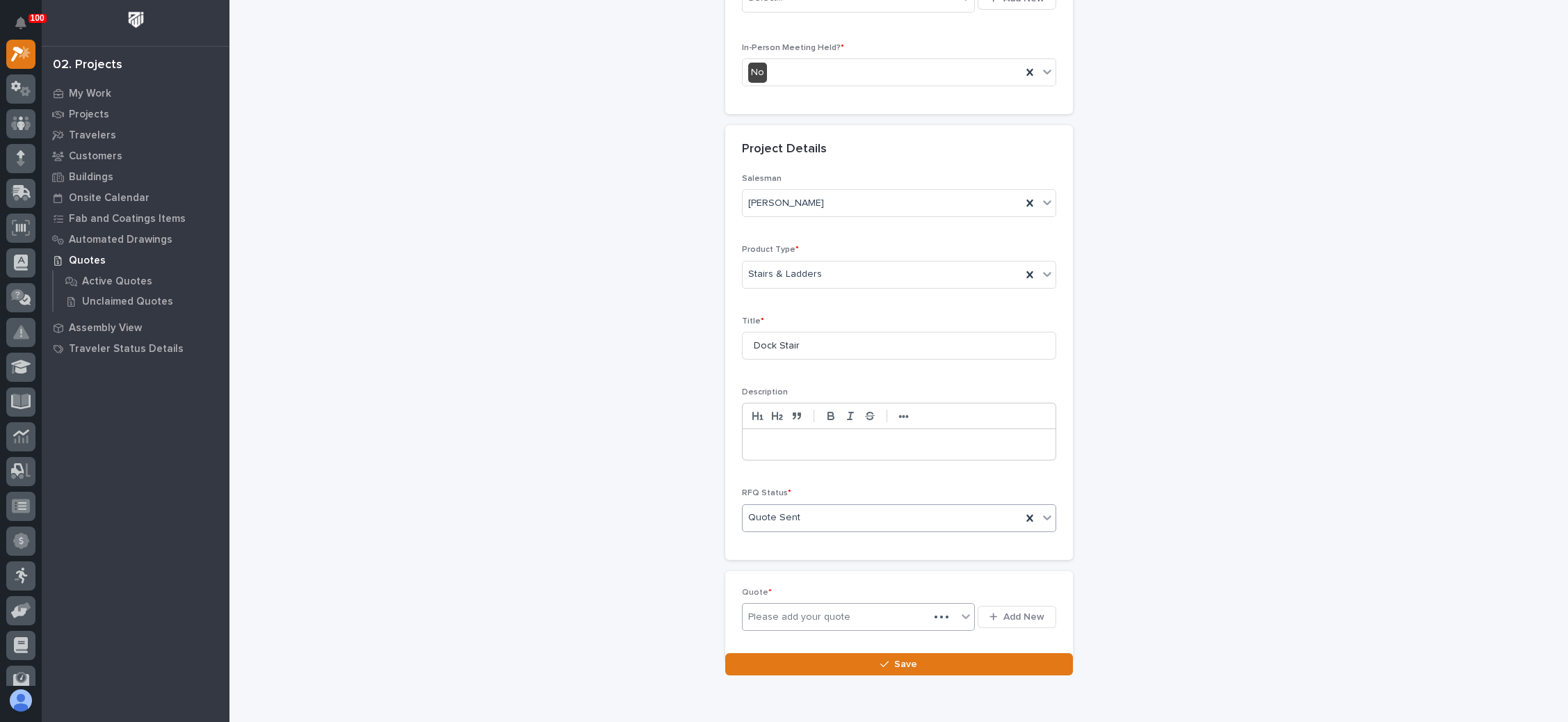
scroll to position [400, 0]
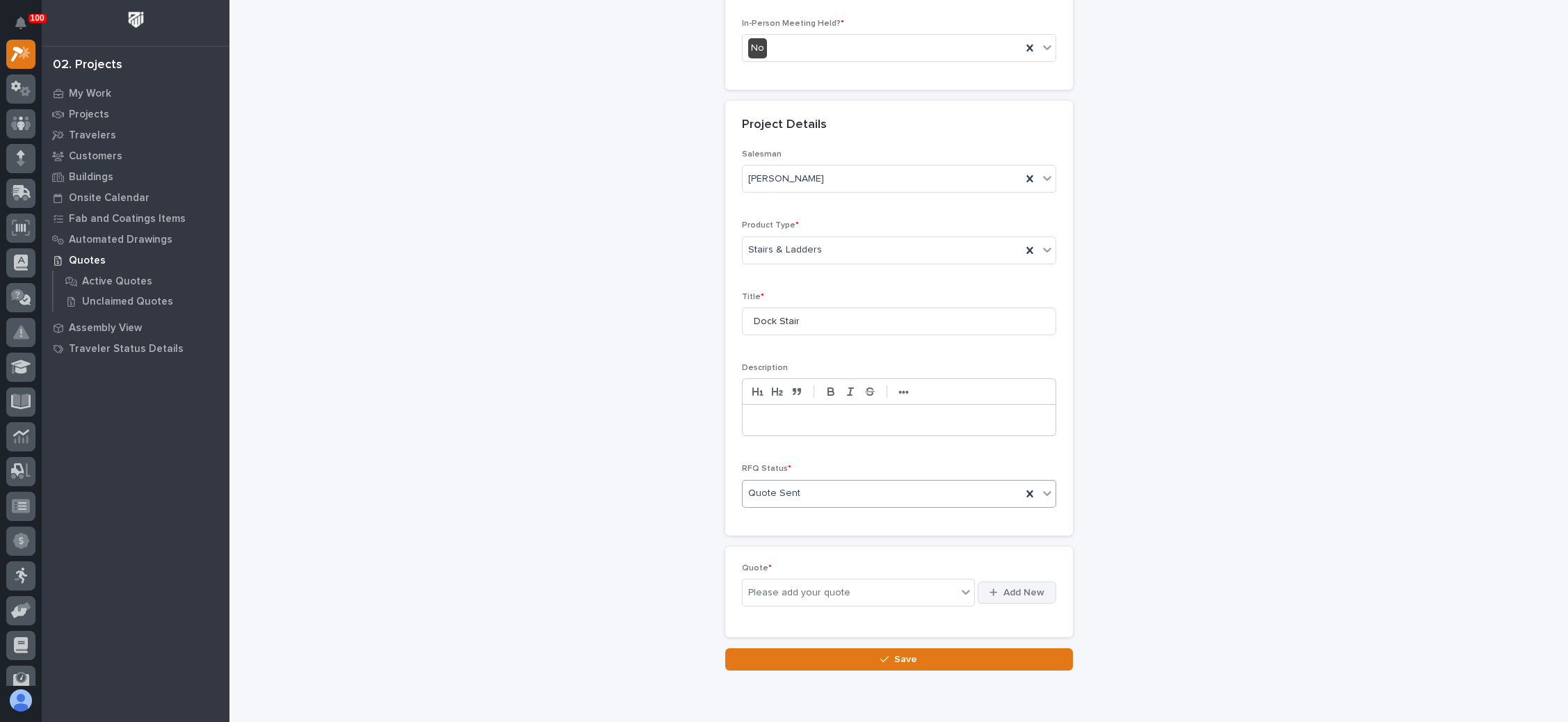
click at [1004, 590] on span "Add New" at bounding box center [1024, 592] width 41 height 12
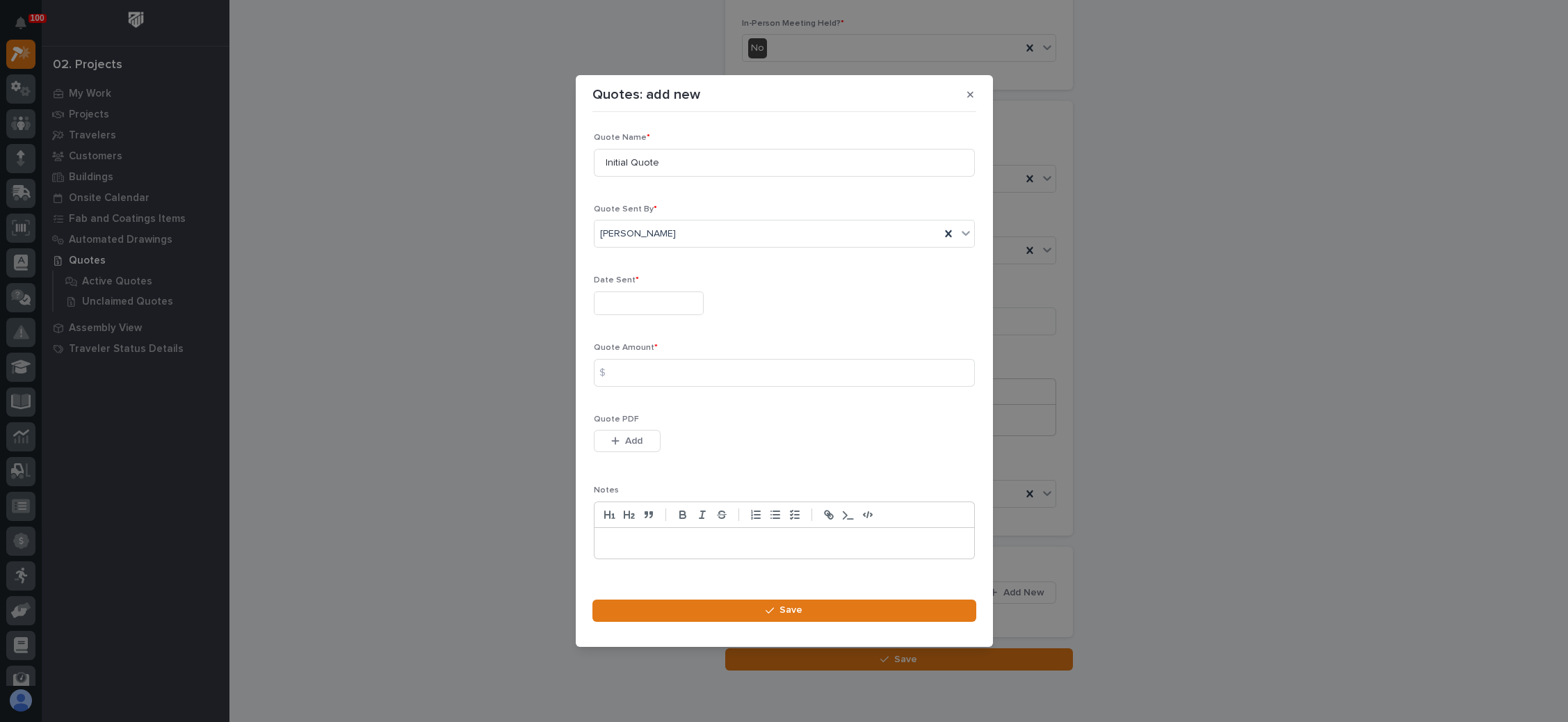
click at [649, 297] on input "text" at bounding box center [649, 304] width 110 height 25
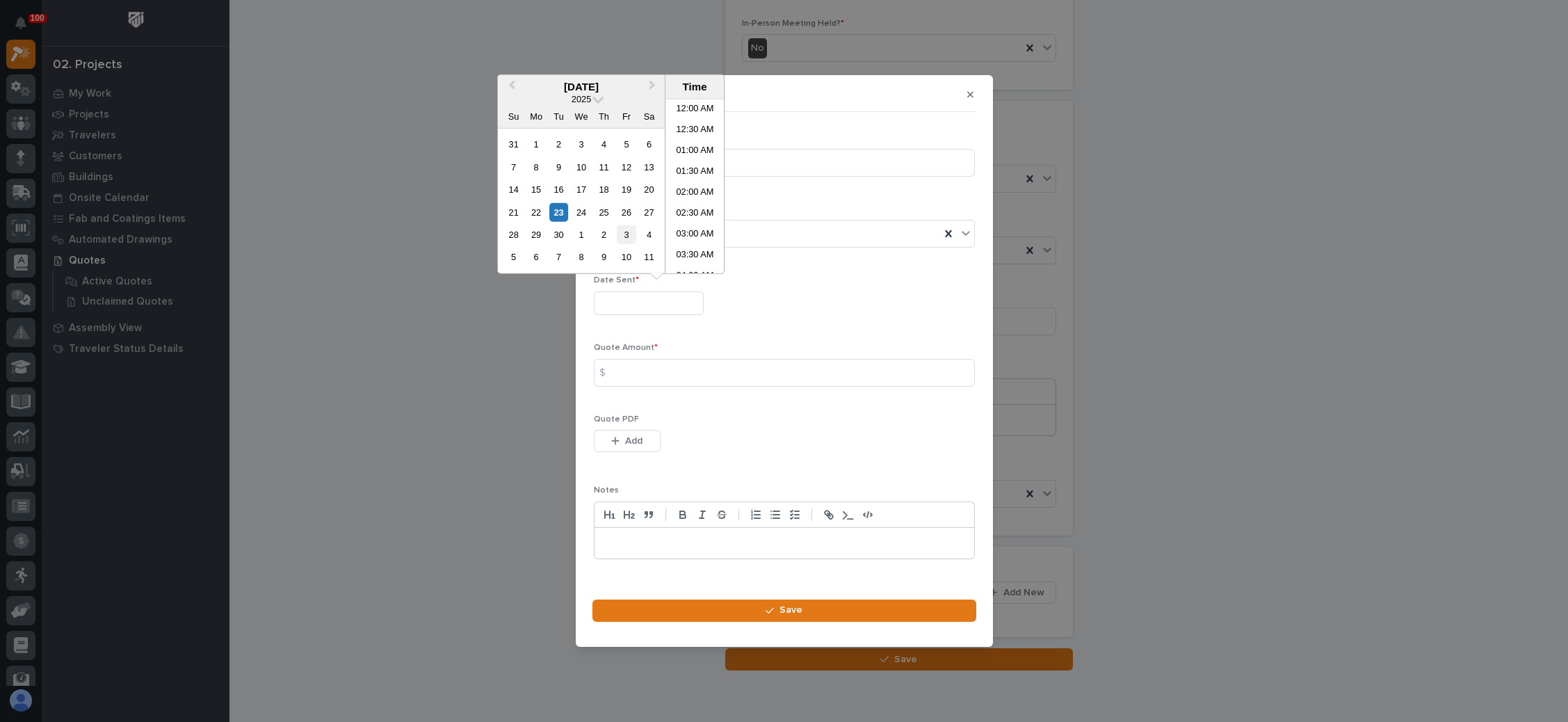
scroll to position [445, 0]
click at [561, 206] on div "23" at bounding box center [558, 211] width 18 height 18
type input "**********"
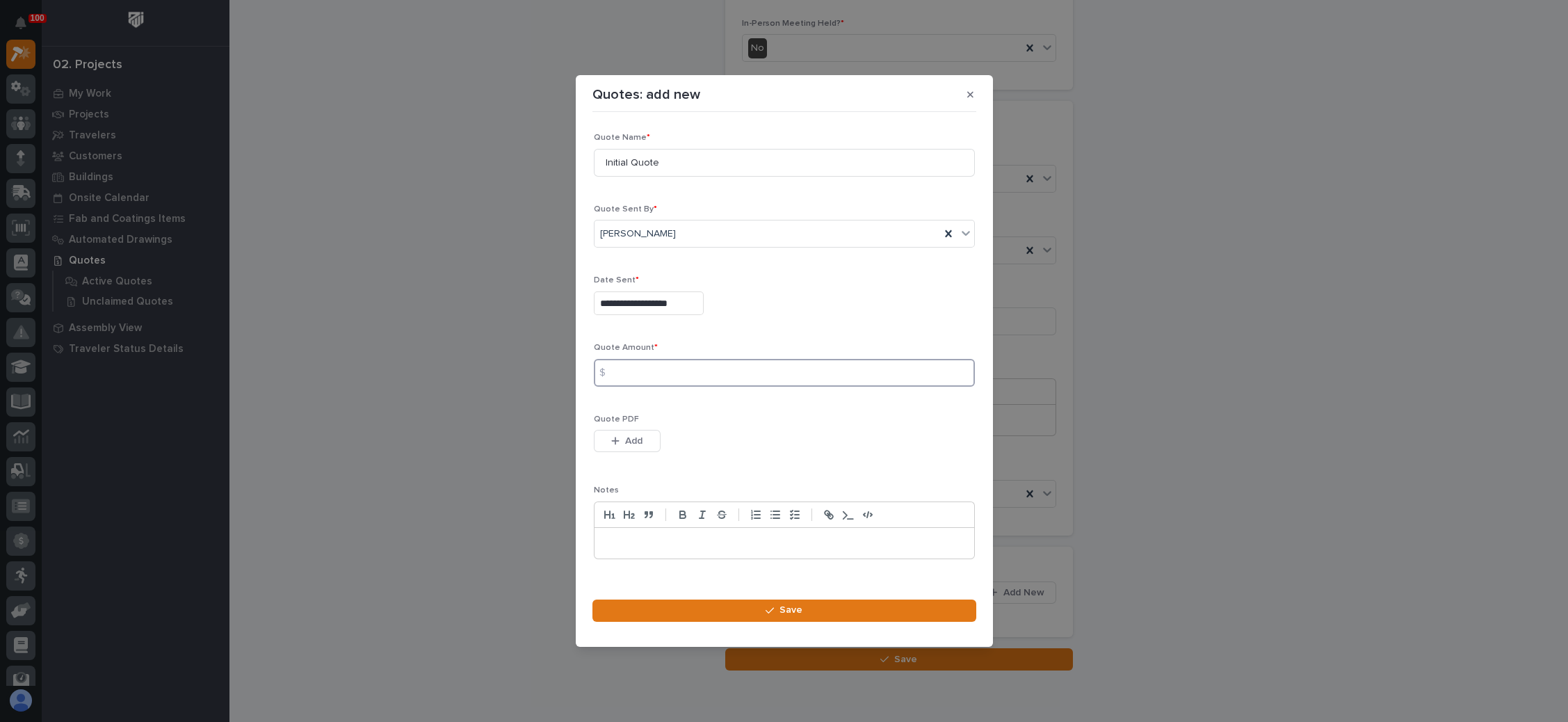
click at [682, 375] on input at bounding box center [785, 373] width 382 height 28
type input "6535"
click at [622, 438] on div "button" at bounding box center [619, 440] width 14 height 10
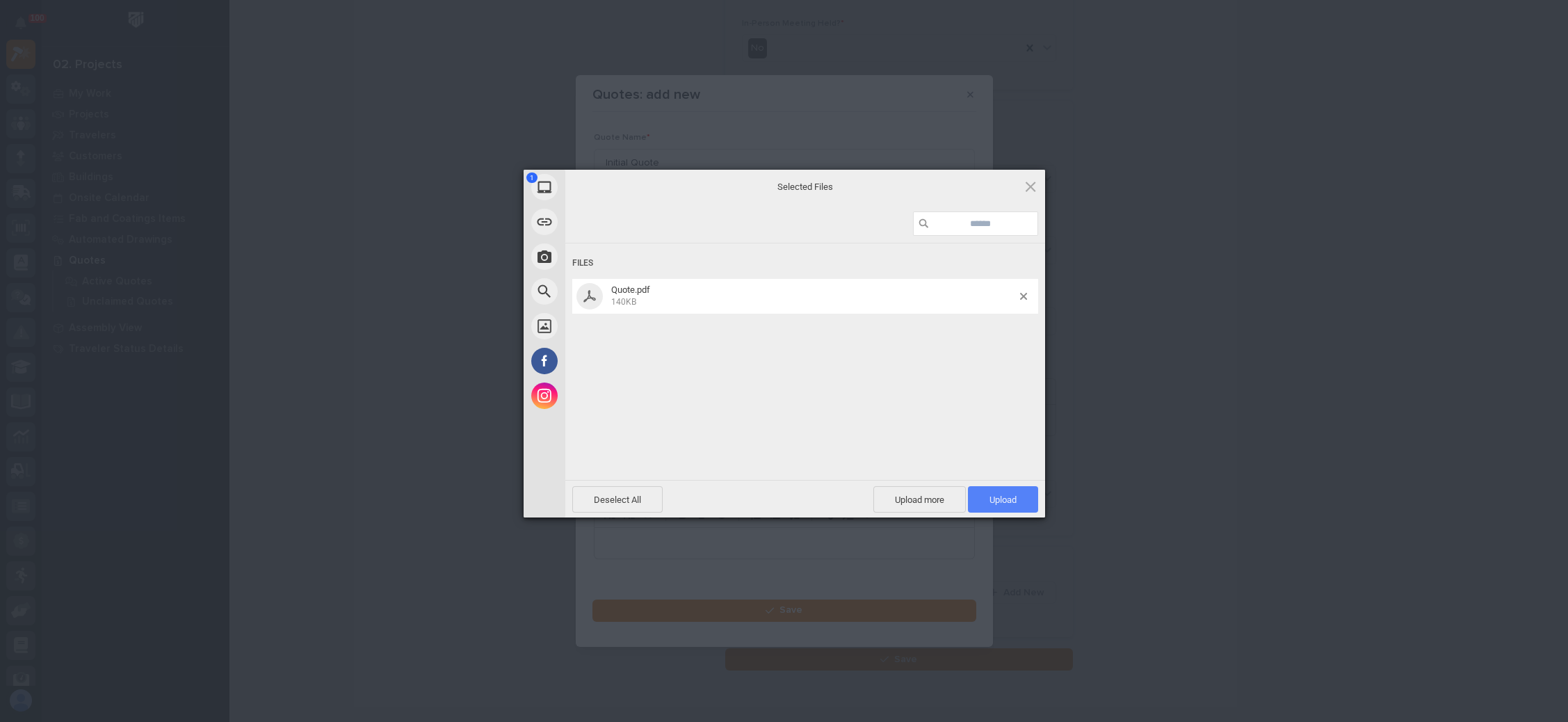
click at [985, 495] on span "Upload 1" at bounding box center [1003, 500] width 70 height 26
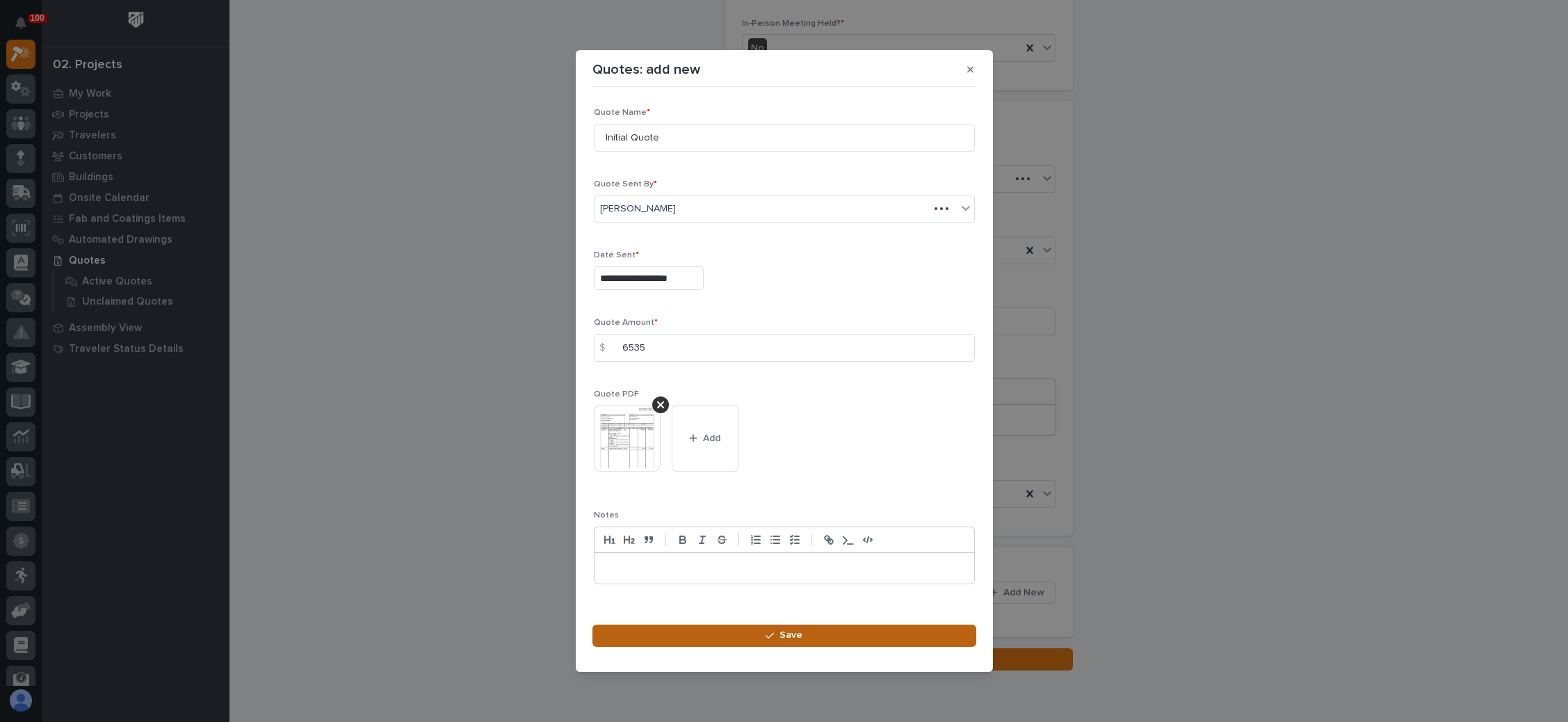
click at [778, 631] on div "button" at bounding box center [773, 635] width 14 height 10
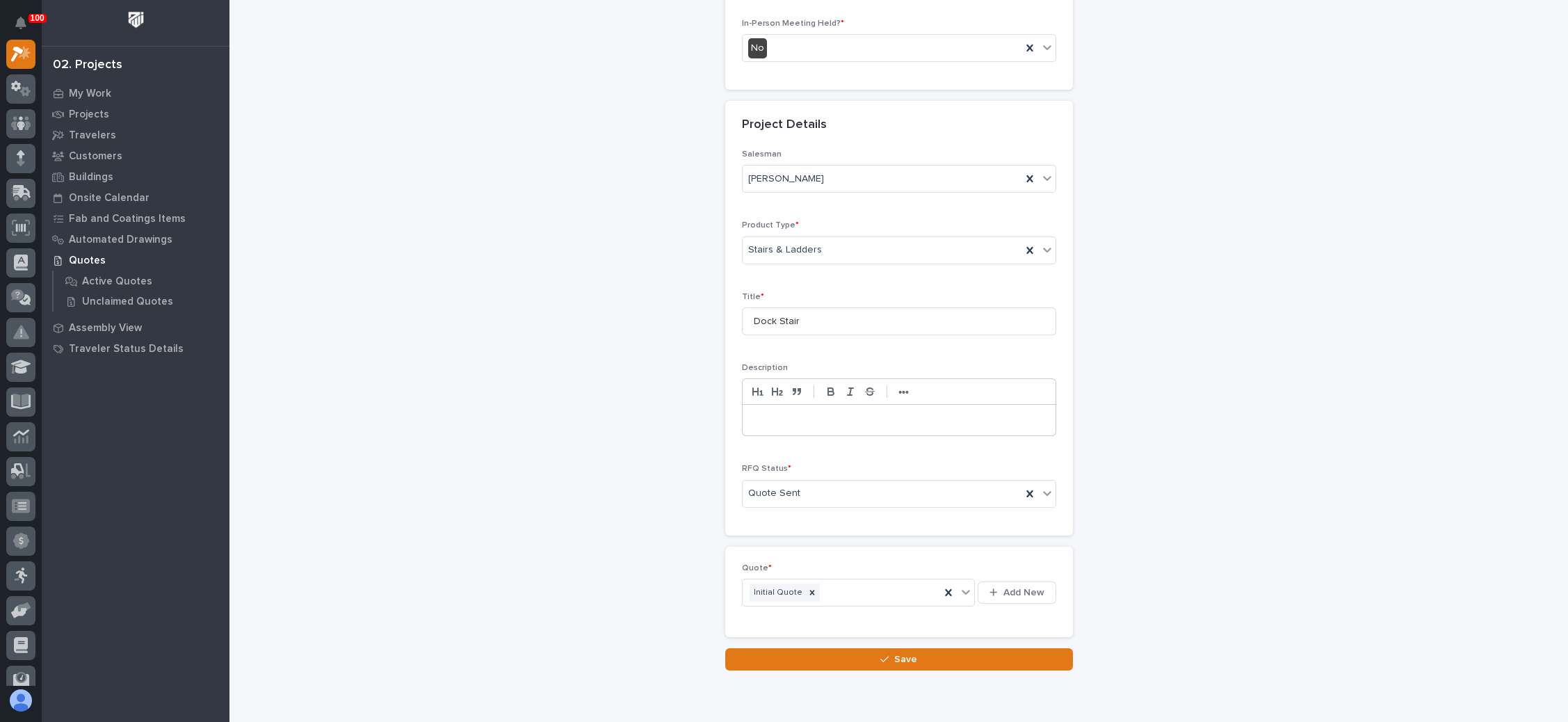
click at [868, 648] on button "Save" at bounding box center [899, 659] width 347 height 22
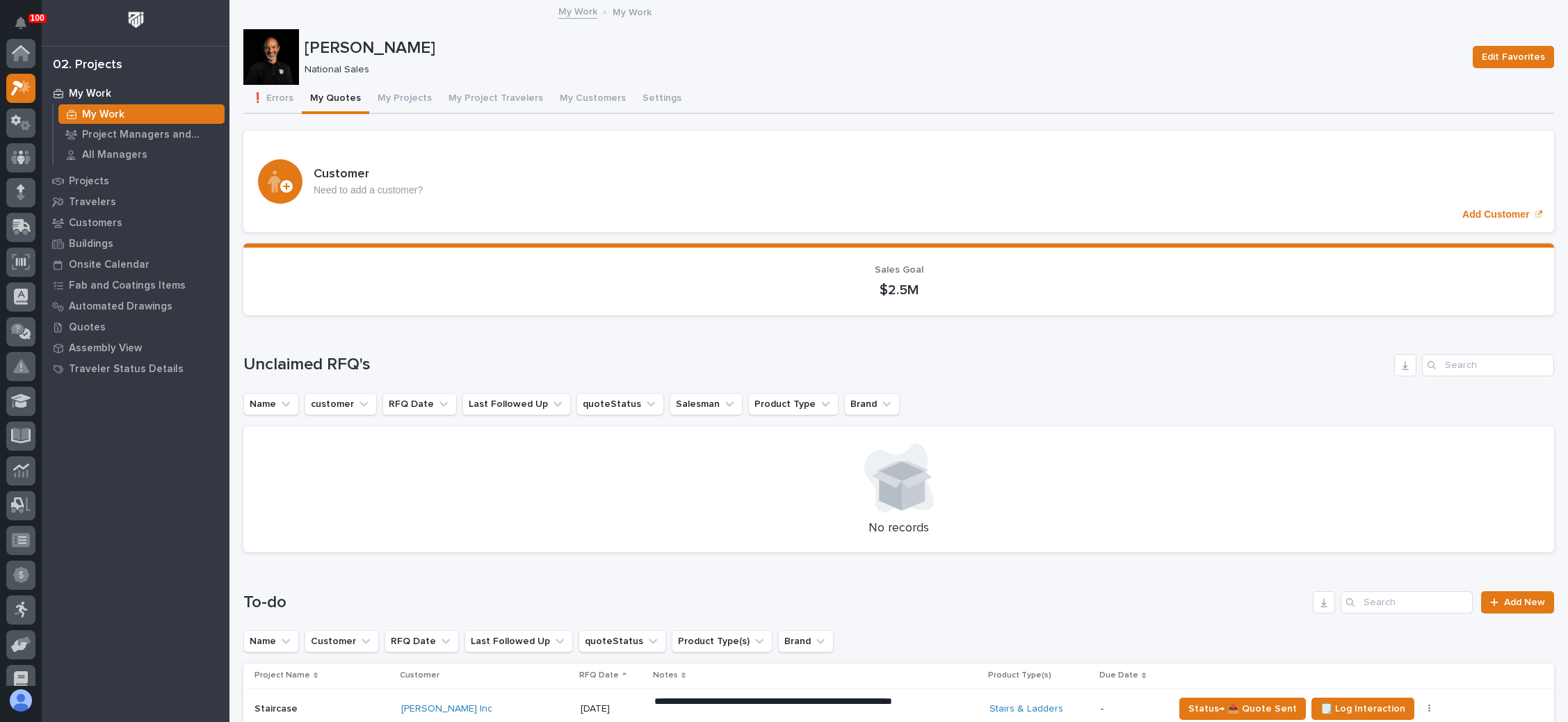
scroll to position [34, 0]
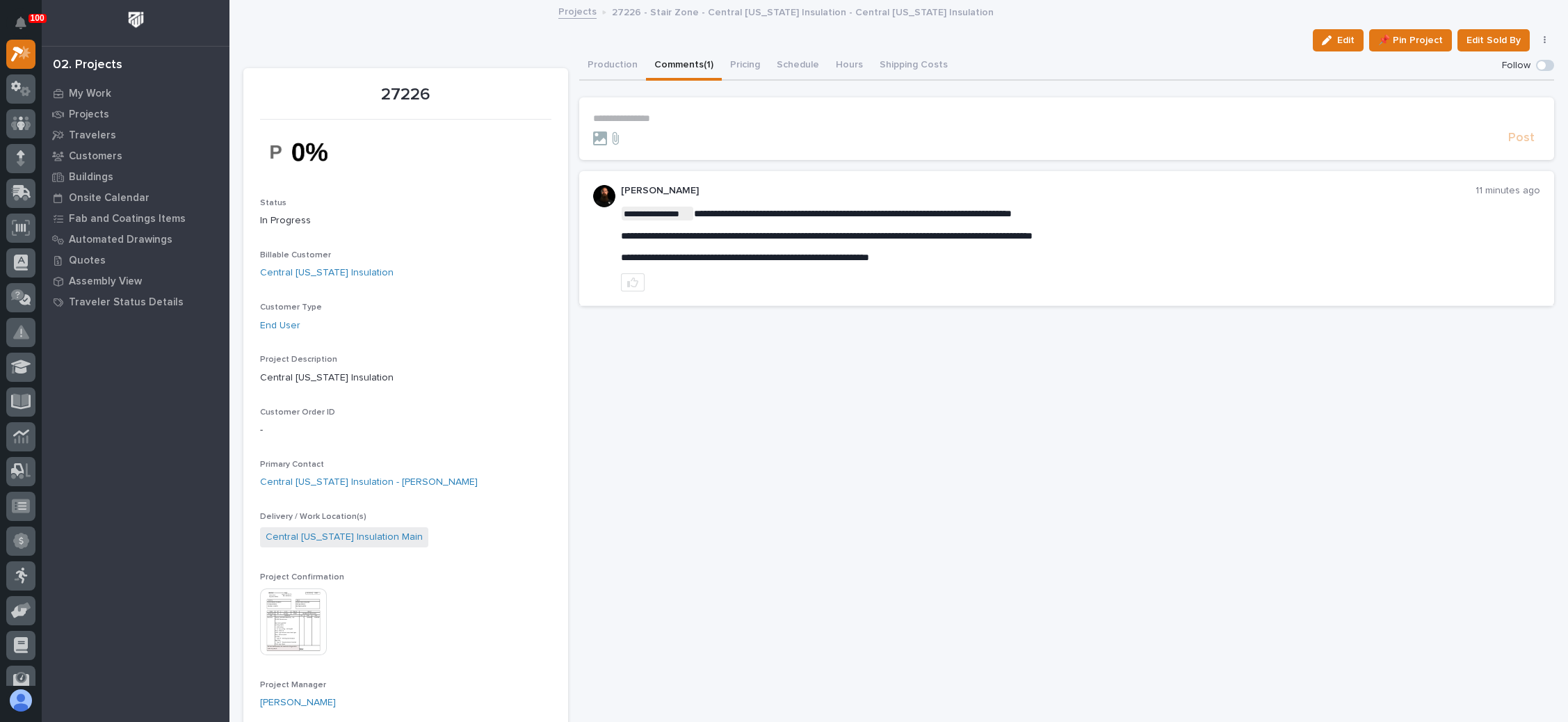
click at [618, 118] on p "**********" at bounding box center [1067, 119] width 948 height 12
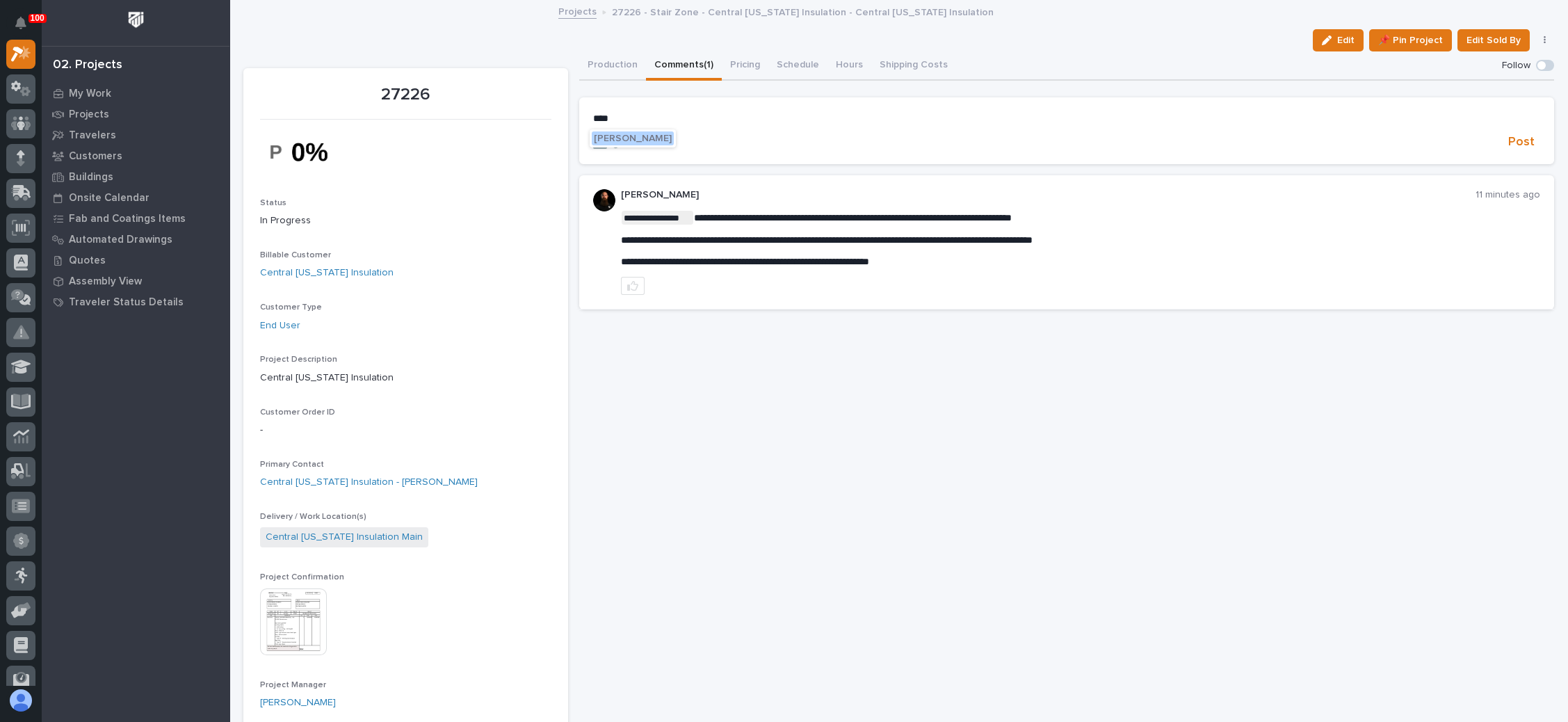
click at [635, 137] on span "Wynne Hochstetler" at bounding box center [633, 138] width 78 height 10
click at [702, 123] on p "**********" at bounding box center [1067, 120] width 948 height 14
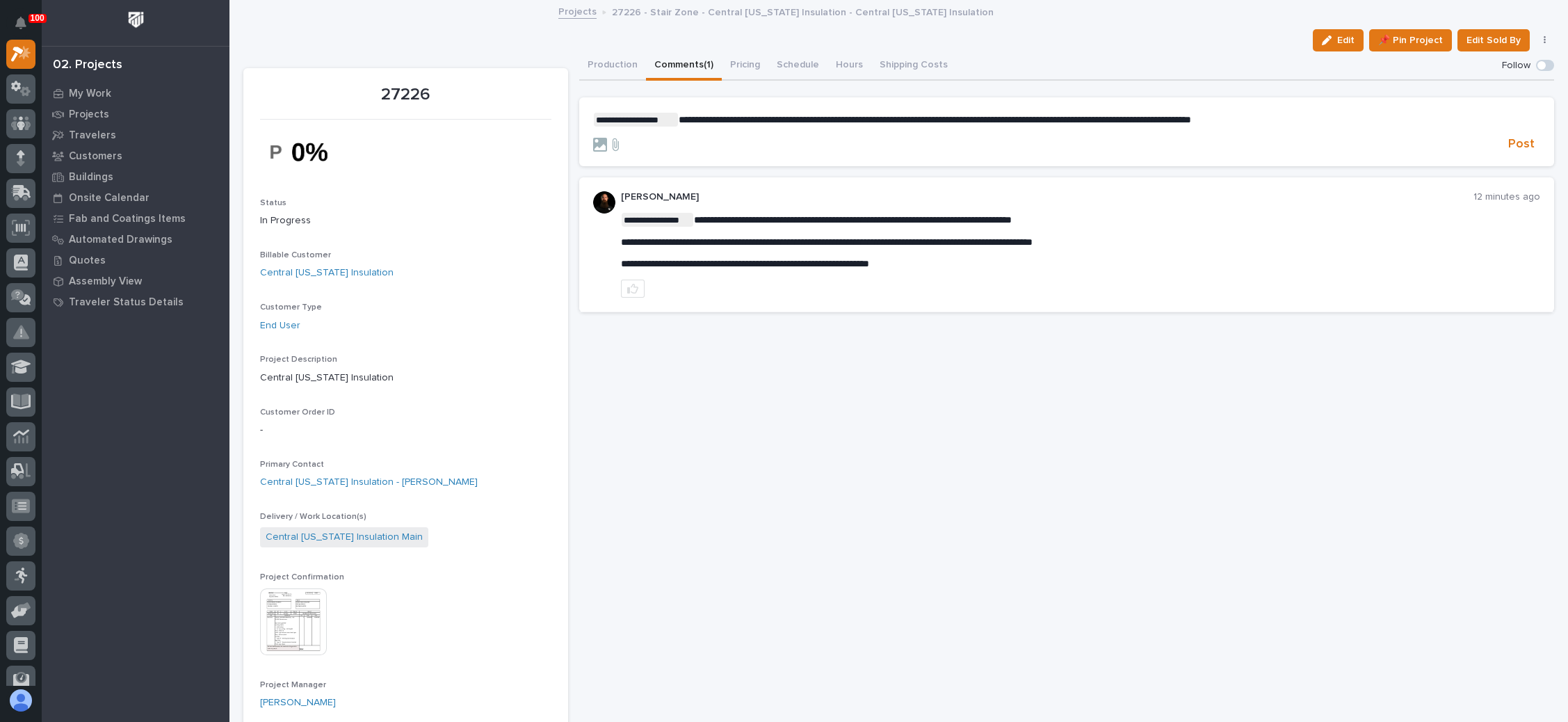
click at [1065, 123] on p "**********" at bounding box center [1067, 120] width 948 height 14
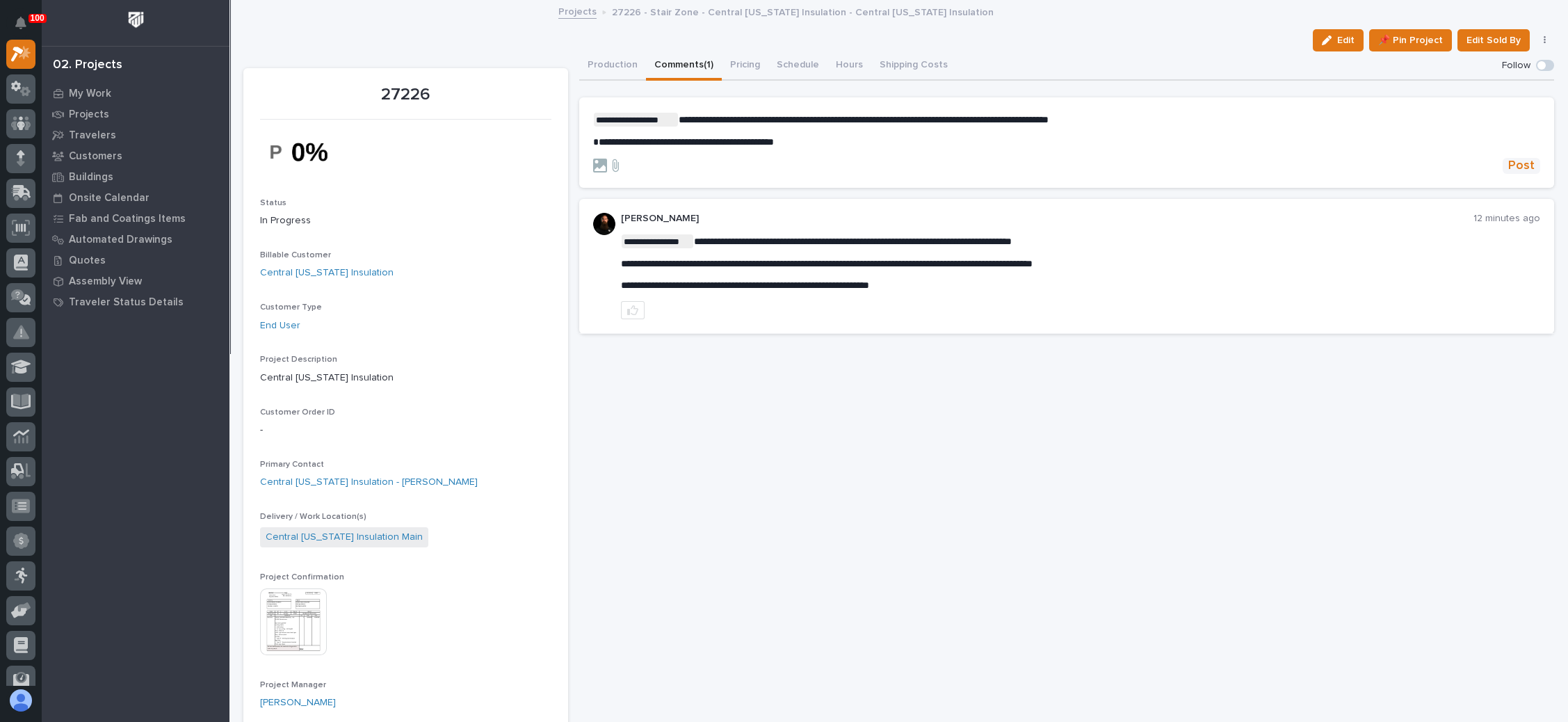
click at [1509, 158] on span "Post" at bounding box center [1522, 165] width 26 height 16
